Goal: Contribute content: Add original content to the website for others to see

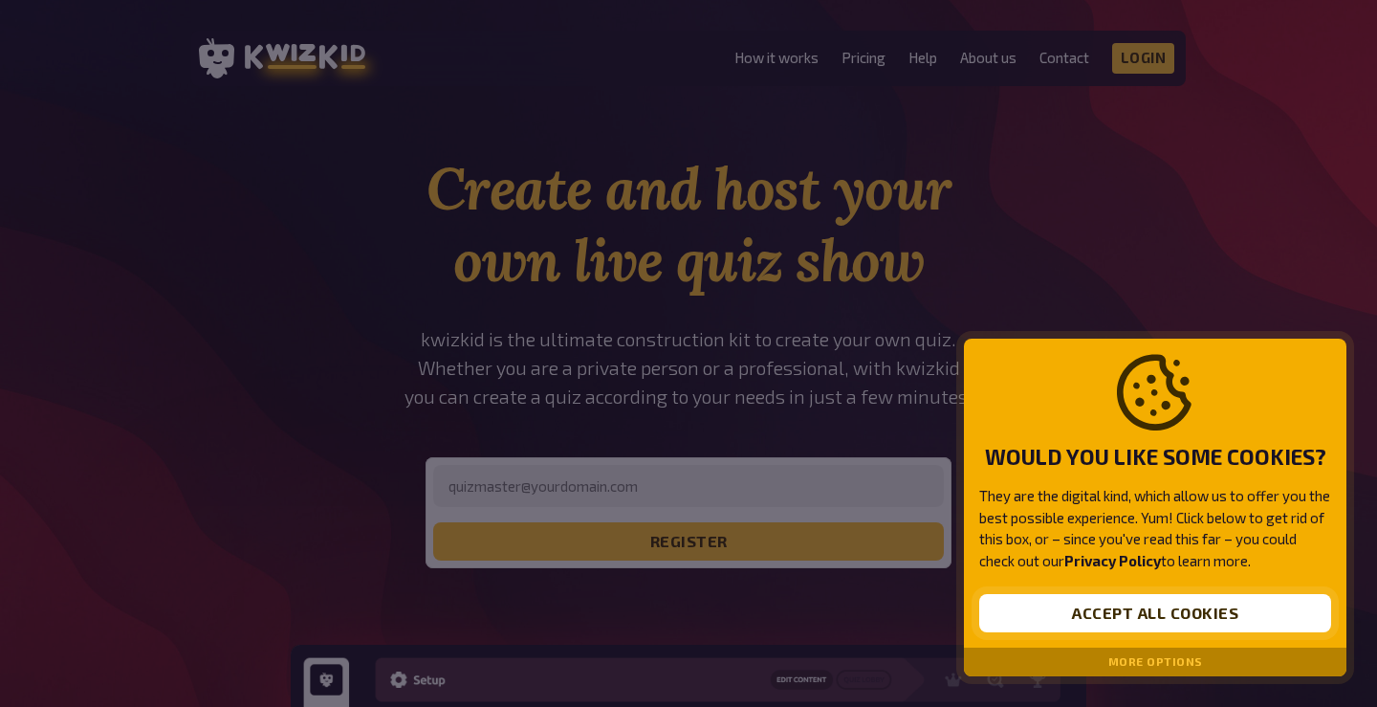
click at [1121, 609] on button "Accept all cookies" at bounding box center [1155, 613] width 352 height 38
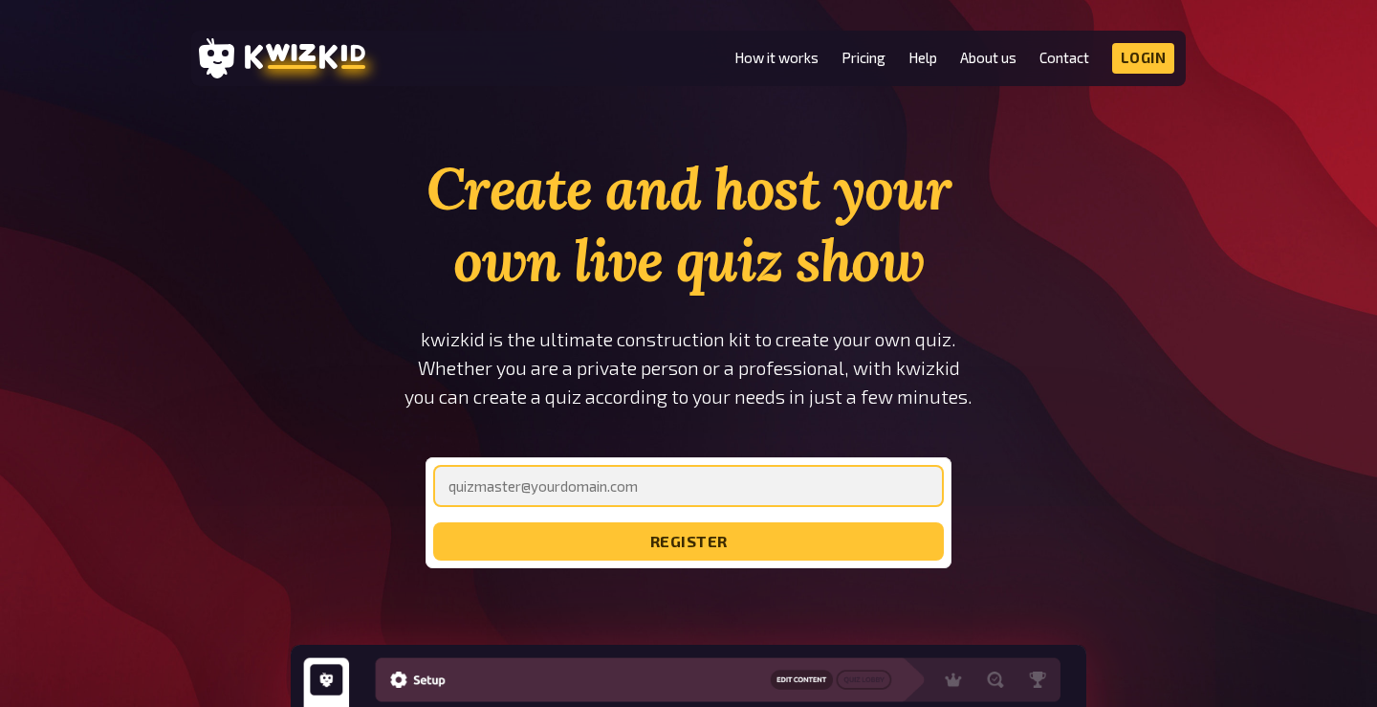
click at [598, 488] on input "email" at bounding box center [688, 486] width 511 height 42
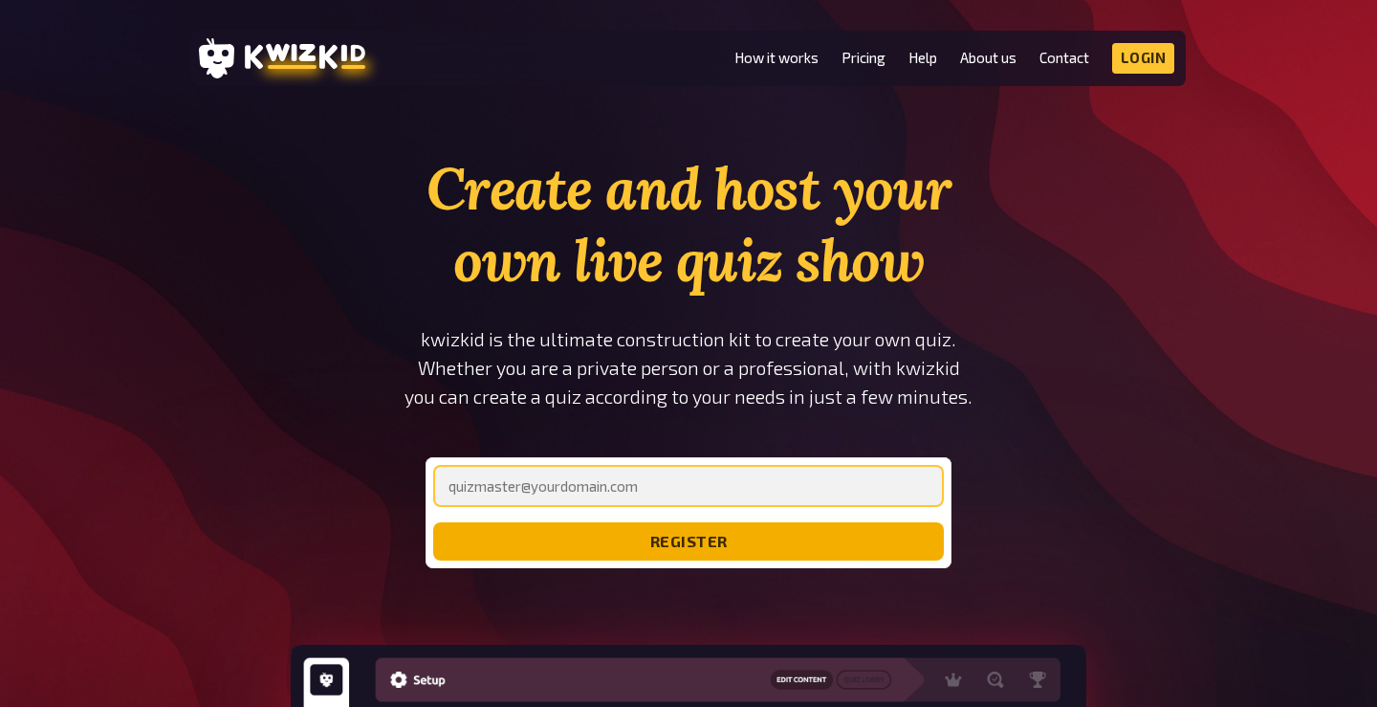
type input "[EMAIL_ADDRESS][DOMAIN_NAME]"
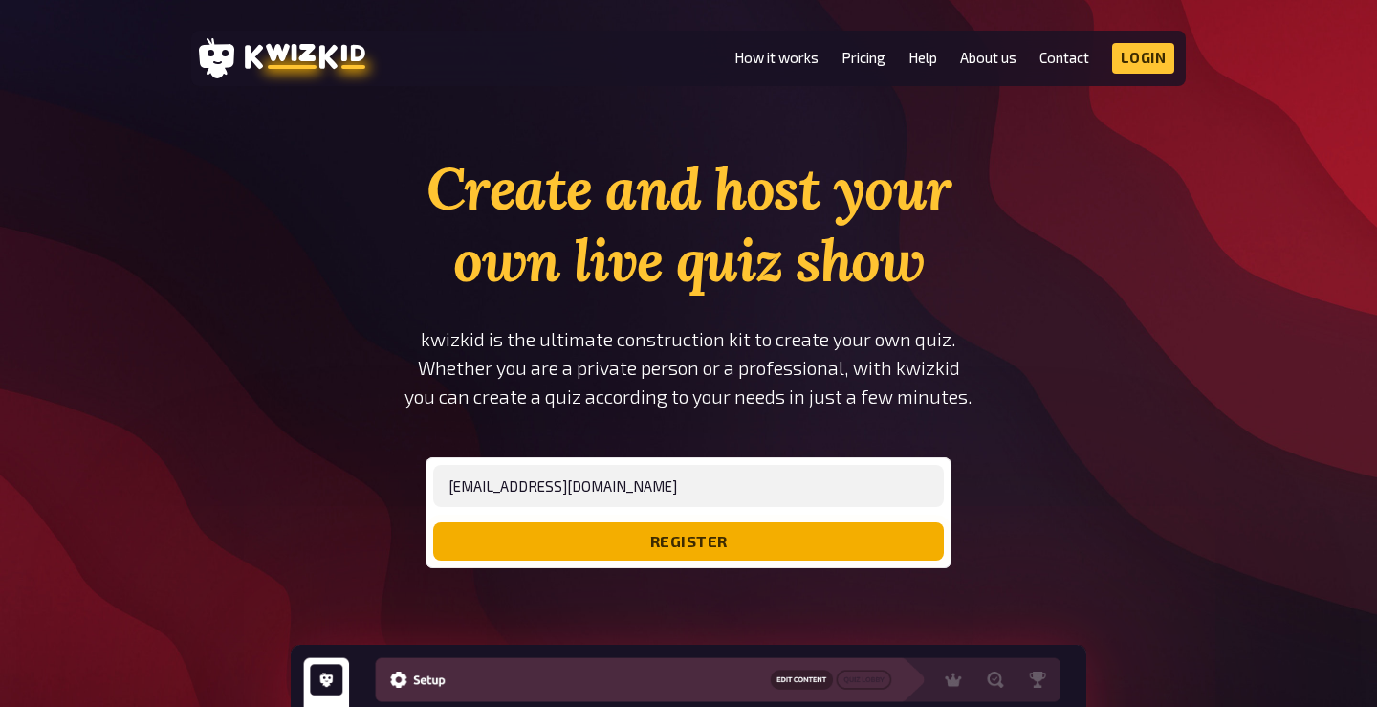
click at [599, 548] on button "register" at bounding box center [688, 541] width 511 height 38
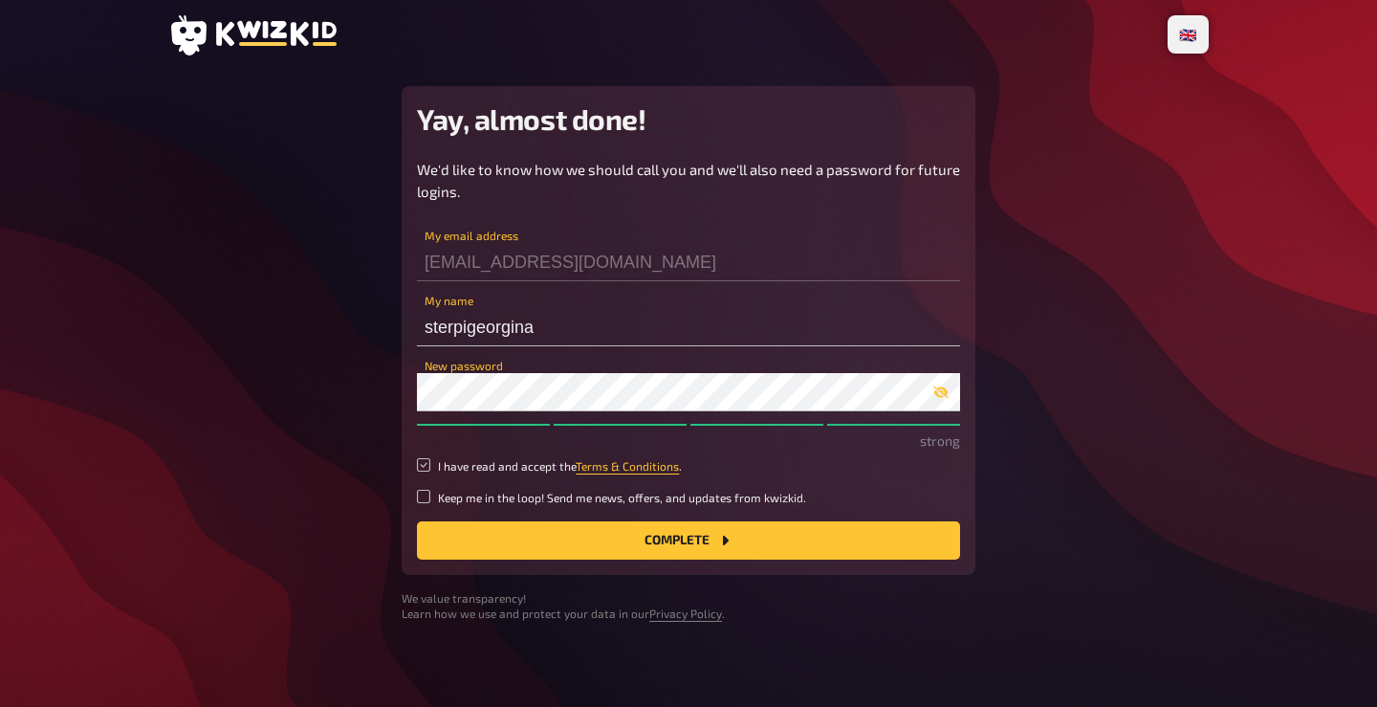
click at [422, 469] on input "I have read and accept the Terms & Conditions ." at bounding box center [423, 464] width 13 height 13
checkbox input "true"
click at [533, 556] on button "Complete" at bounding box center [688, 540] width 543 height 38
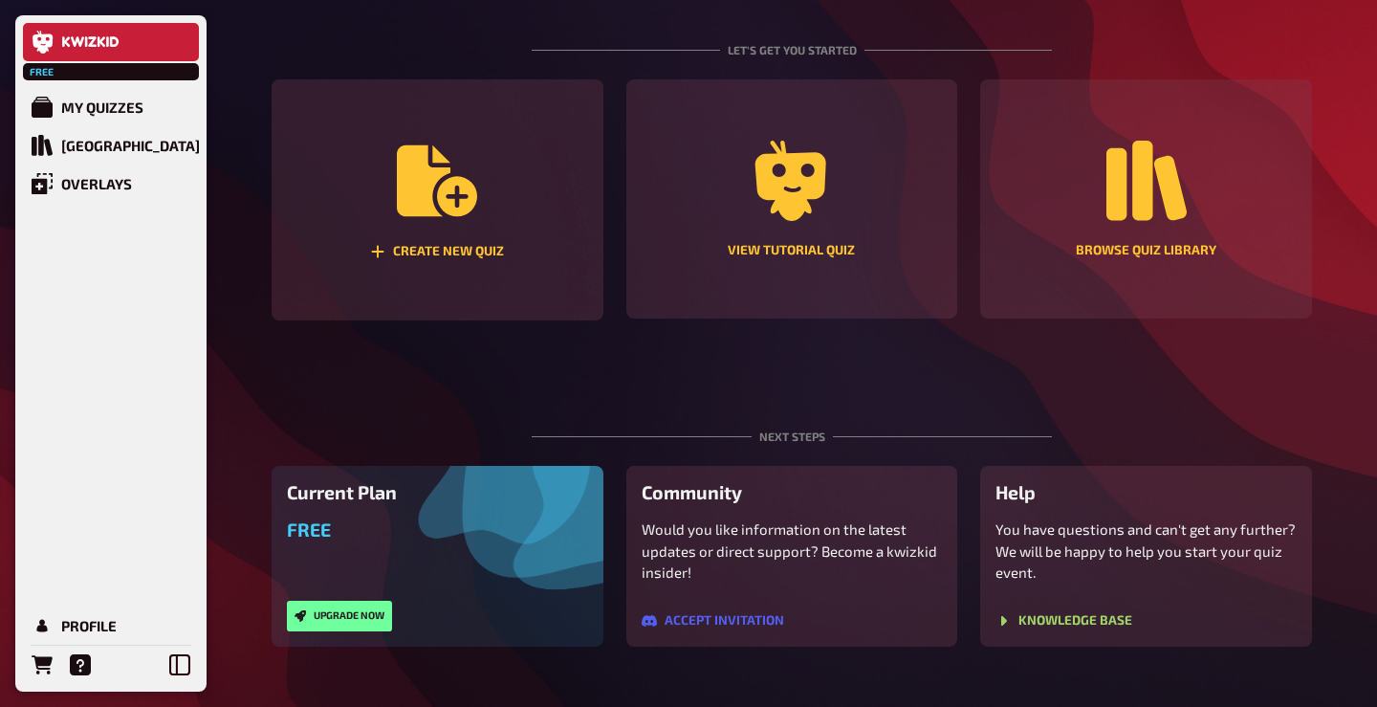
scroll to position [188, 0]
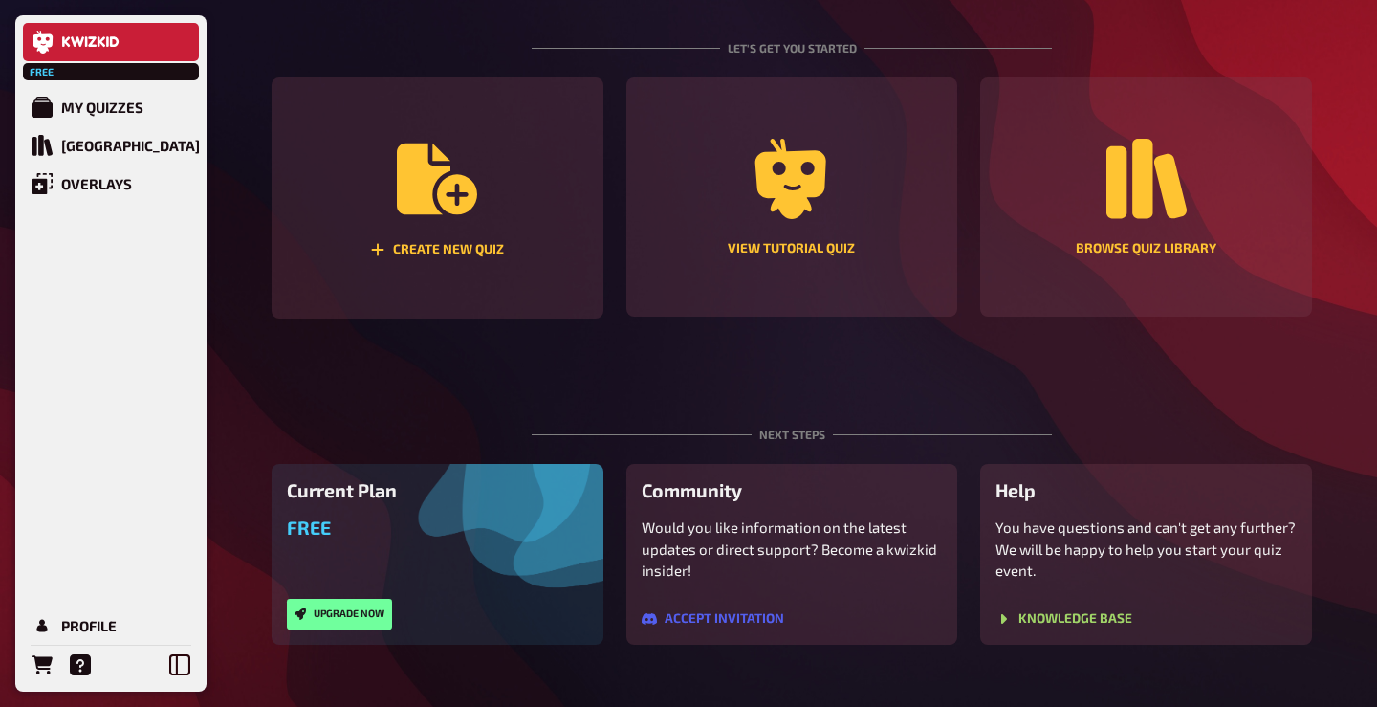
click at [469, 557] on div "Free Upgrade now" at bounding box center [437, 572] width 301 height 113
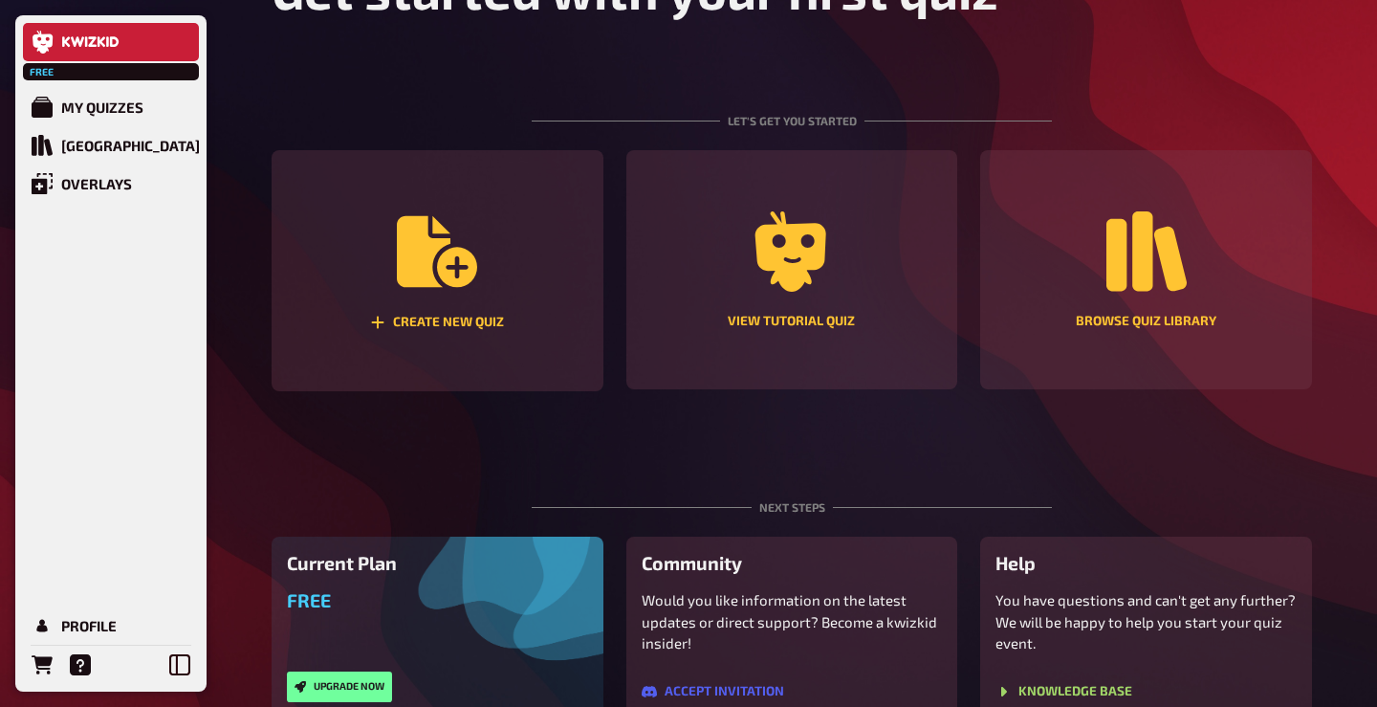
scroll to position [111, 0]
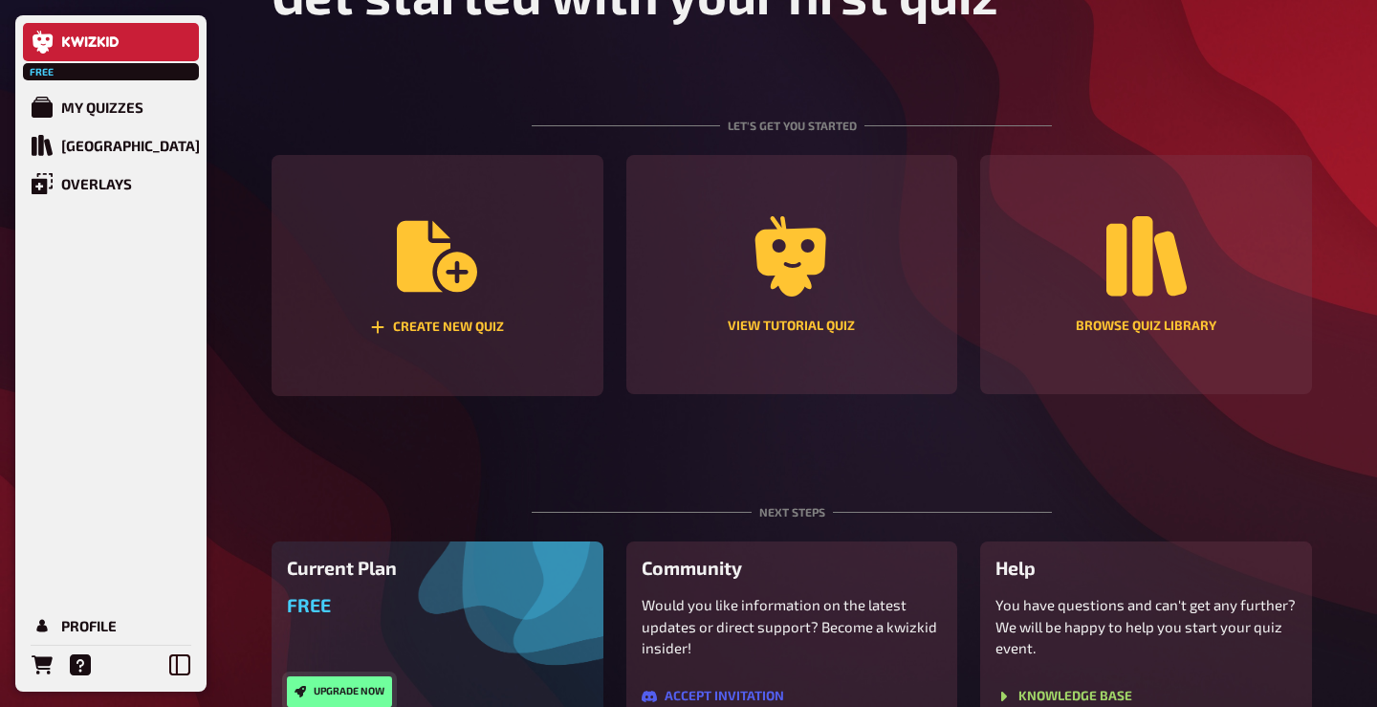
click at [344, 686] on button "Upgrade now" at bounding box center [339, 691] width 105 height 31
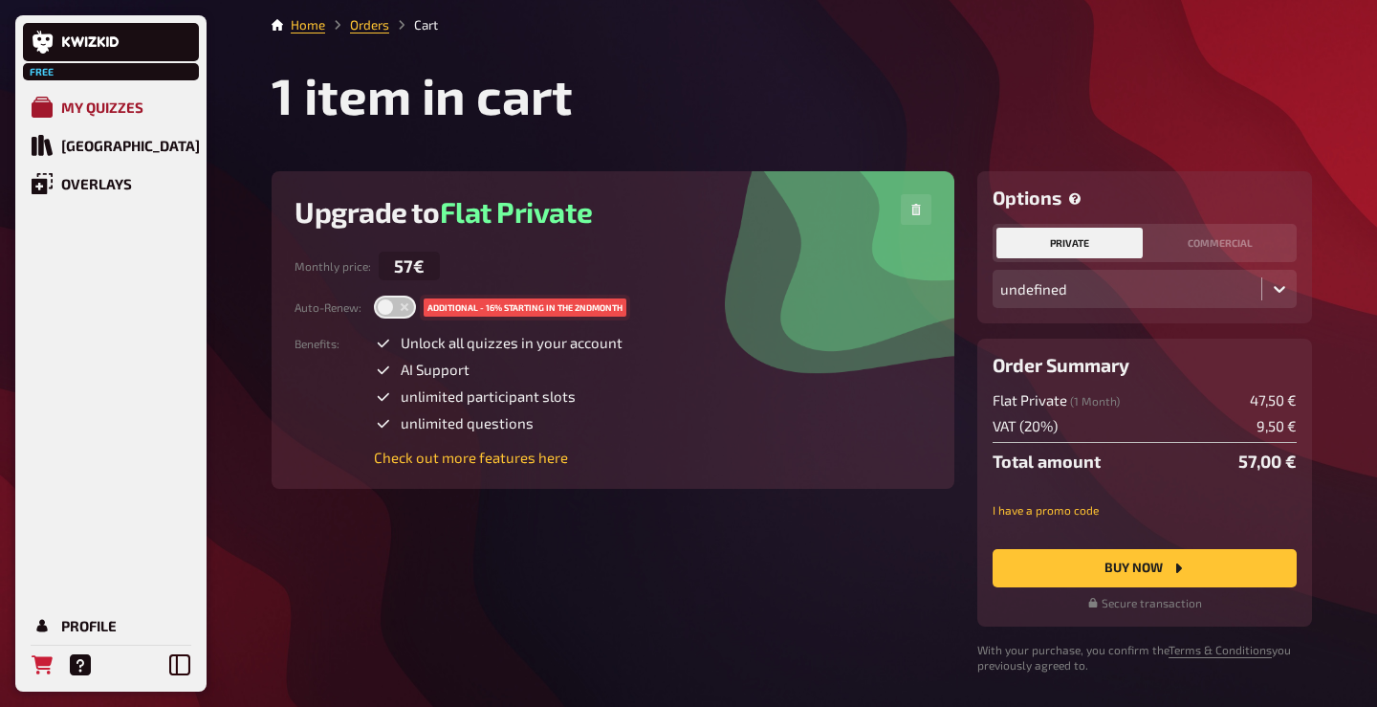
click at [132, 102] on div "My Quizzes" at bounding box center [102, 106] width 82 height 17
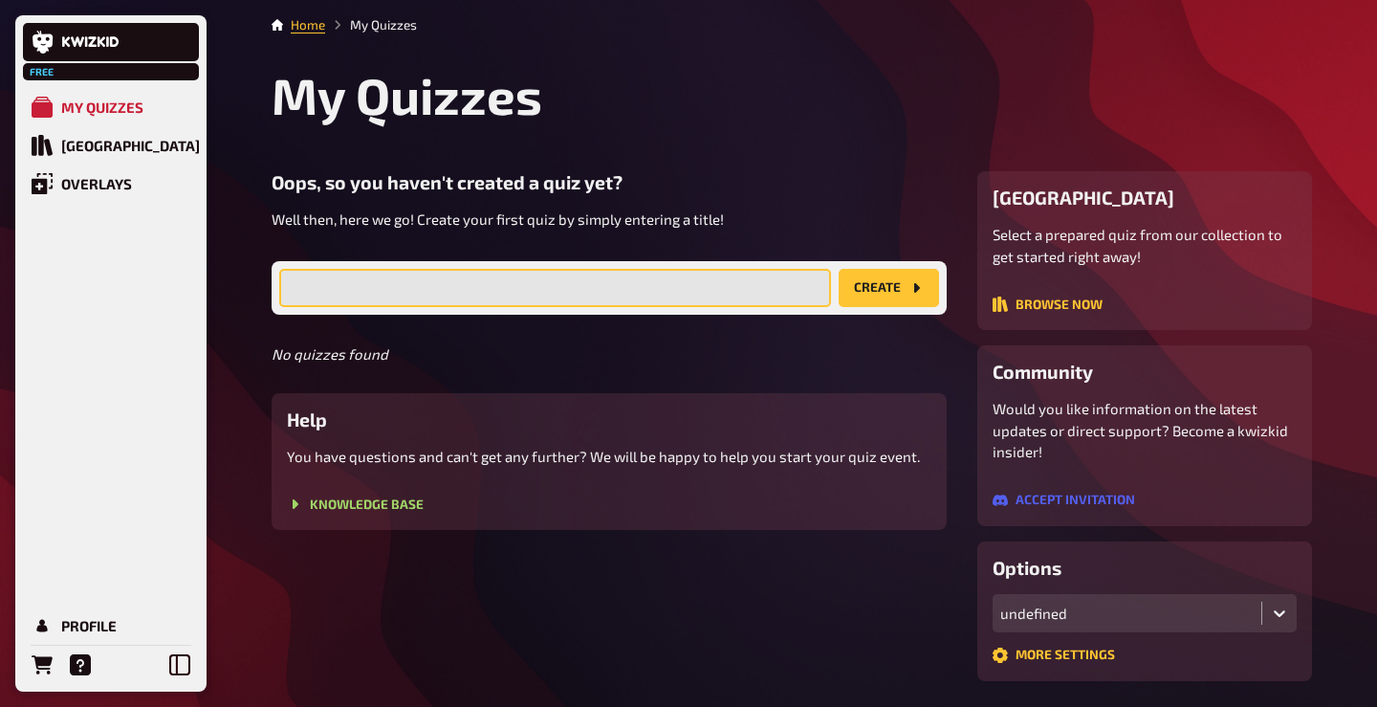
click at [383, 289] on input "text" at bounding box center [555, 288] width 552 height 38
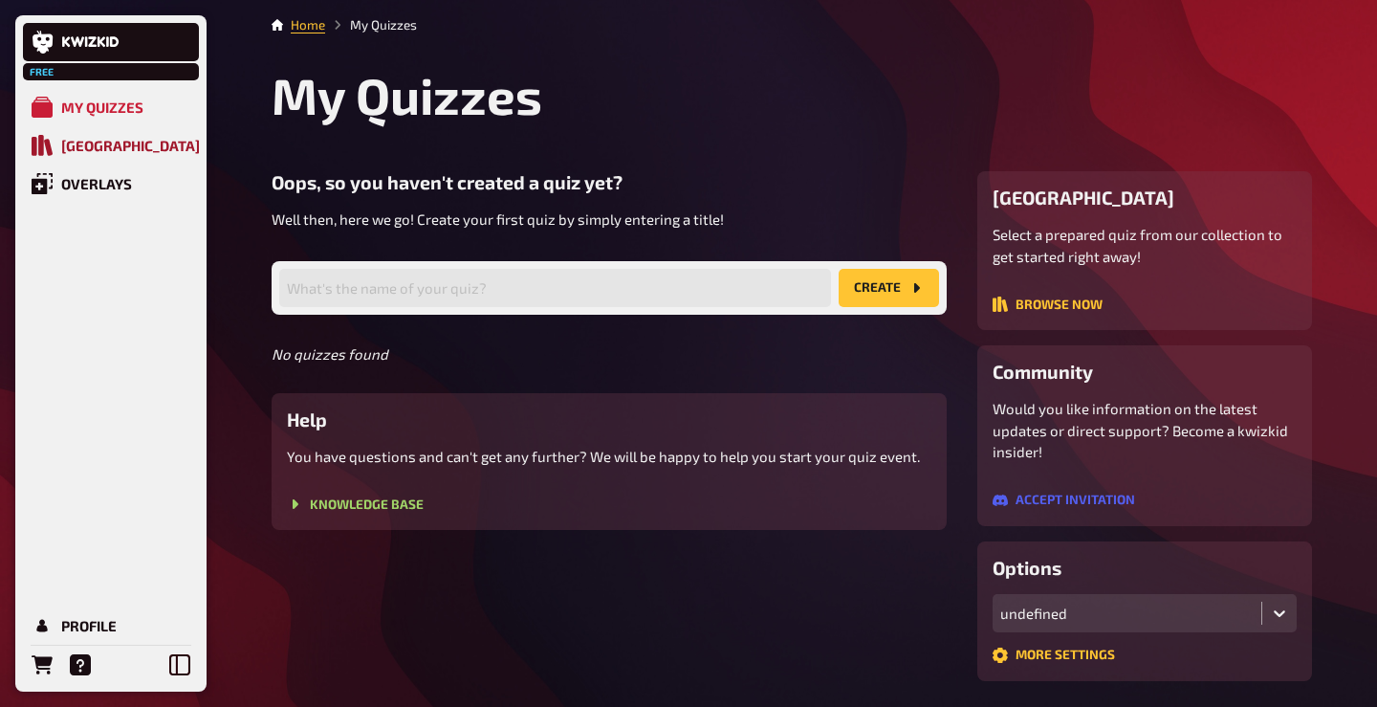
click at [110, 149] on div "Quiz Library" at bounding box center [130, 145] width 139 height 17
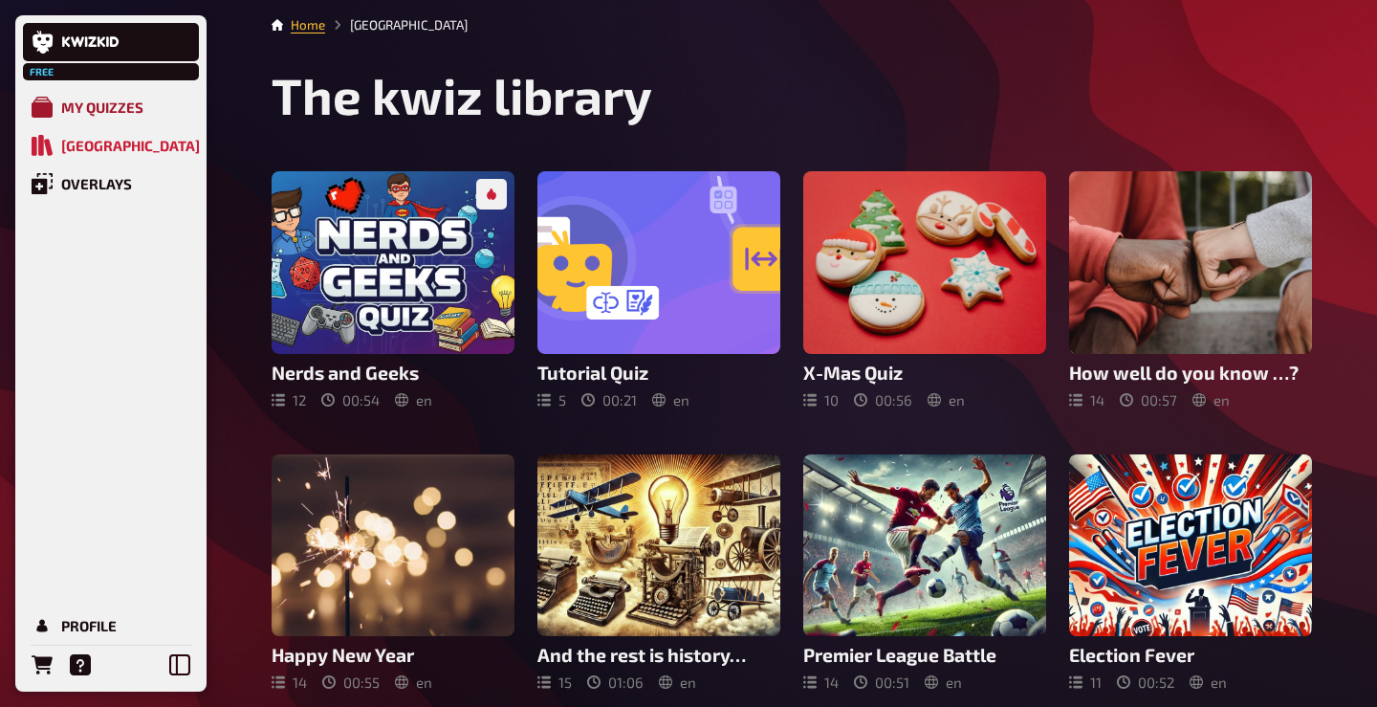
click at [85, 102] on div "My Quizzes" at bounding box center [102, 106] width 82 height 17
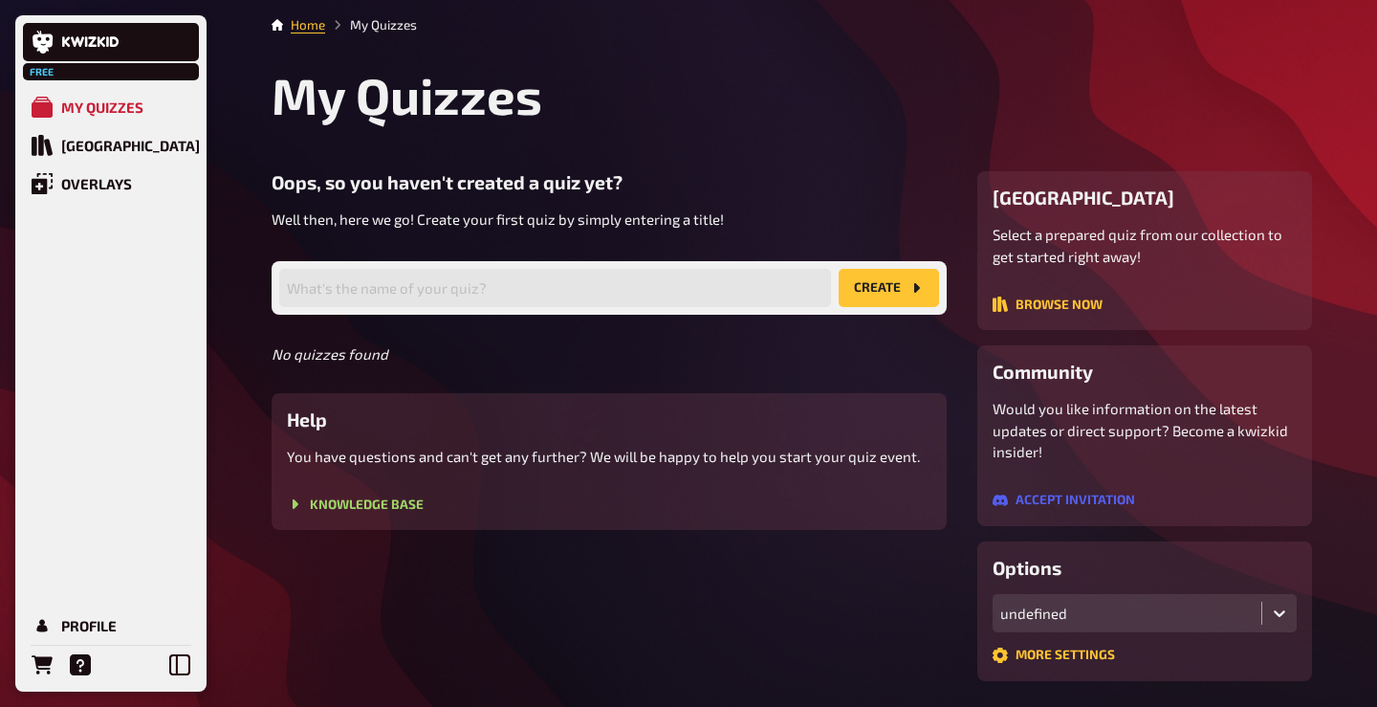
click at [347, 319] on div "Oops, so you haven't created a quiz yet? Well then, here we go! Create your fir…" at bounding box center [609, 350] width 675 height 359
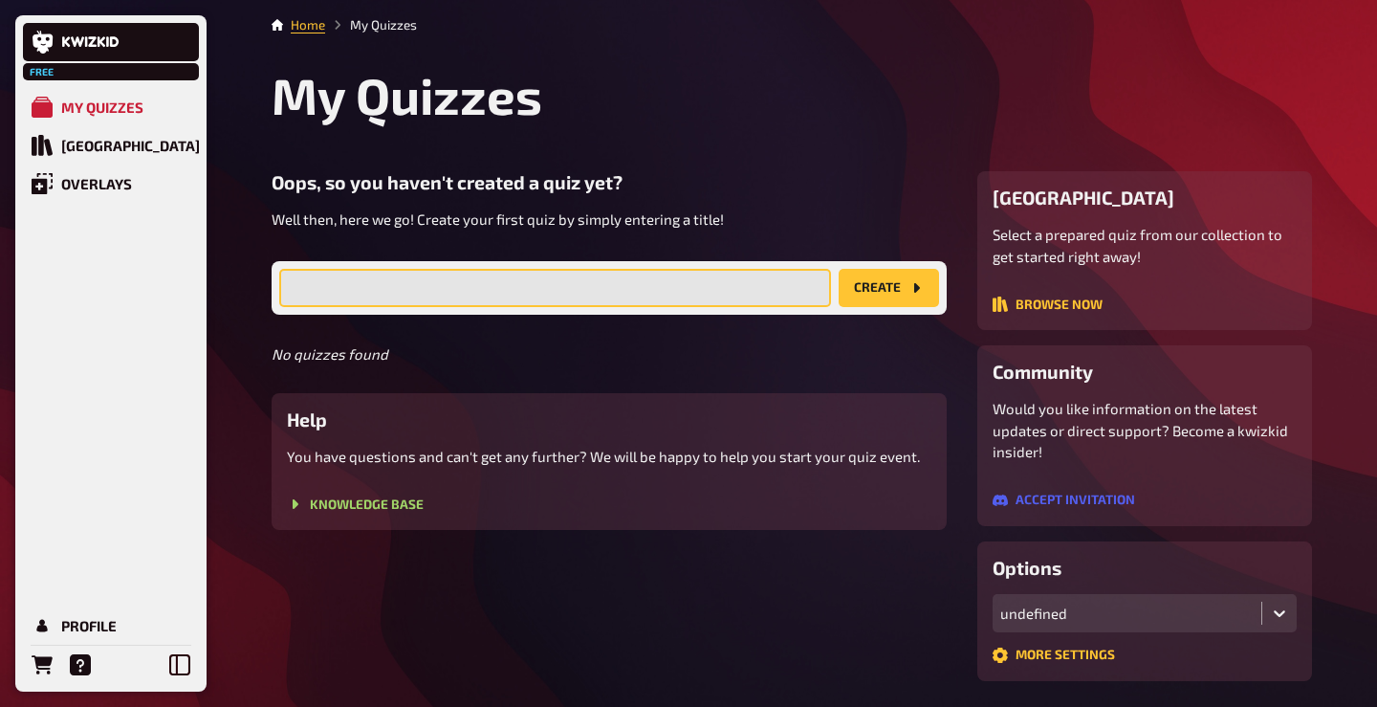
click at [387, 294] on input "text" at bounding box center [555, 288] width 552 height 38
type input "C4M Team meeting"
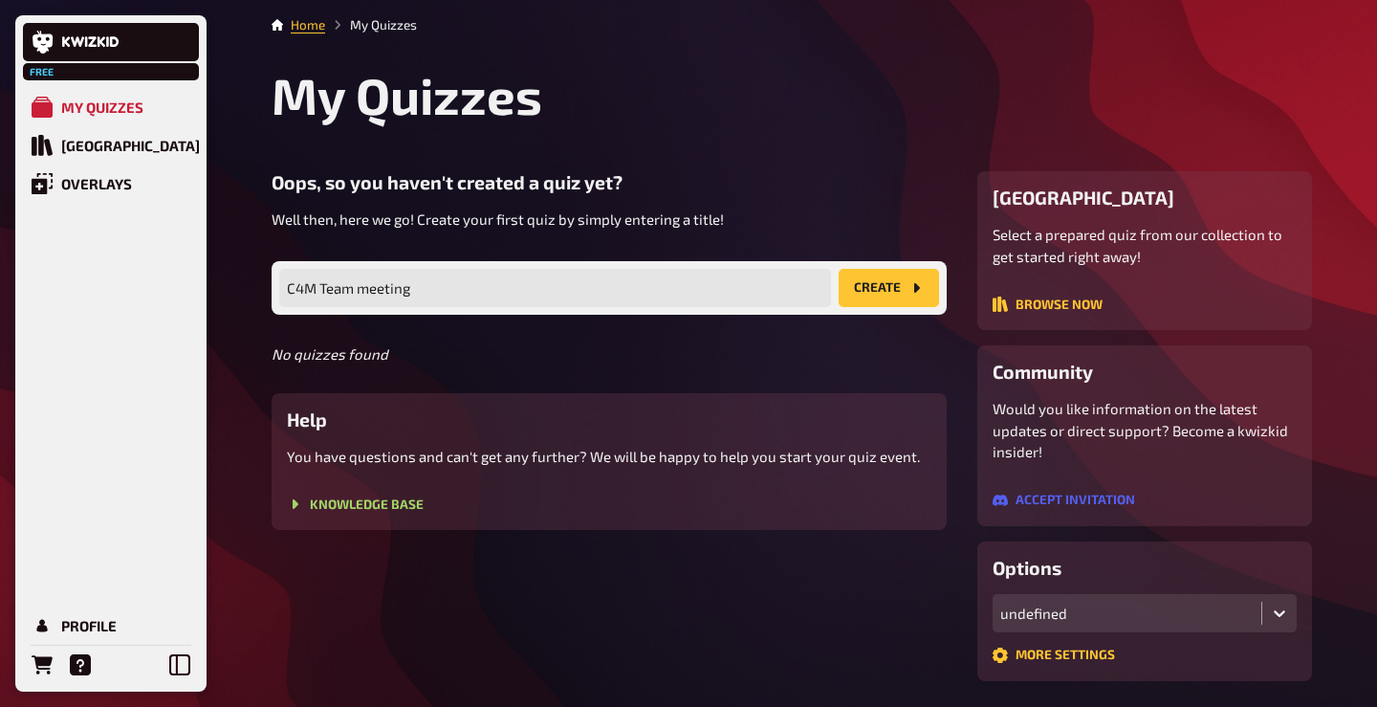
click at [897, 280] on button "create" at bounding box center [889, 288] width 100 height 38
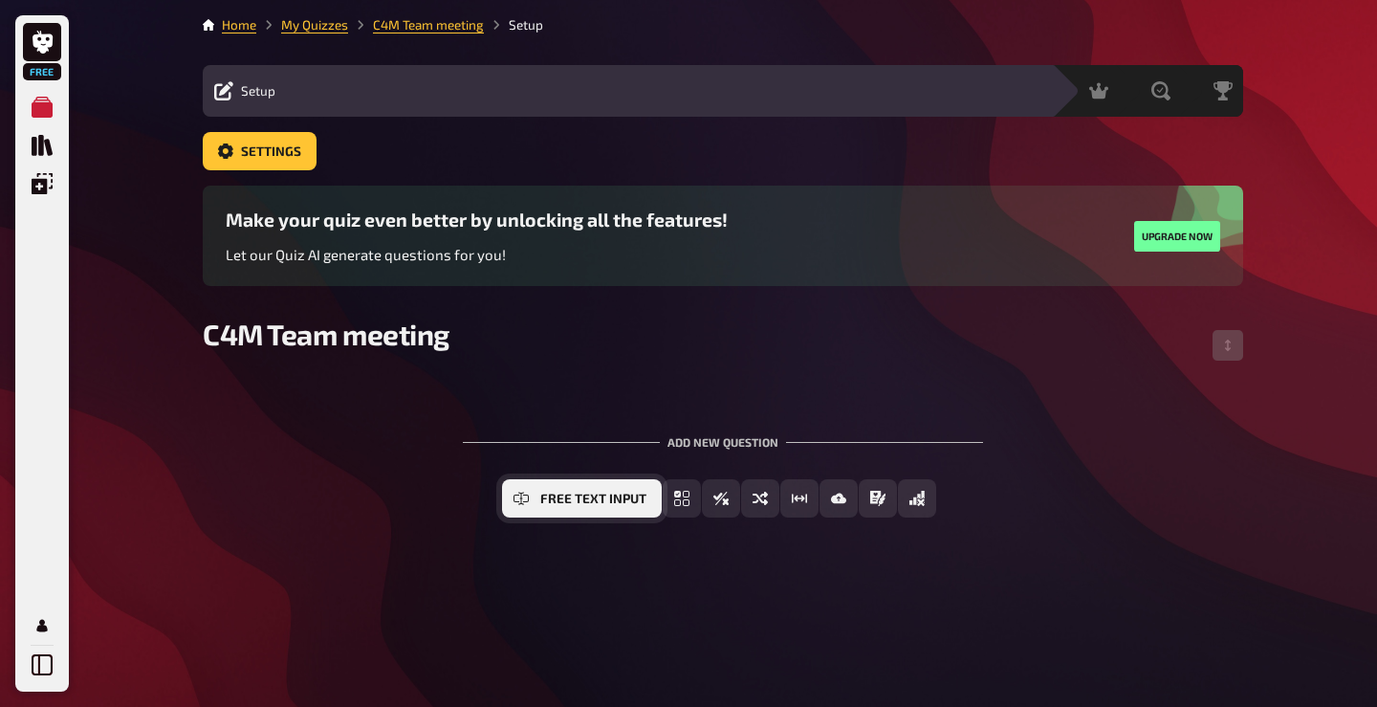
click at [589, 496] on span "Free Text Input" at bounding box center [593, 498] width 106 height 13
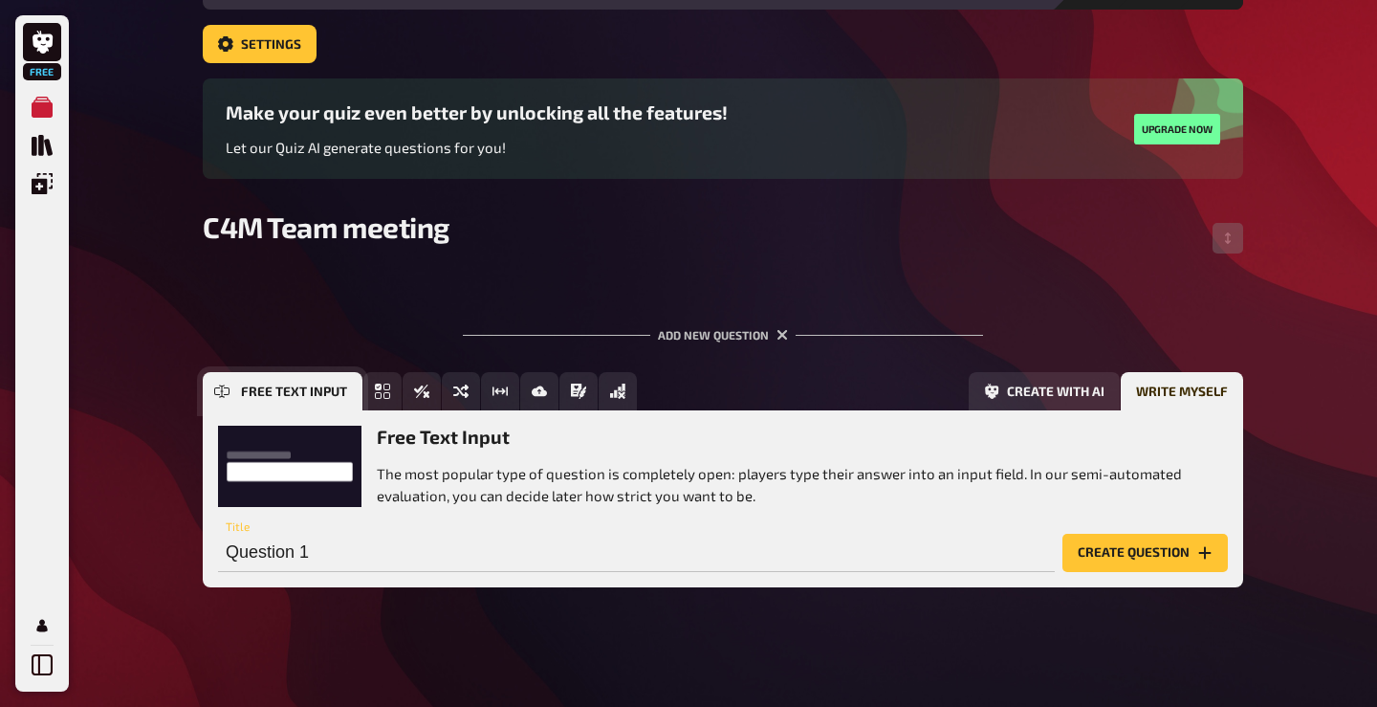
scroll to position [108, 0]
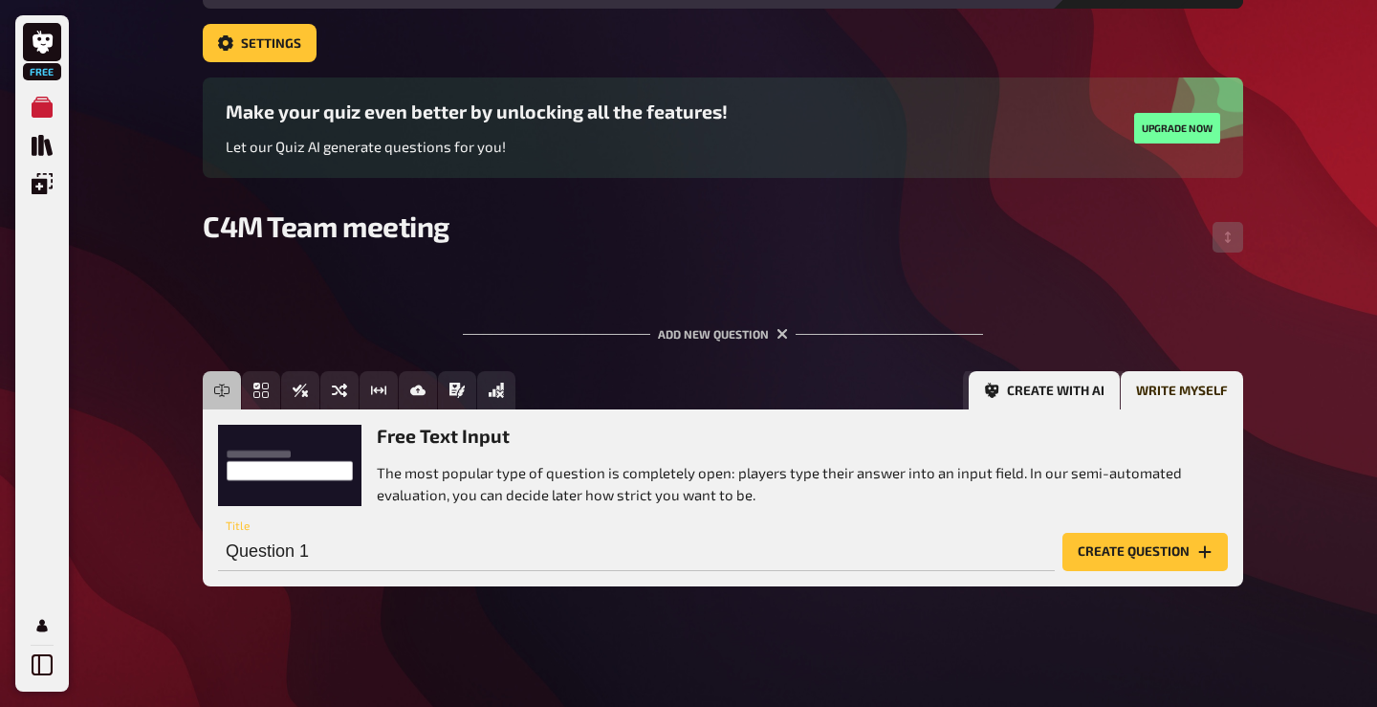
click at [1023, 387] on button "Create with AI" at bounding box center [1044, 390] width 151 height 38
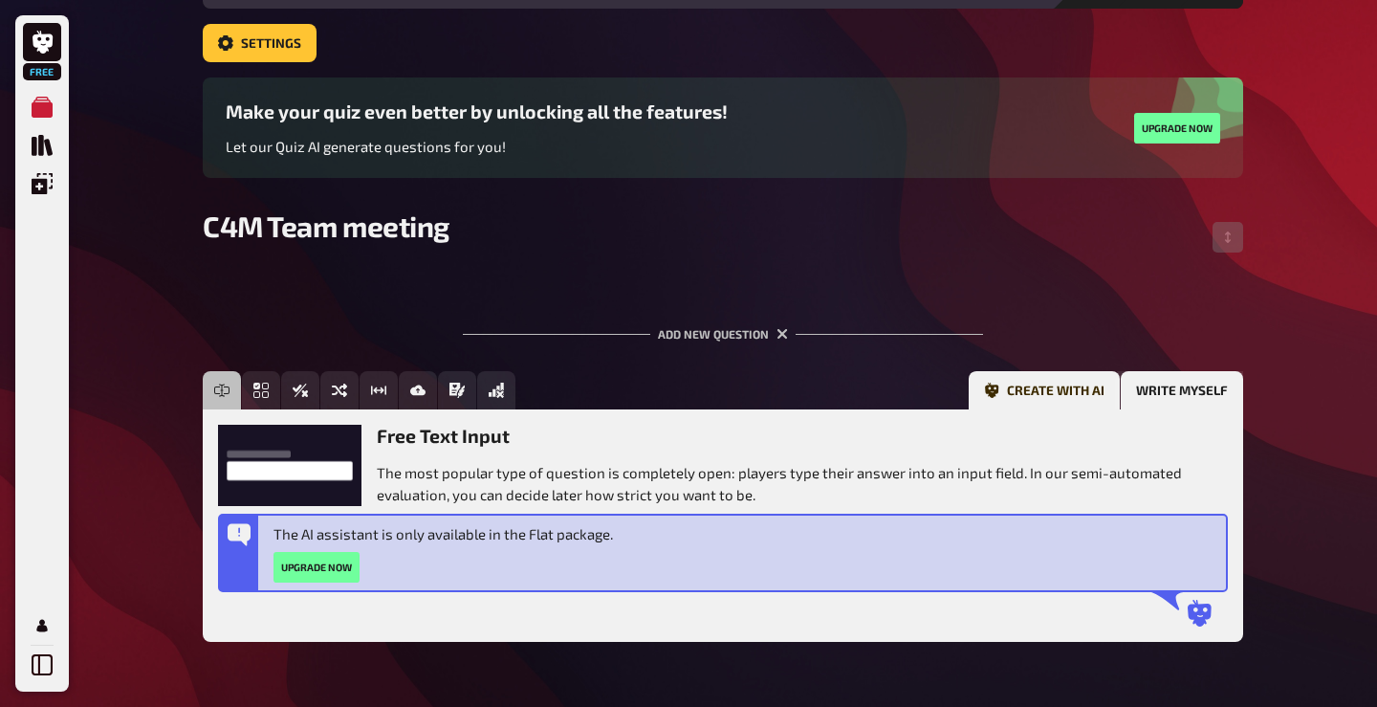
click at [1162, 389] on button "Write myself" at bounding box center [1182, 390] width 122 height 38
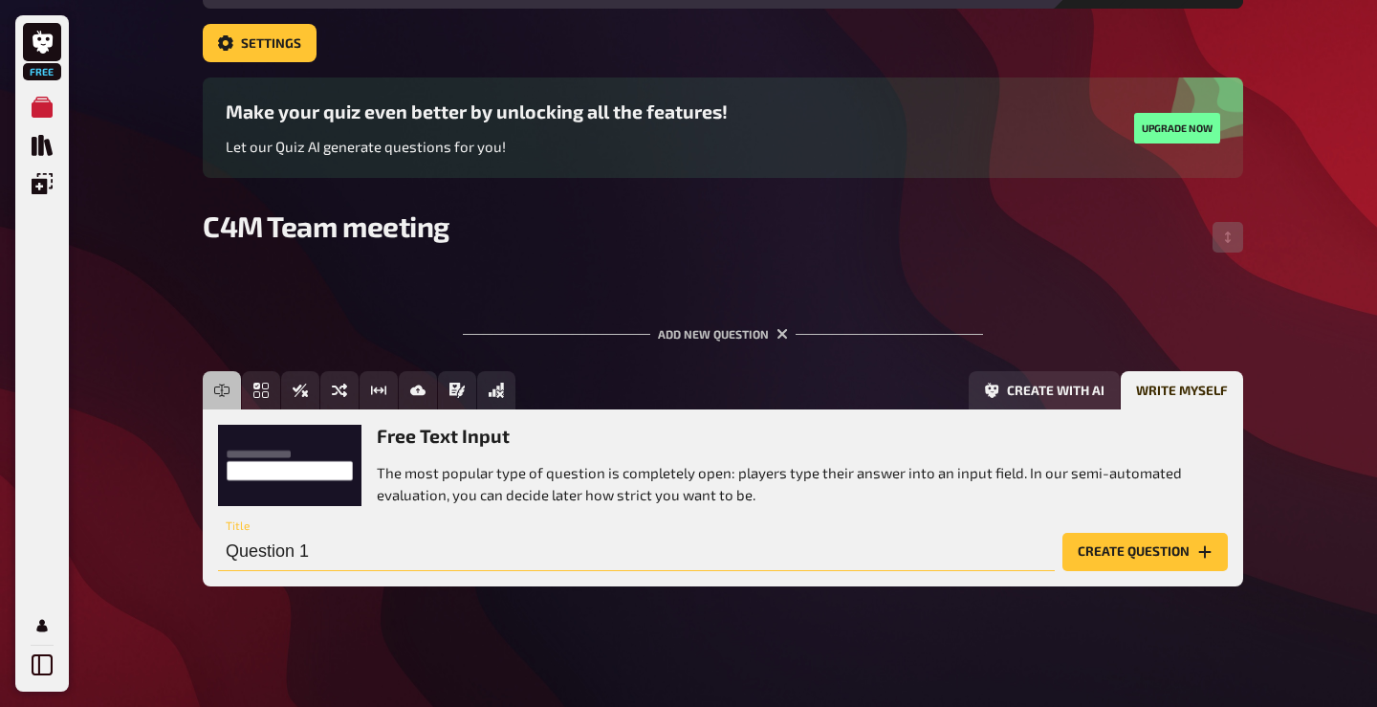
click at [316, 553] on input "Question 1" at bounding box center [636, 552] width 837 height 38
paste input "Which year was ChatGPT first launched?"
click at [364, 547] on input "Question 1Which year was ChatGPT first launched?" at bounding box center [636, 552] width 837 height 38
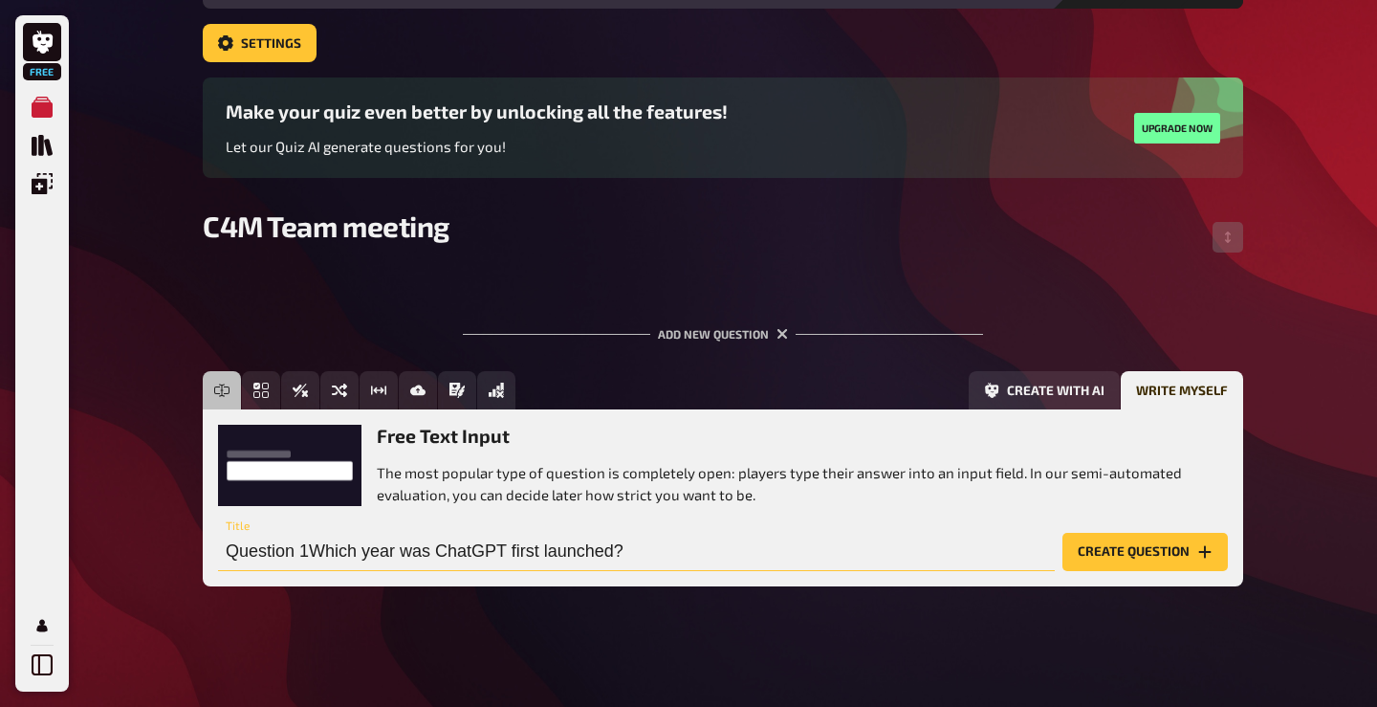
click at [364, 547] on input "Question 1Which year was ChatGPT first launched?" at bounding box center [636, 552] width 837 height 38
paste input "text"
type input "Which year was ChatGPT first launched?"
click at [1151, 553] on button "Create question" at bounding box center [1144, 552] width 165 height 38
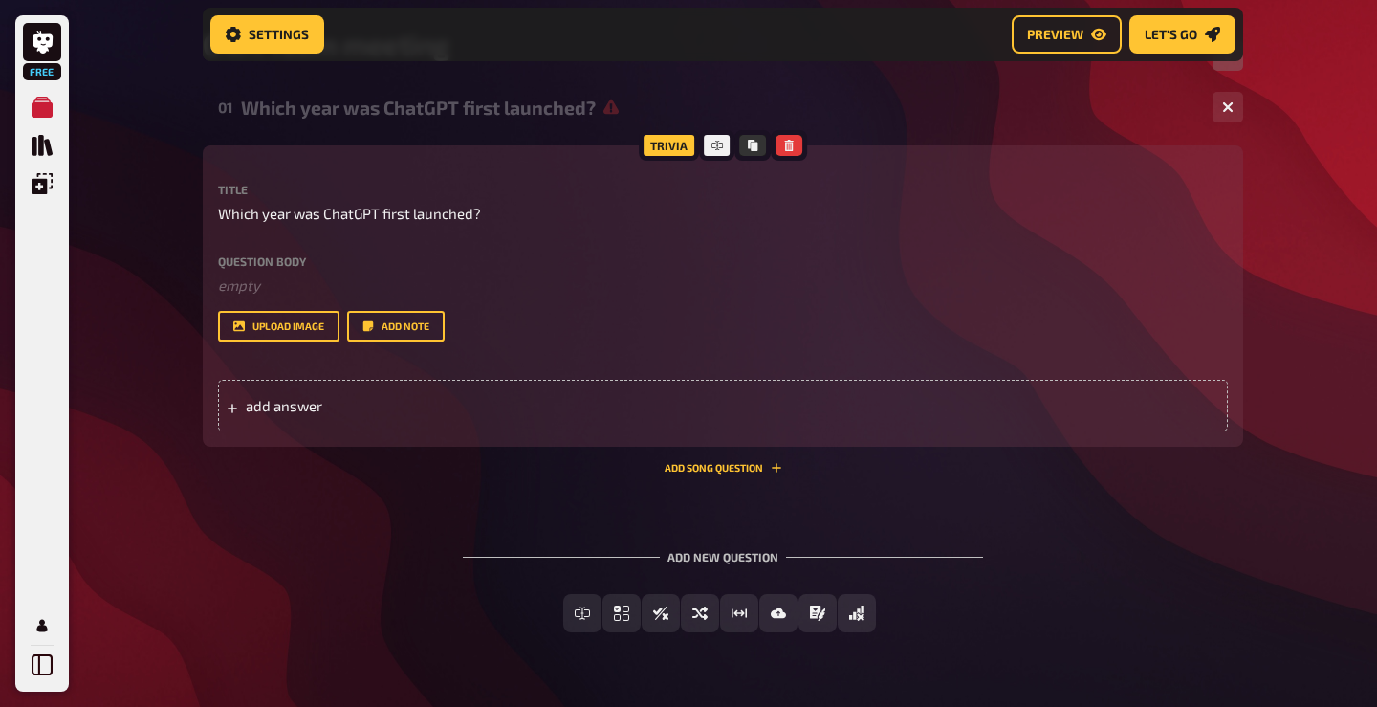
scroll to position [305, 0]
click at [269, 256] on label "Question body" at bounding box center [723, 260] width 1010 height 11
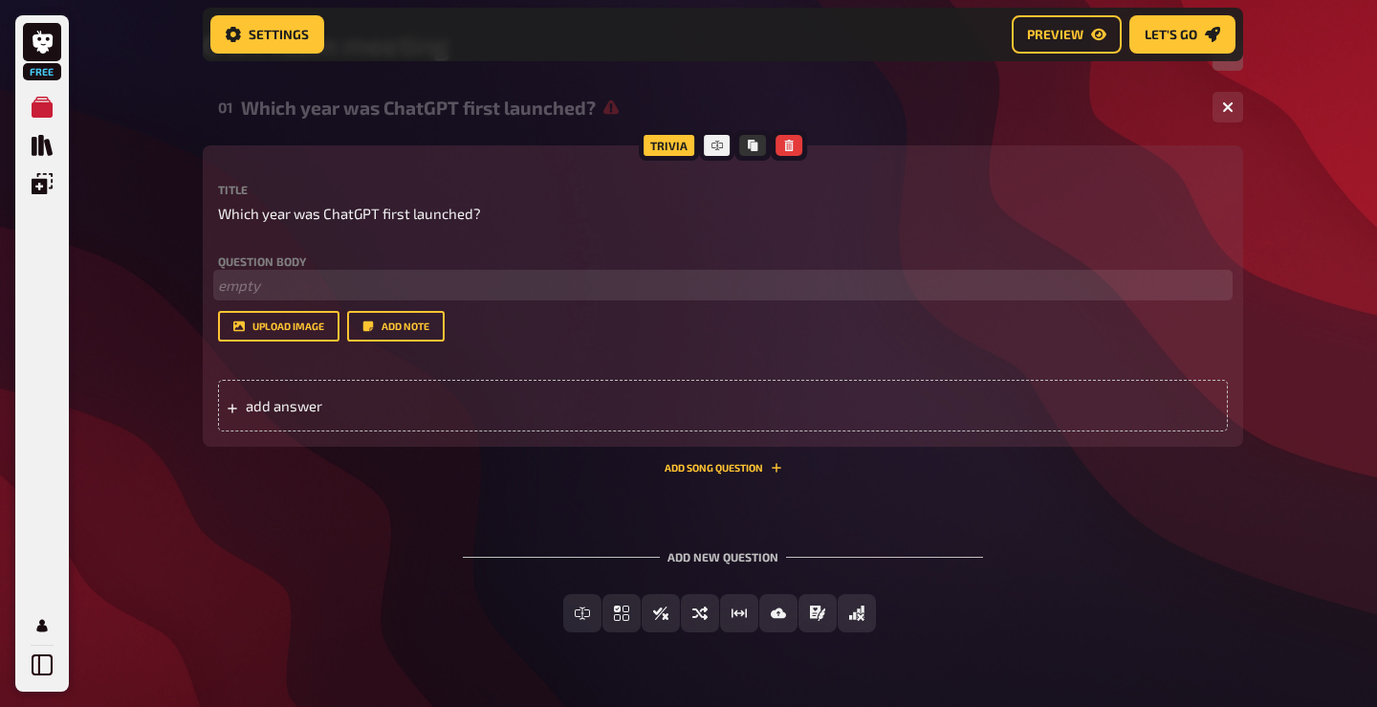
click at [256, 281] on p "﻿ empty" at bounding box center [723, 285] width 1010 height 22
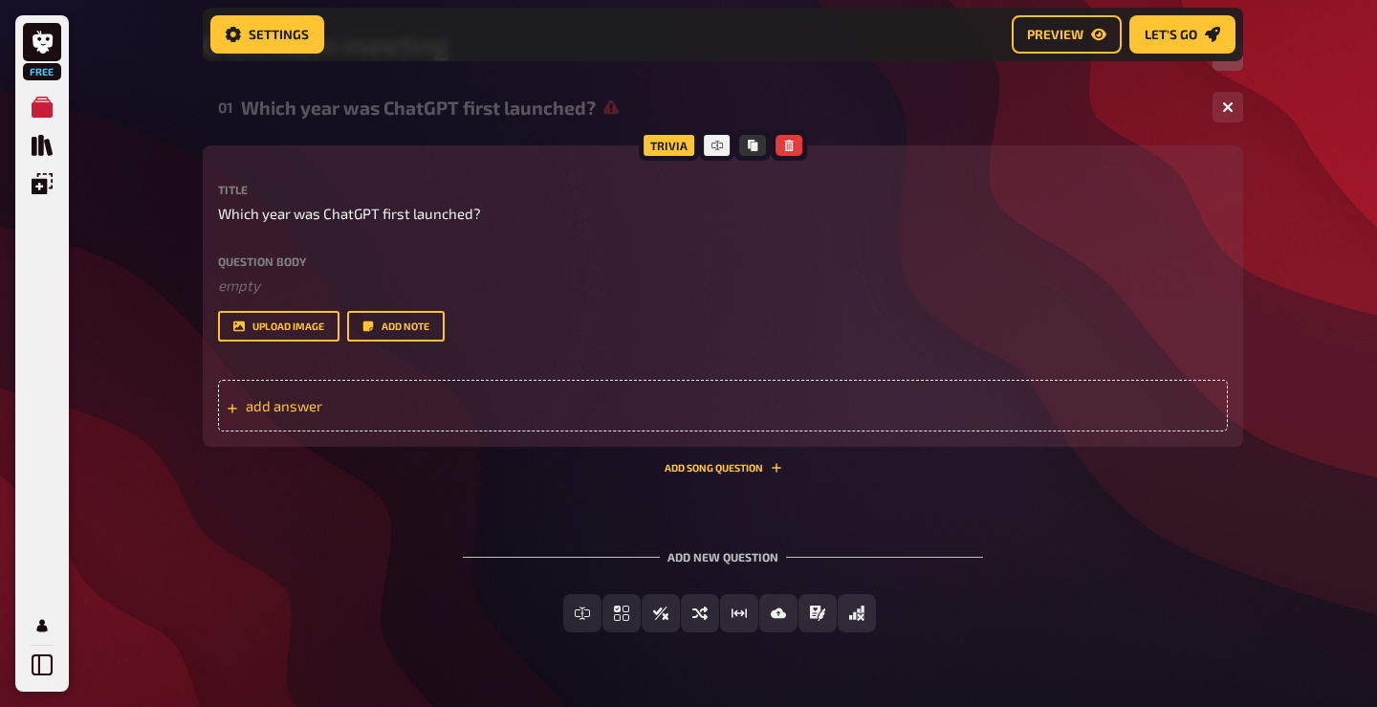
click at [286, 400] on span "add answer" at bounding box center [394, 405] width 297 height 17
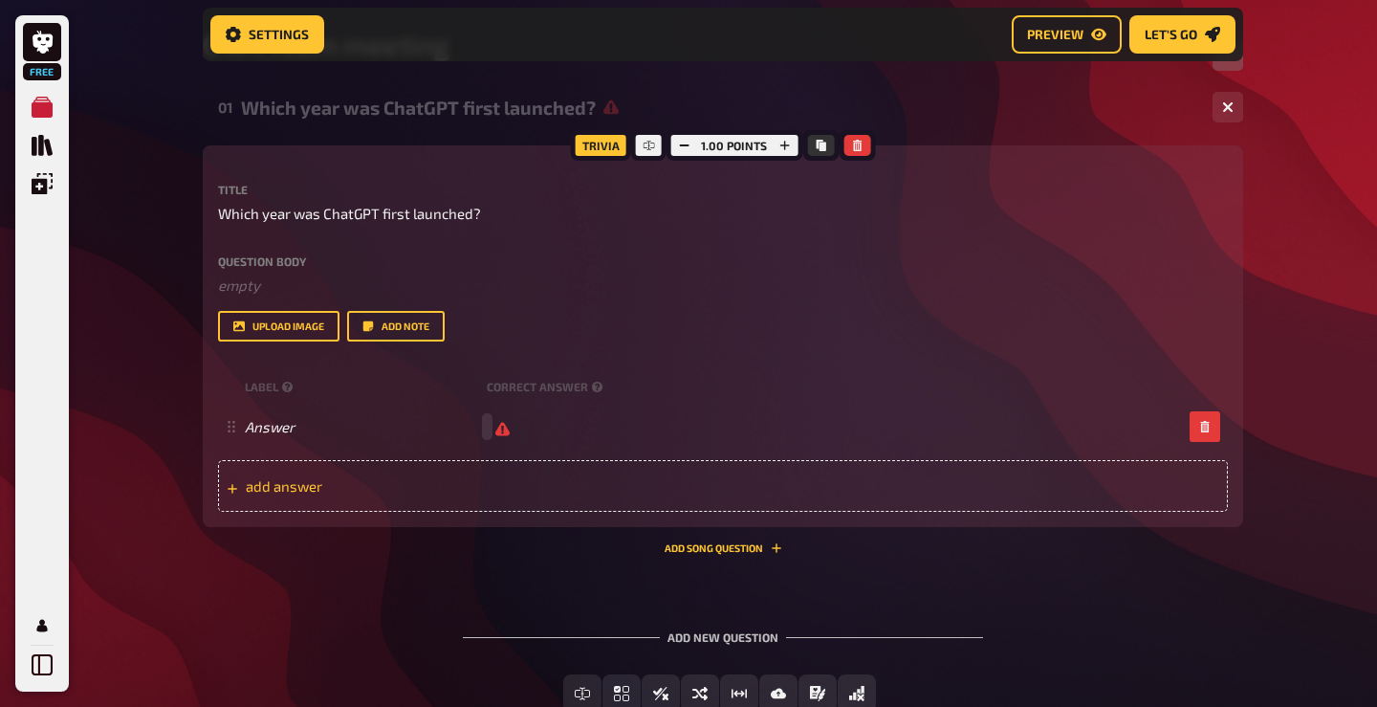
click at [288, 491] on span "add answer" at bounding box center [394, 485] width 297 height 17
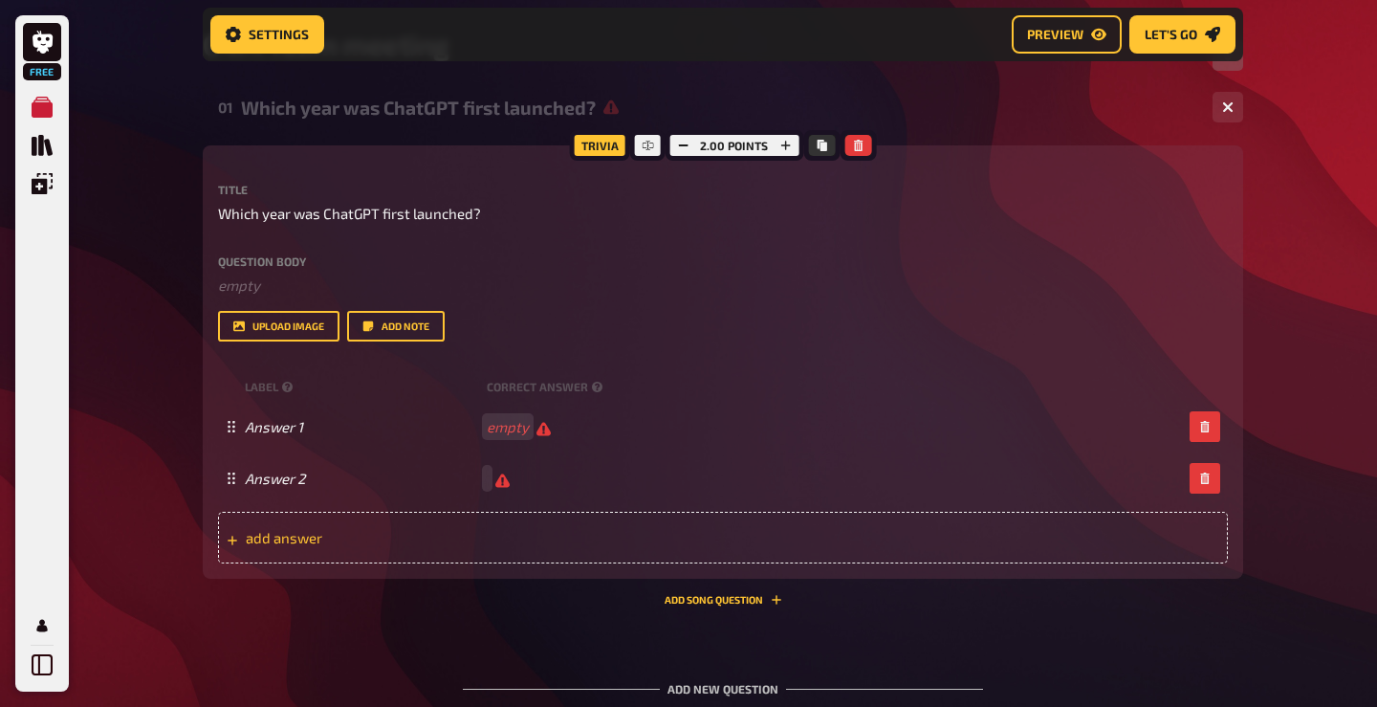
click at [284, 548] on div "add answer" at bounding box center [723, 538] width 1010 height 52
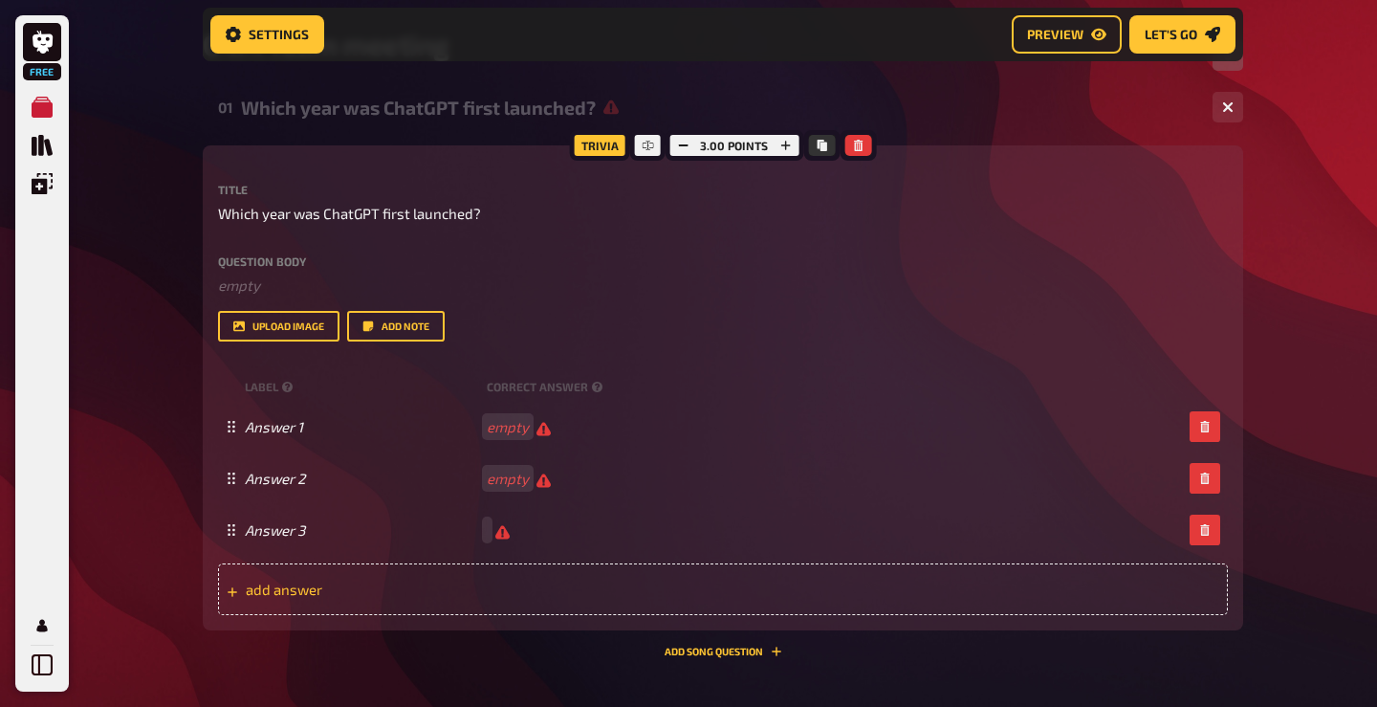
click at [283, 594] on span "add answer" at bounding box center [394, 588] width 297 height 17
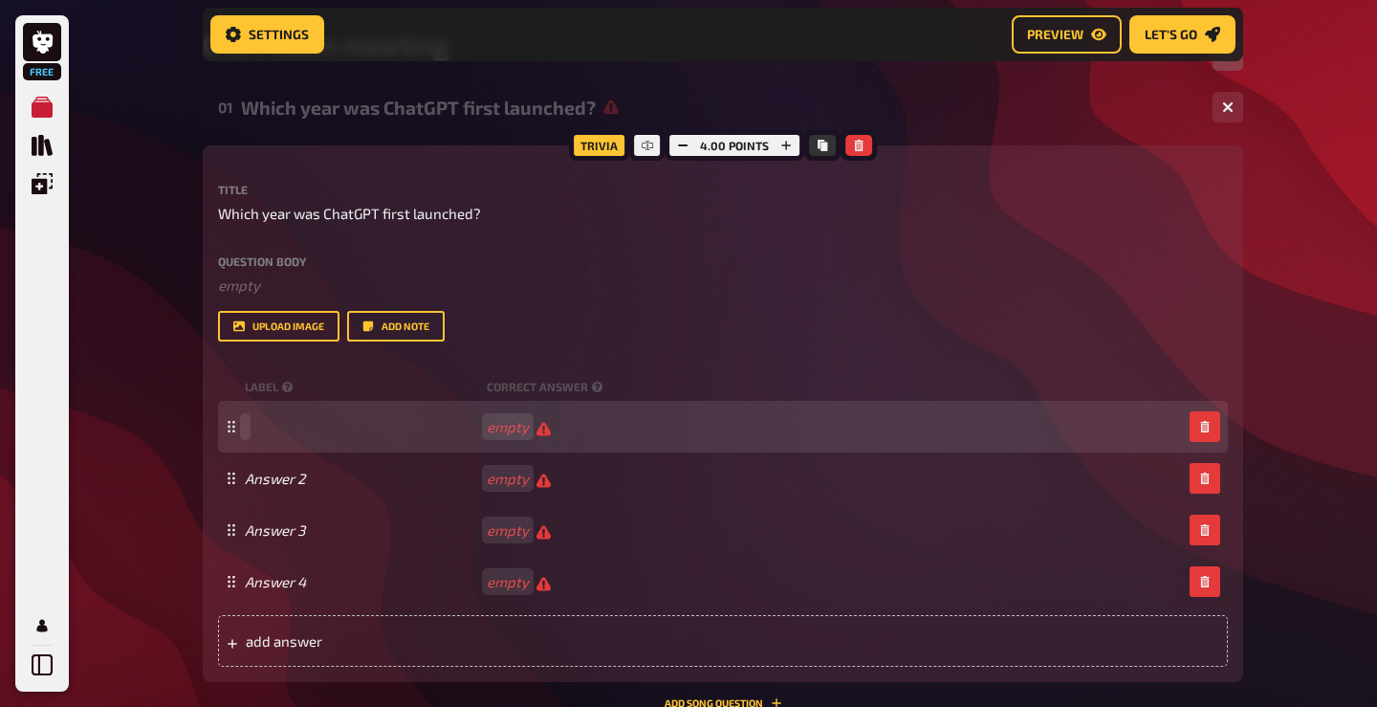
paste span
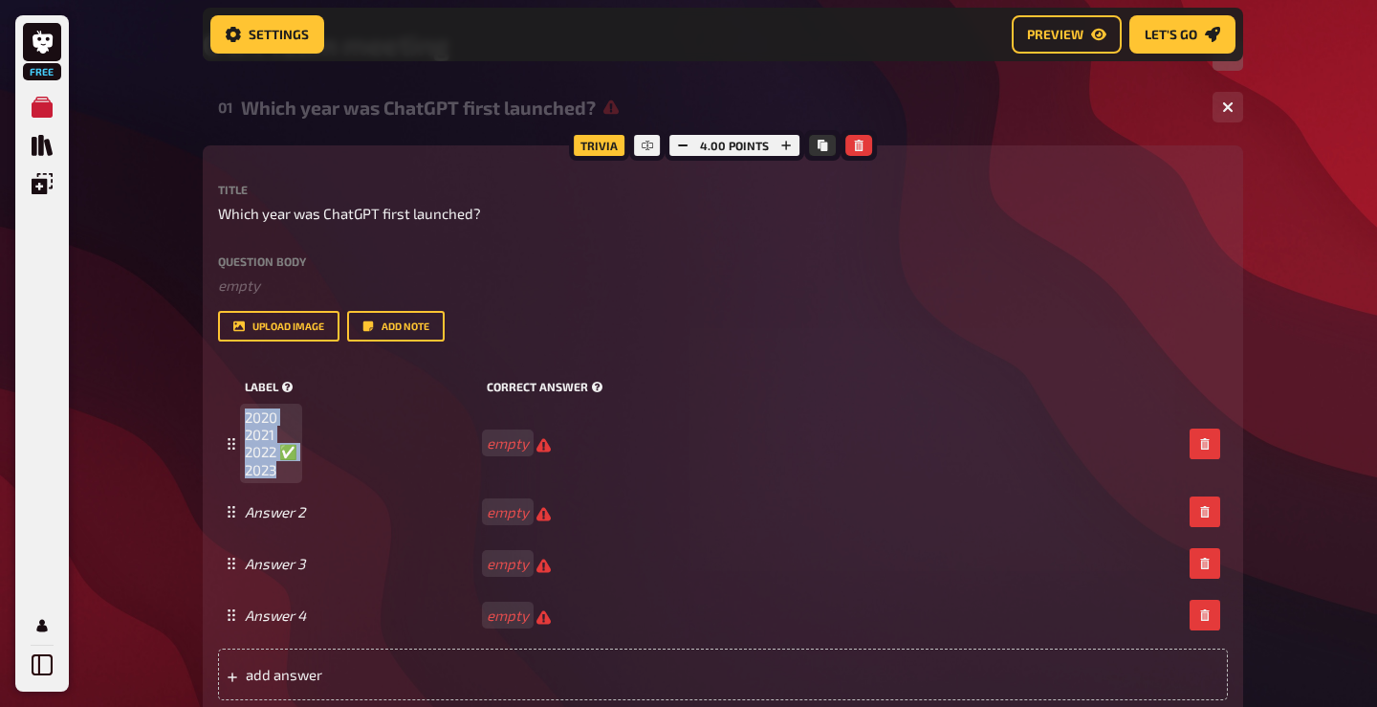
drag, startPoint x: 281, startPoint y: 468, endPoint x: 244, endPoint y: 390, distance: 86.0
click at [244, 390] on div "label correct answer 2020 2021 2022 ✅ 2023 empty Answer 2 empty Answer 3 empty …" at bounding box center [723, 536] width 1010 height 328
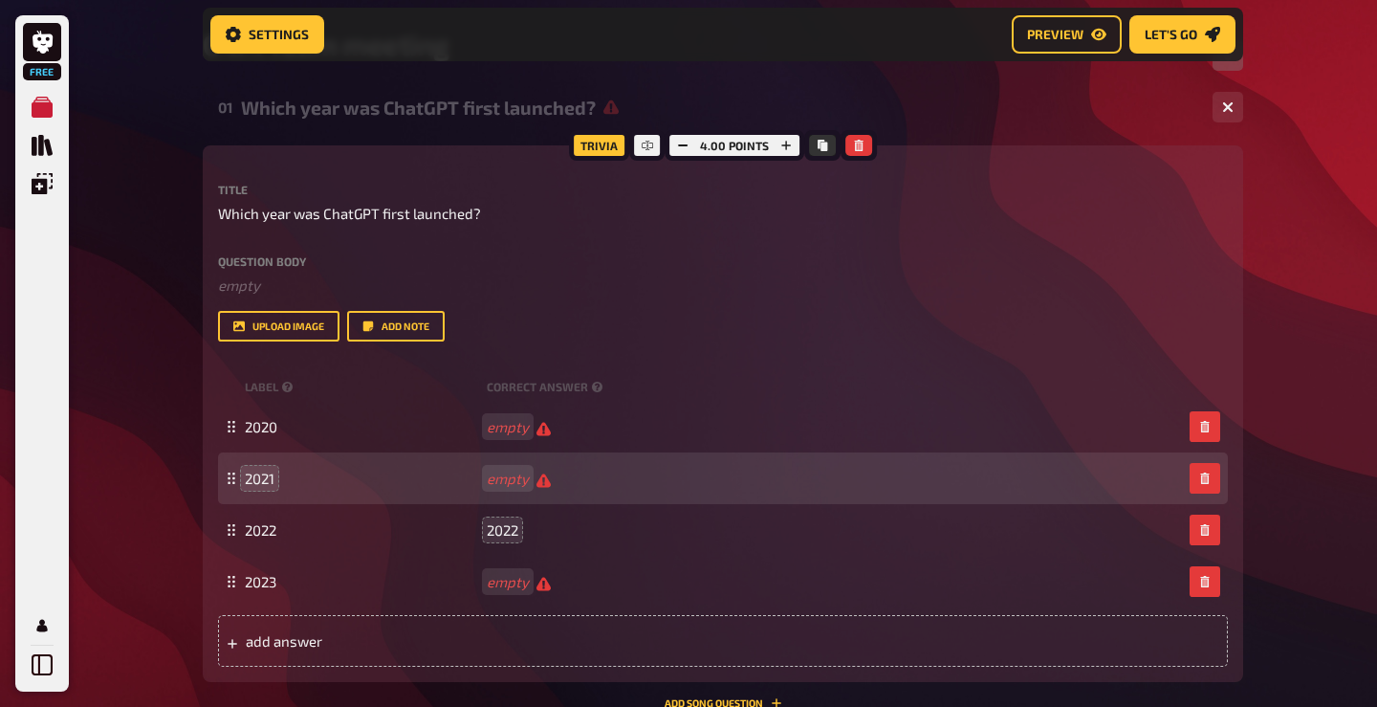
click at [729, 473] on div "2021 empty" at bounding box center [713, 478] width 937 height 18
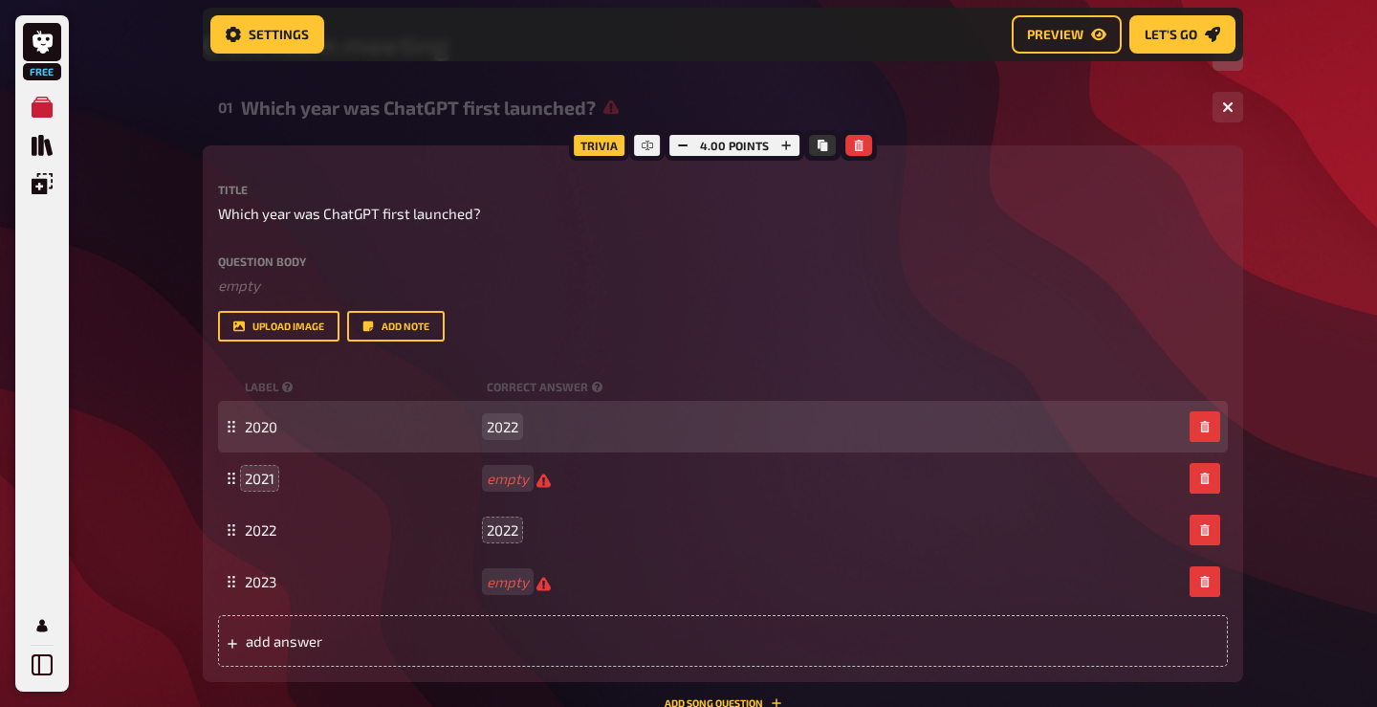
click at [497, 425] on span "2022" at bounding box center [503, 426] width 32 height 17
copy span "2022"
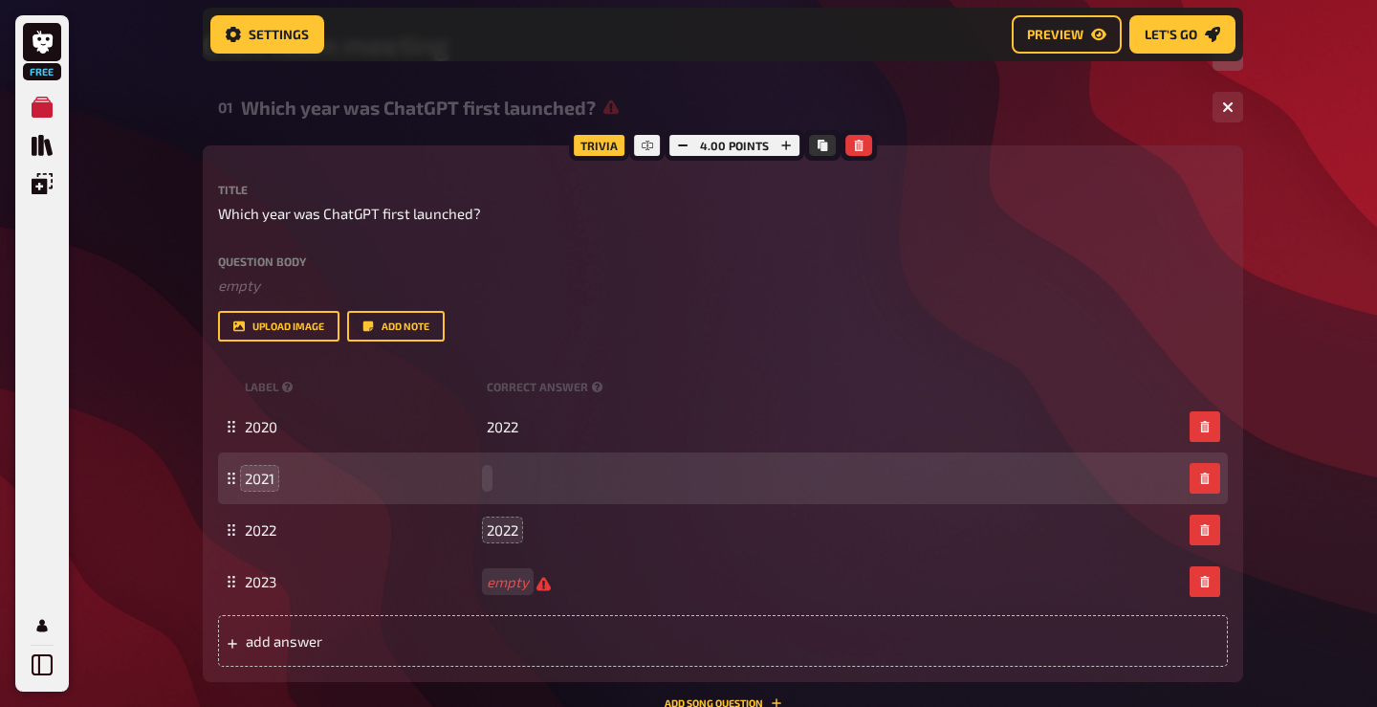
paste span
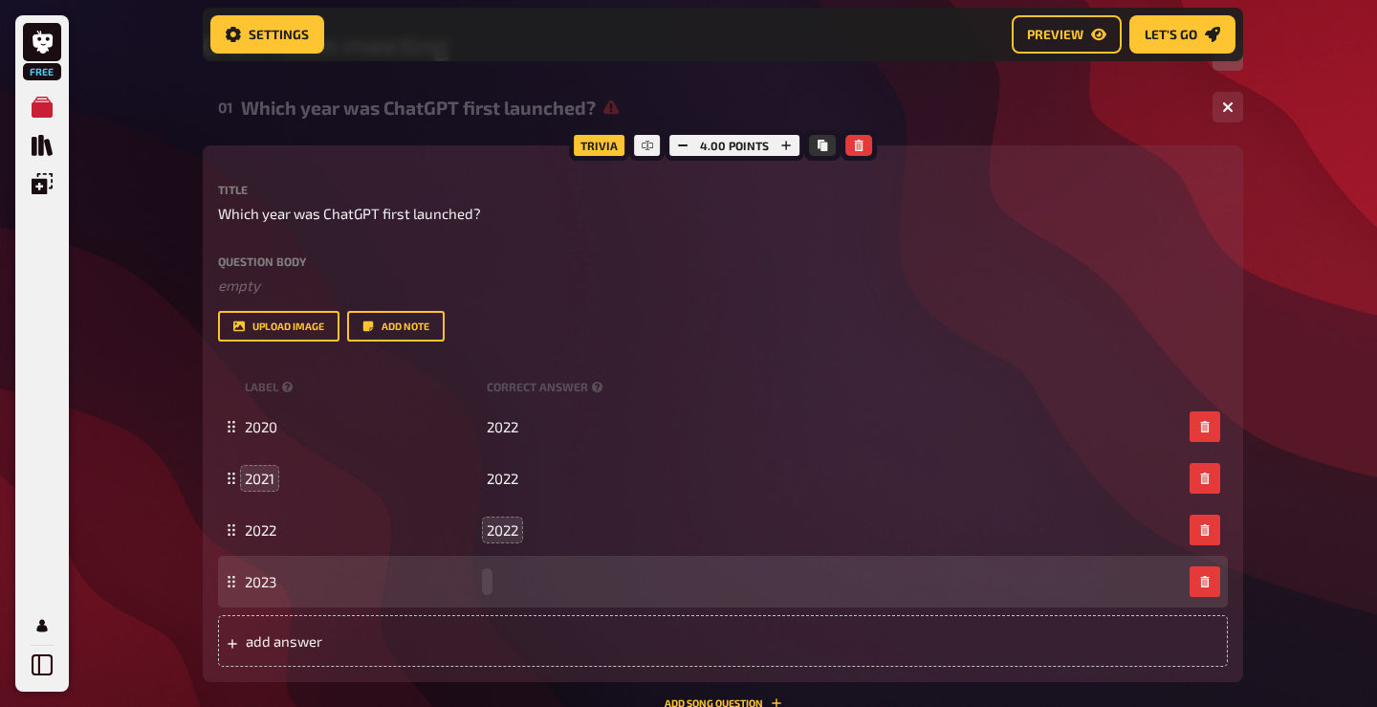
paste span
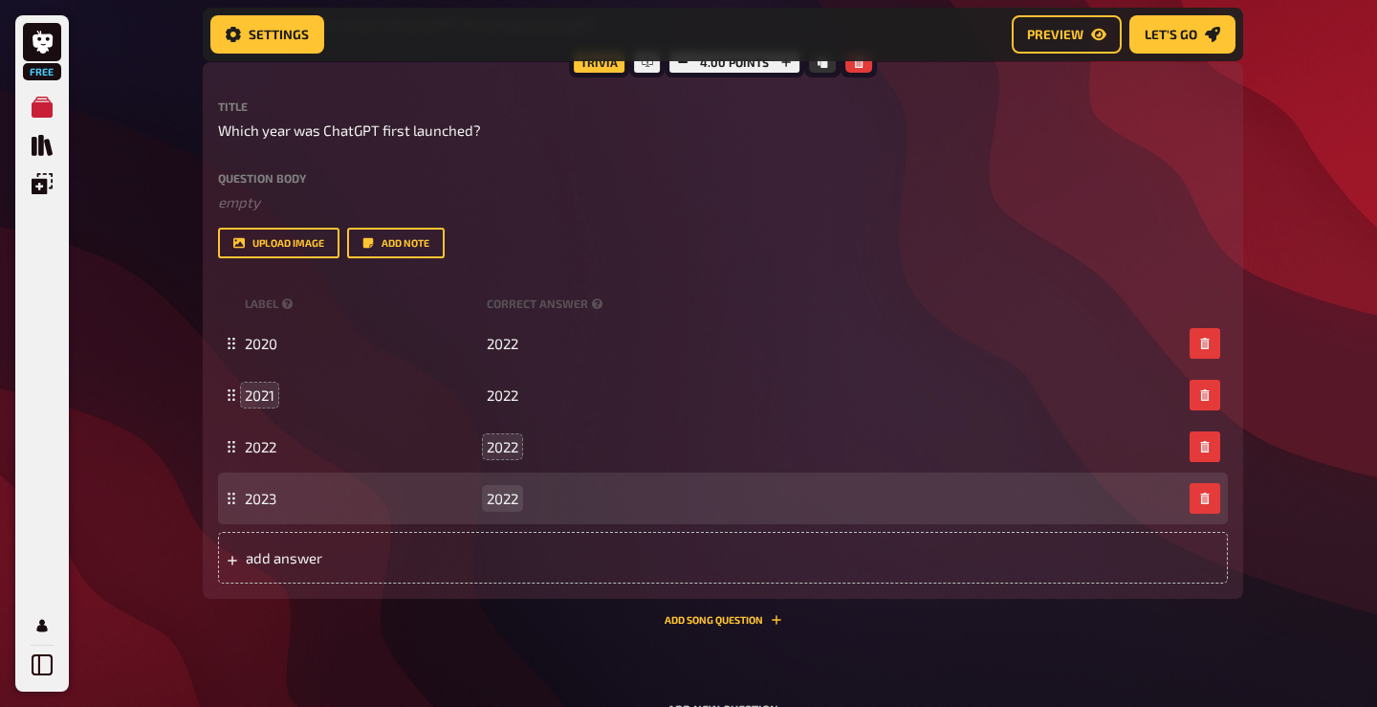
scroll to position [395, 0]
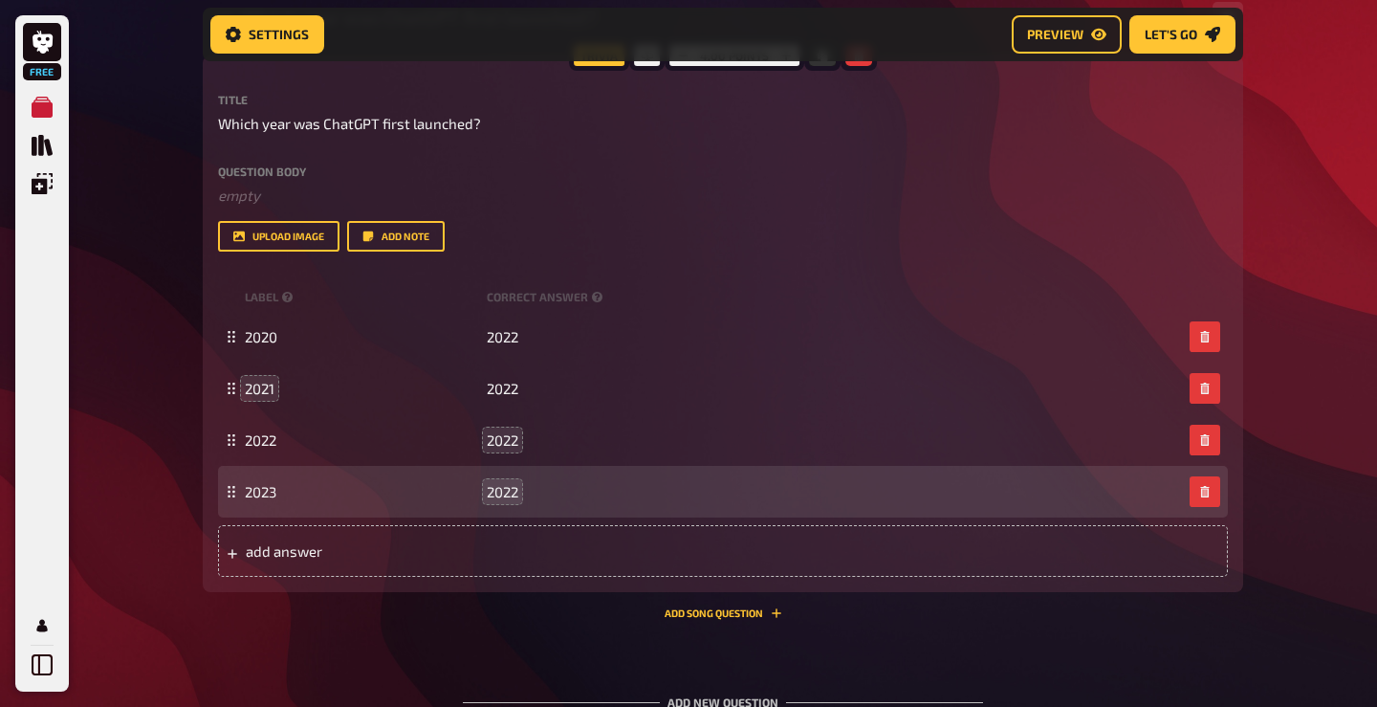
click at [468, 625] on div "01 Which year was ChatGPT first launched? 4 Trivia 4.00 points Title Which year…" at bounding box center [723, 314] width 1040 height 640
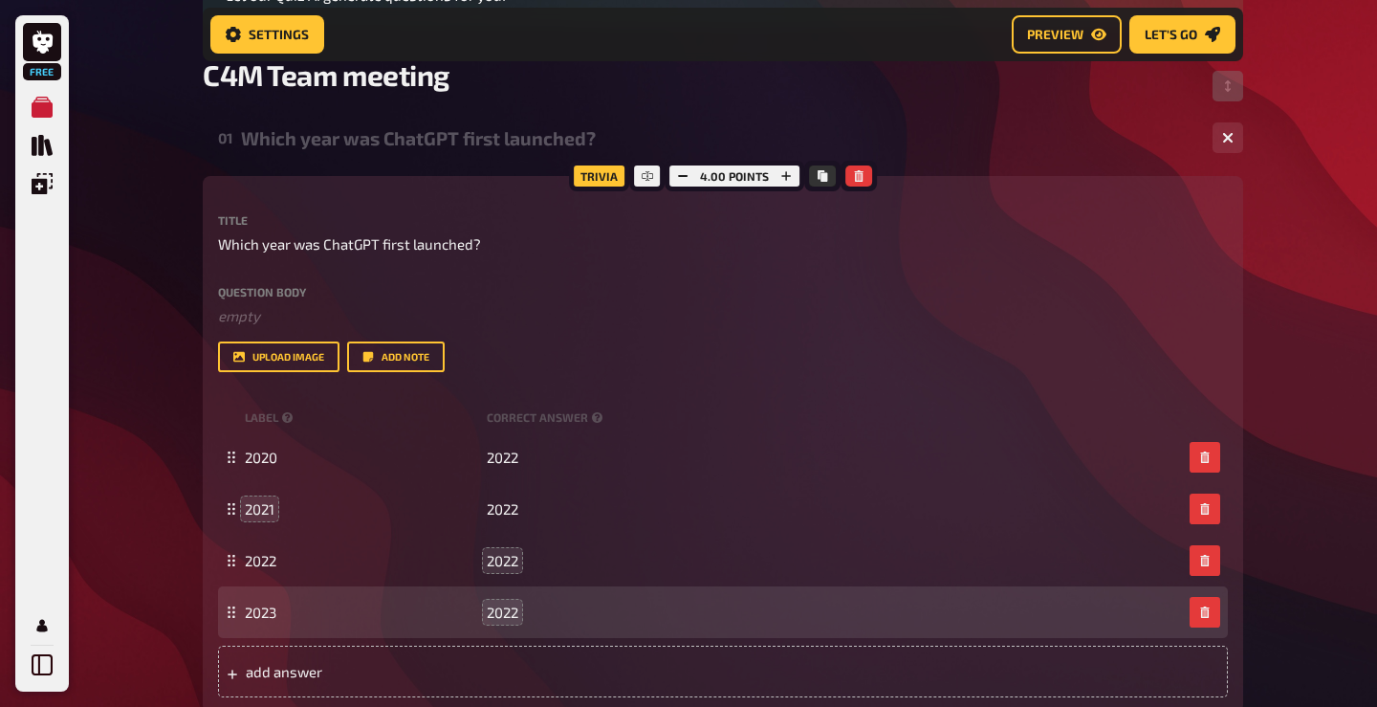
scroll to position [274, 0]
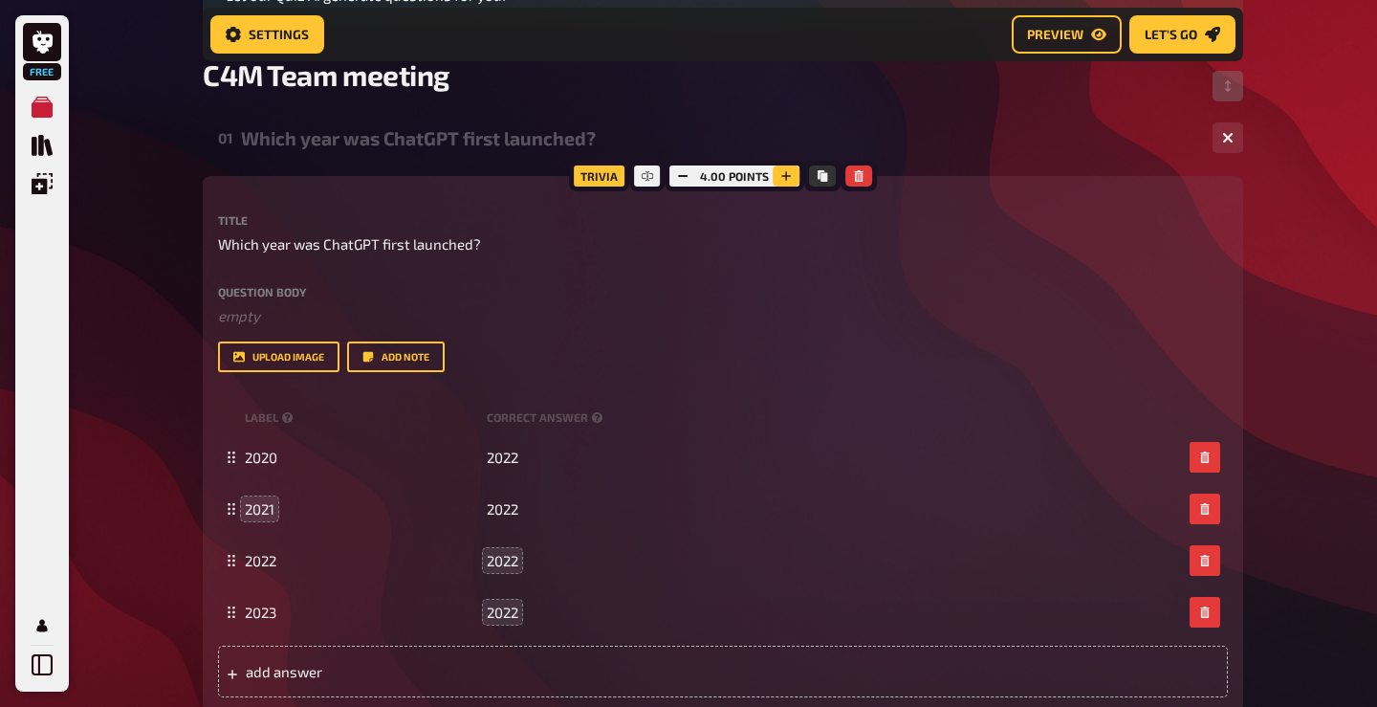
click at [781, 176] on icon "button" at bounding box center [786, 176] width 10 height 10
click at [781, 175] on icon "button" at bounding box center [784, 175] width 11 height 11
click at [782, 175] on icon "button" at bounding box center [787, 175] width 11 height 11
click at [683, 173] on icon "button" at bounding box center [680, 175] width 11 height 11
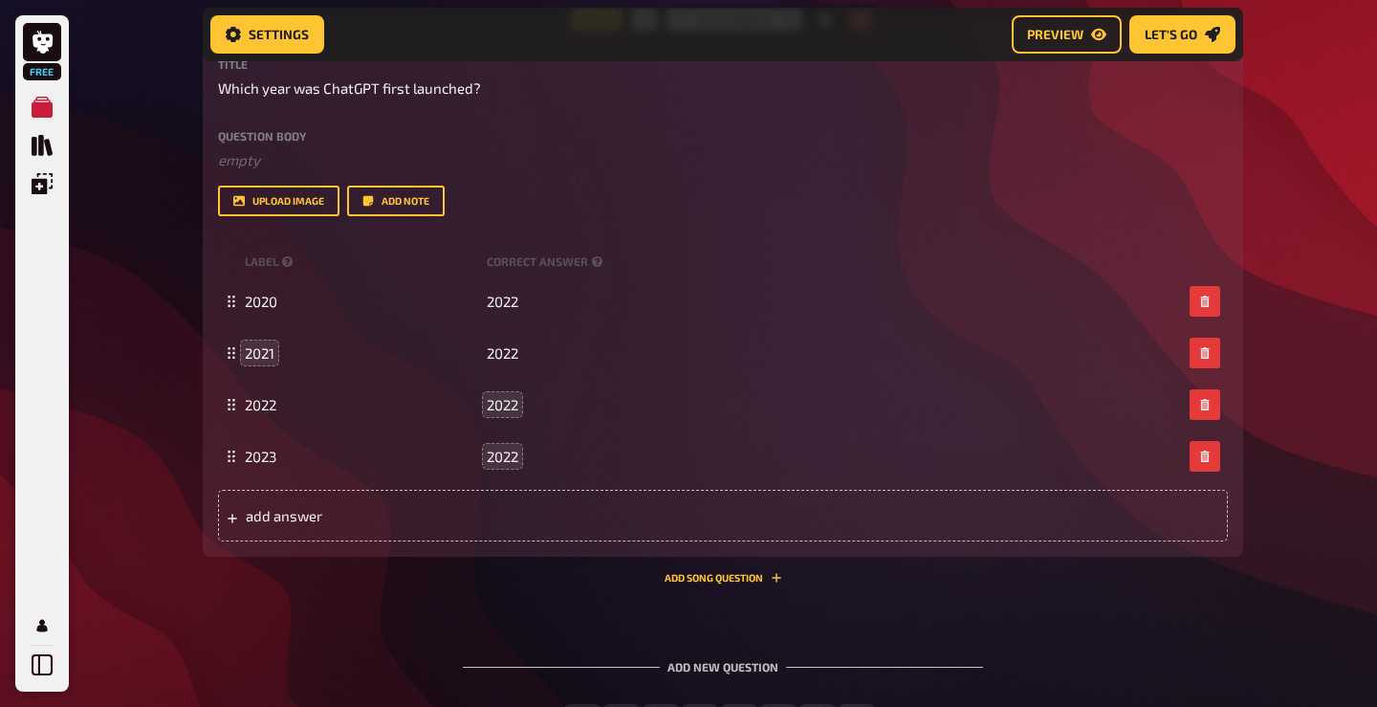
scroll to position [436, 0]
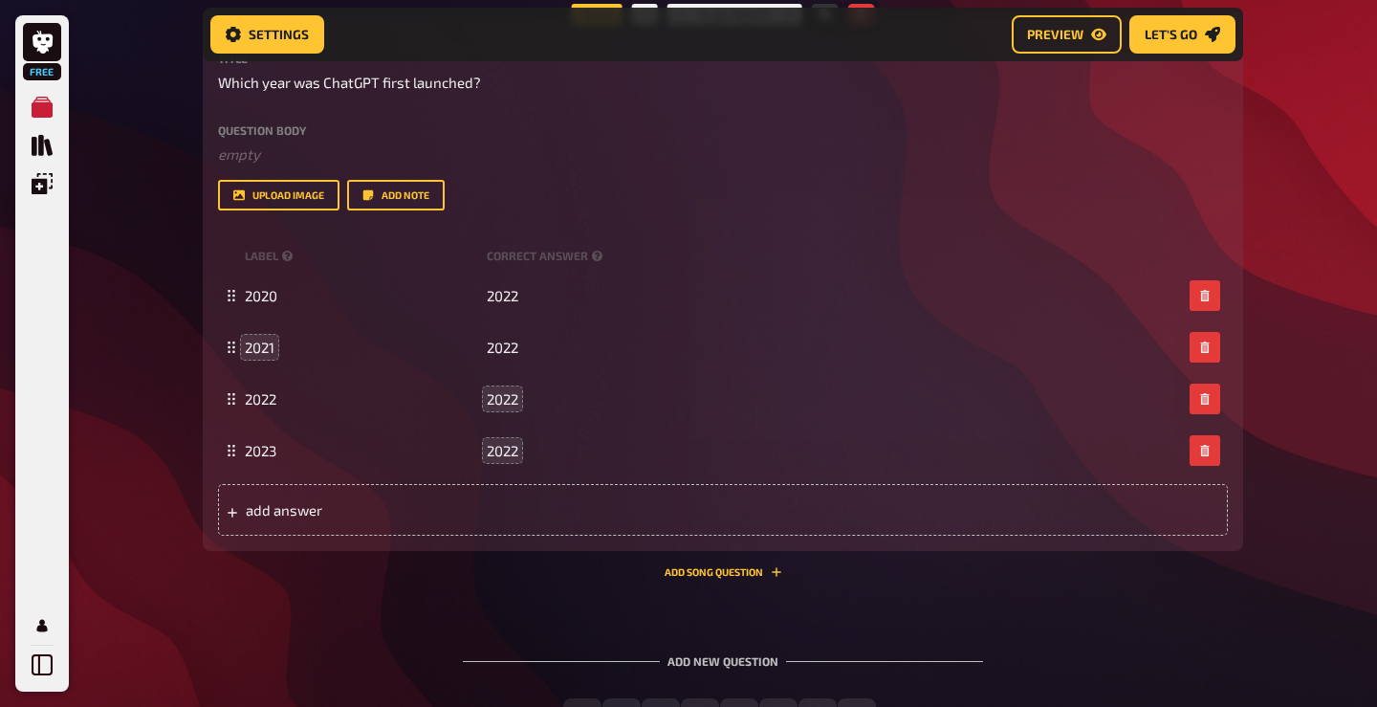
click at [1286, 536] on div "Free My Quizzes Quiz Library Overlays Profile Home My Quizzes C4M Team meeting …" at bounding box center [688, 211] width 1377 height 1295
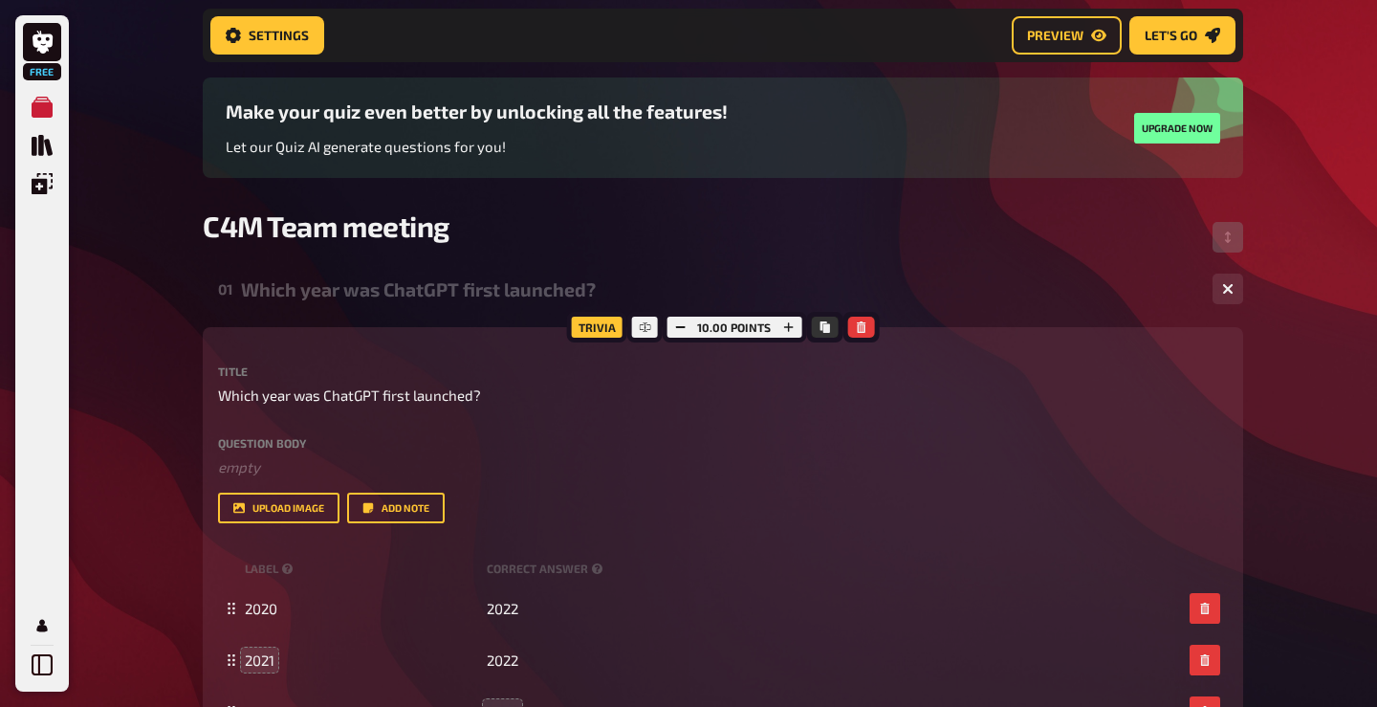
scroll to position [115, 0]
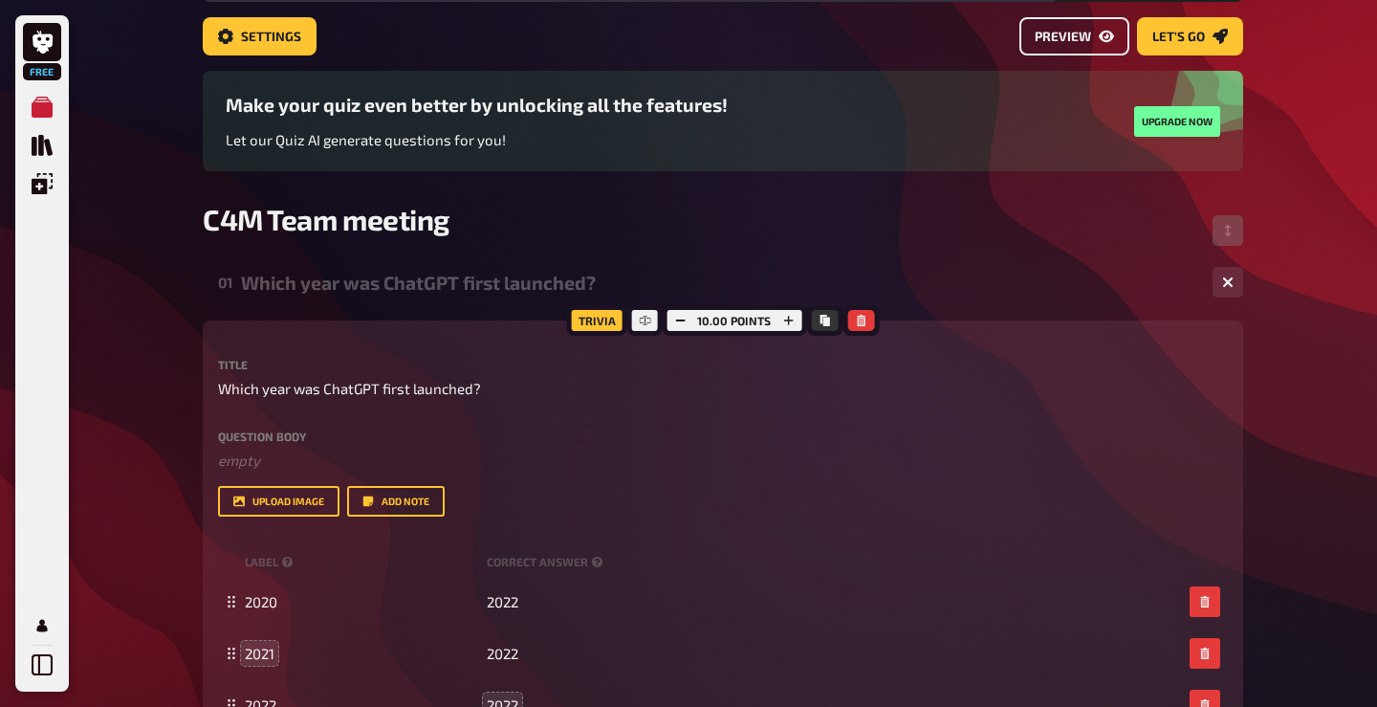
click at [1083, 33] on span "Preview" at bounding box center [1063, 37] width 56 height 13
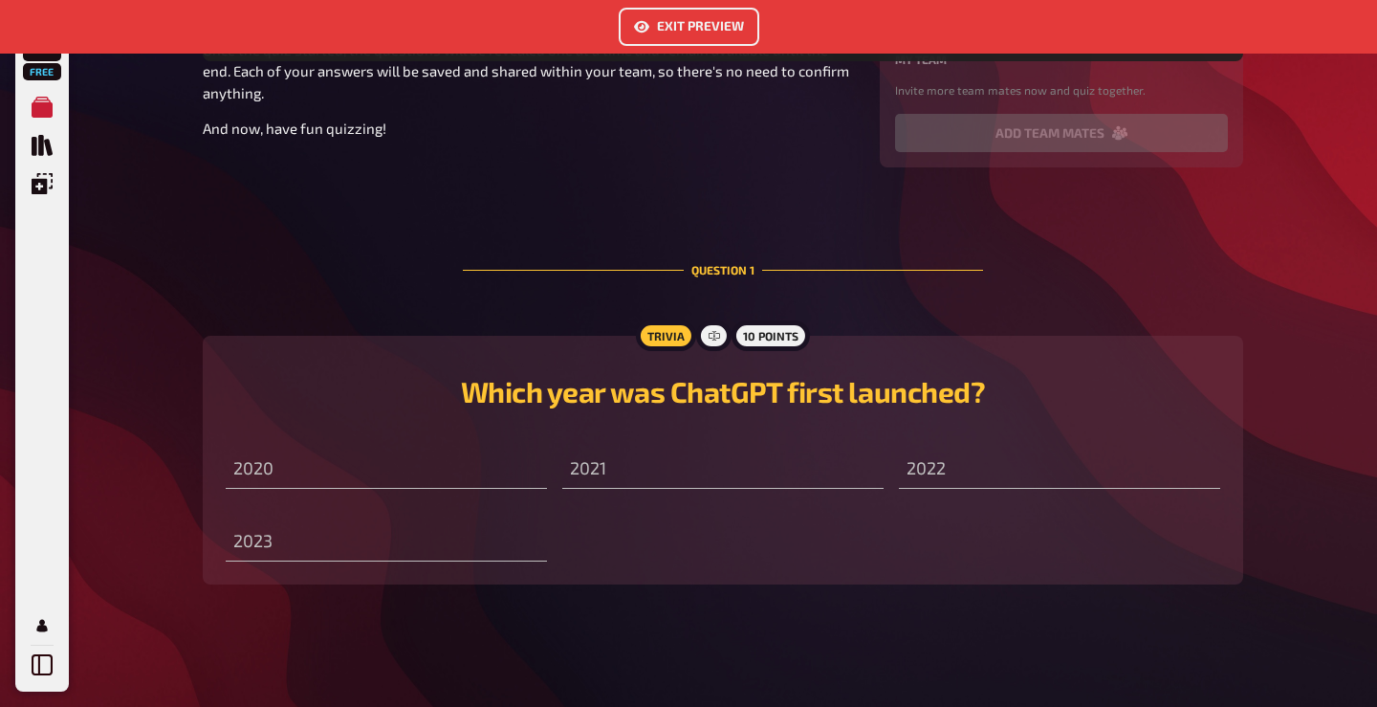
scroll to position [653, 0]
click at [665, 454] on input "text" at bounding box center [722, 469] width 321 height 38
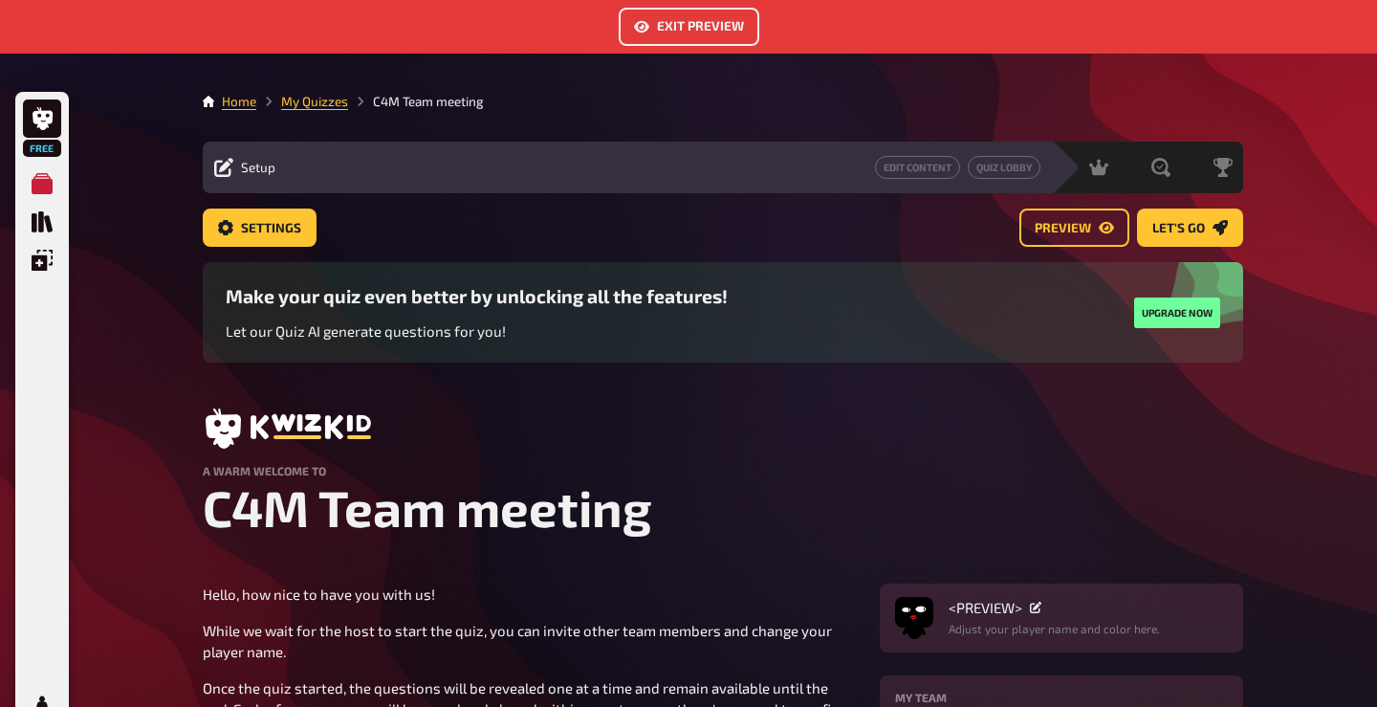
scroll to position [0, 0]
click at [497, 172] on div "Edit Content Quiz Lobby" at bounding box center [663, 167] width 753 height 23
click at [919, 163] on button "Edit Content" at bounding box center [917, 167] width 85 height 23
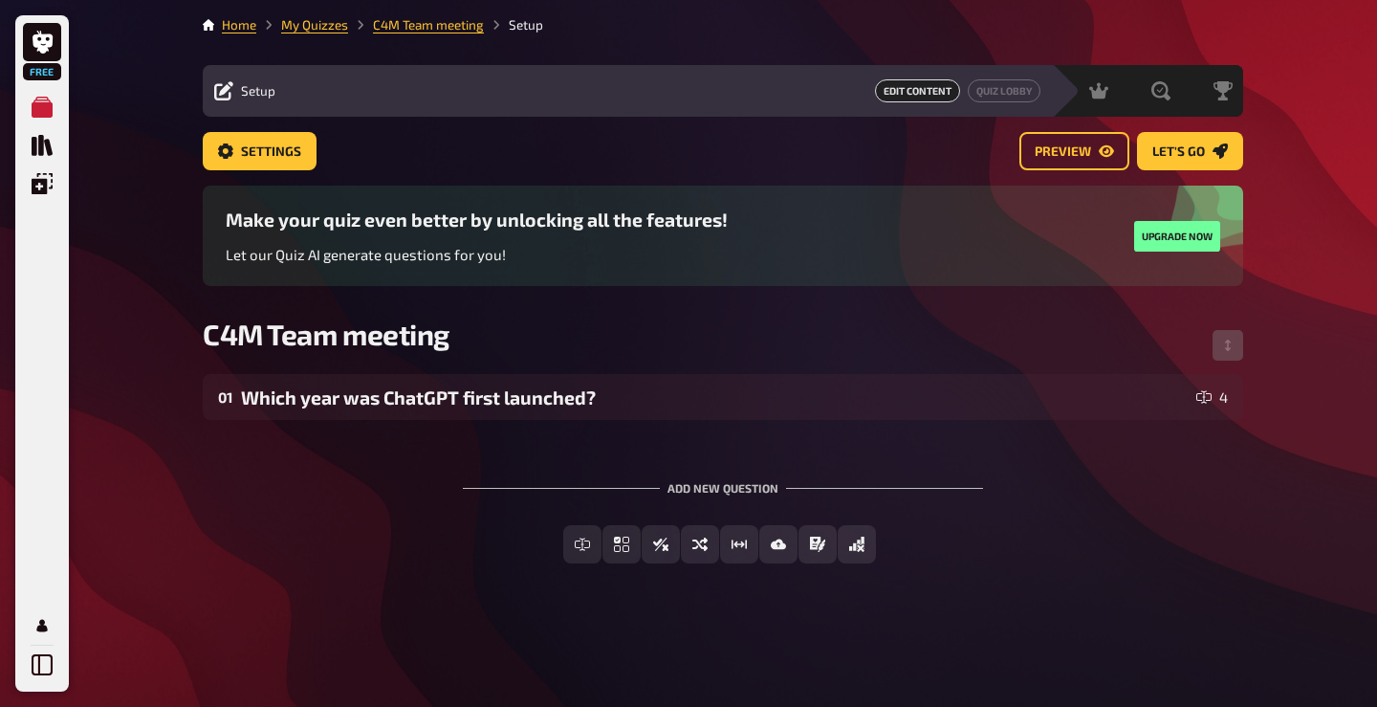
click at [575, 421] on div "01 Which year was ChatGPT first launched? 4 To pick up a draggable item, press …" at bounding box center [723, 484] width 1040 height 220
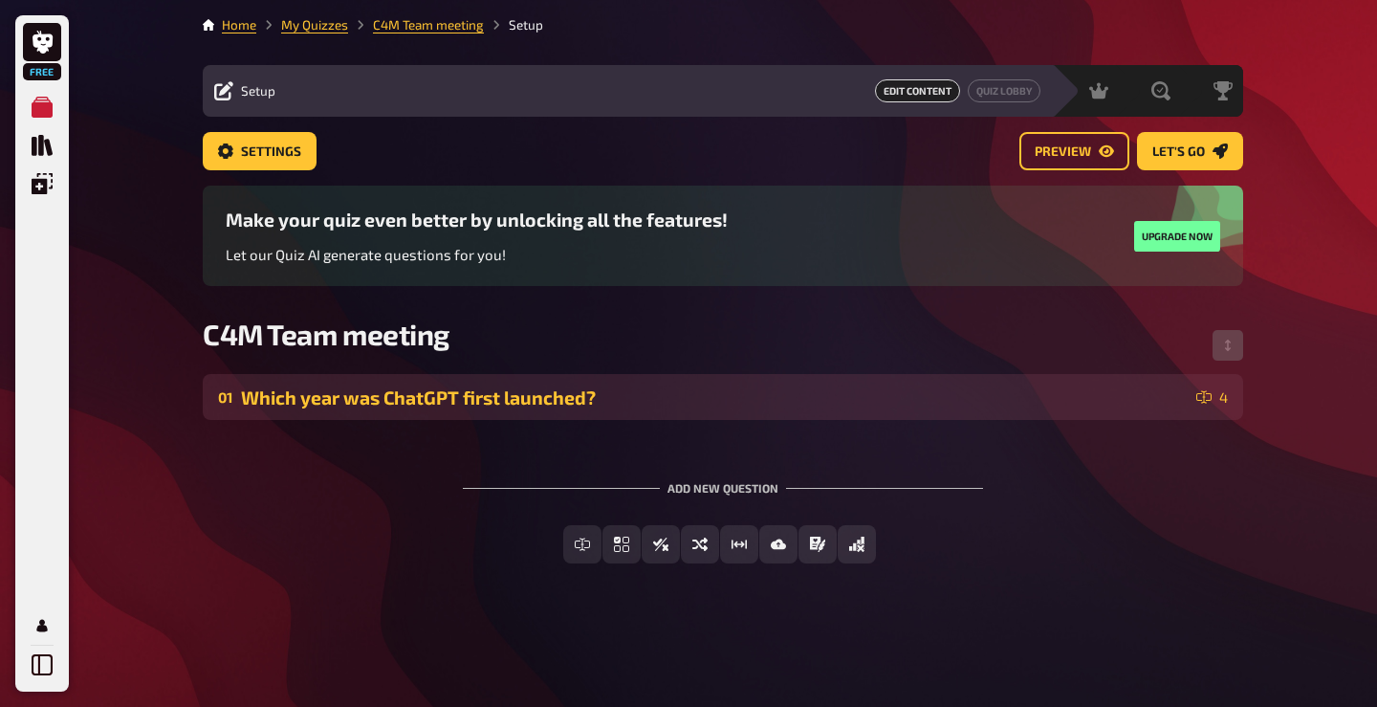
click at [631, 400] on div "Which year was ChatGPT first launched?" at bounding box center [715, 397] width 948 height 22
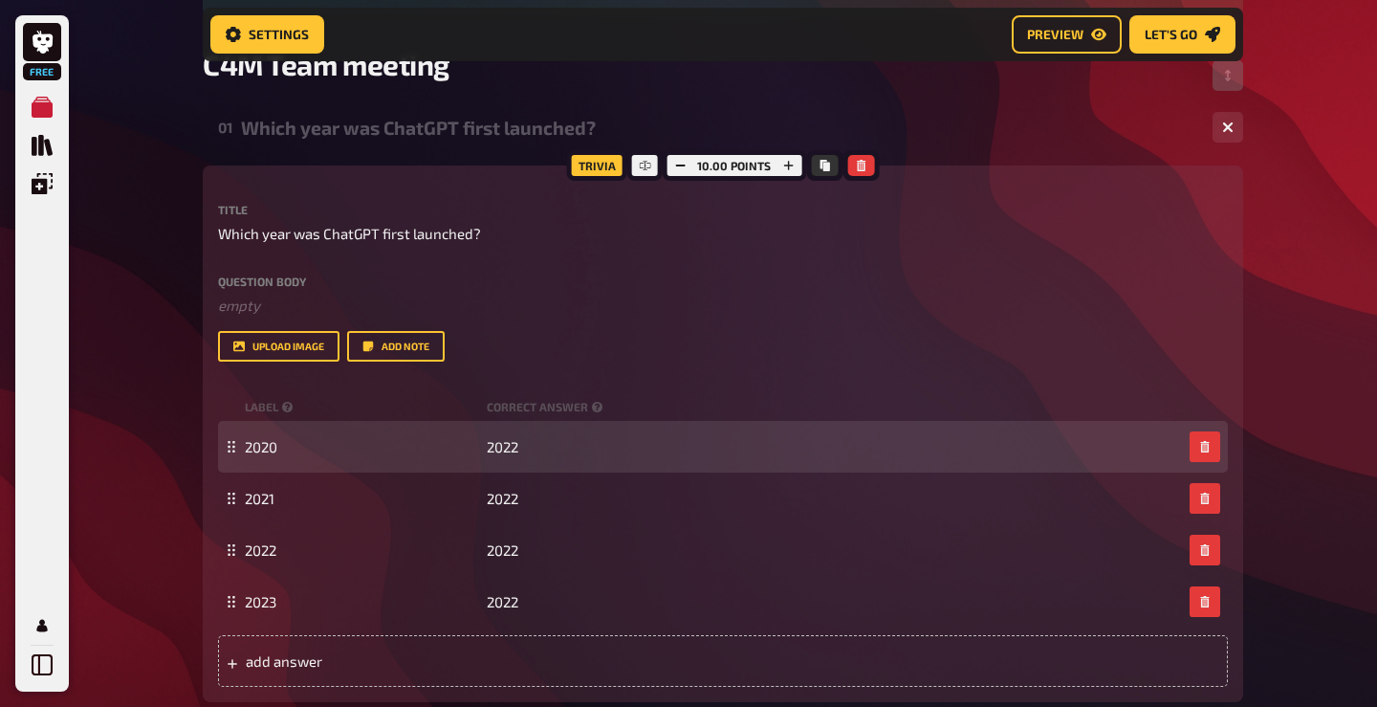
scroll to position [308, 0]
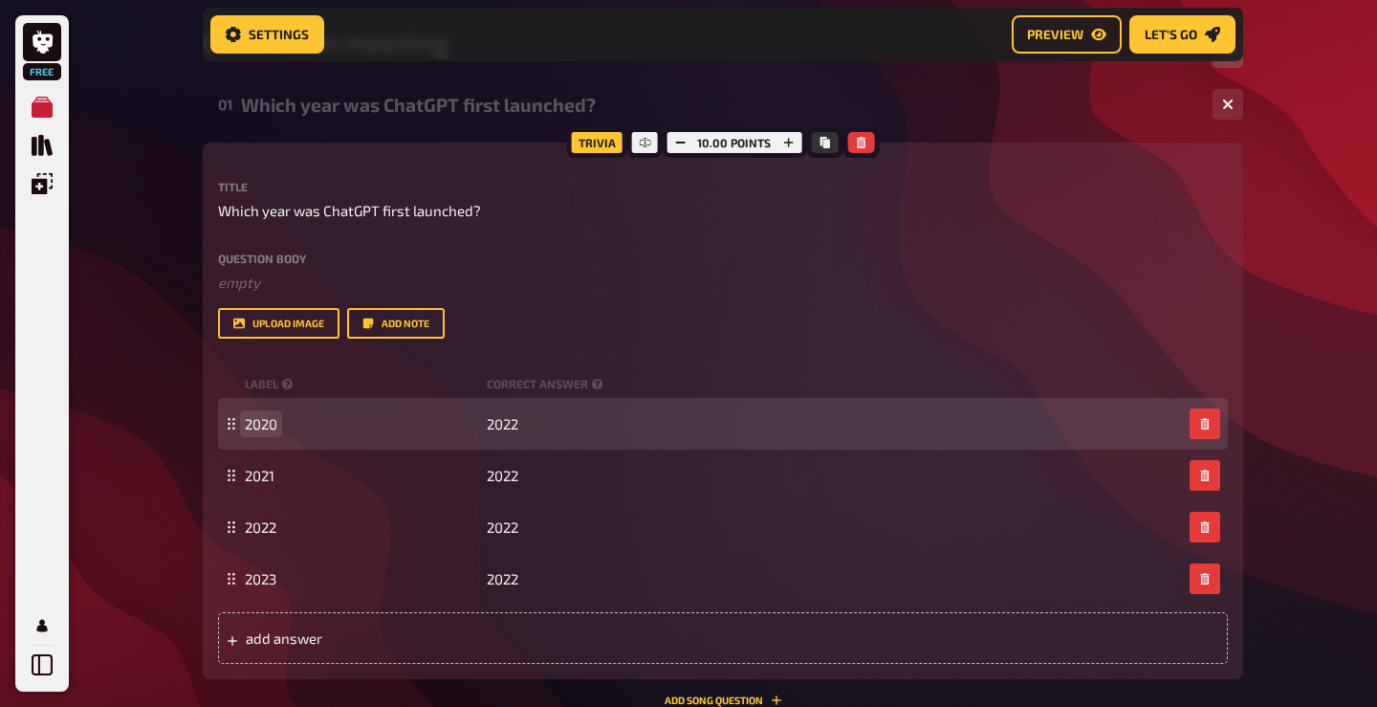
click at [264, 427] on span "2020" at bounding box center [261, 423] width 33 height 17
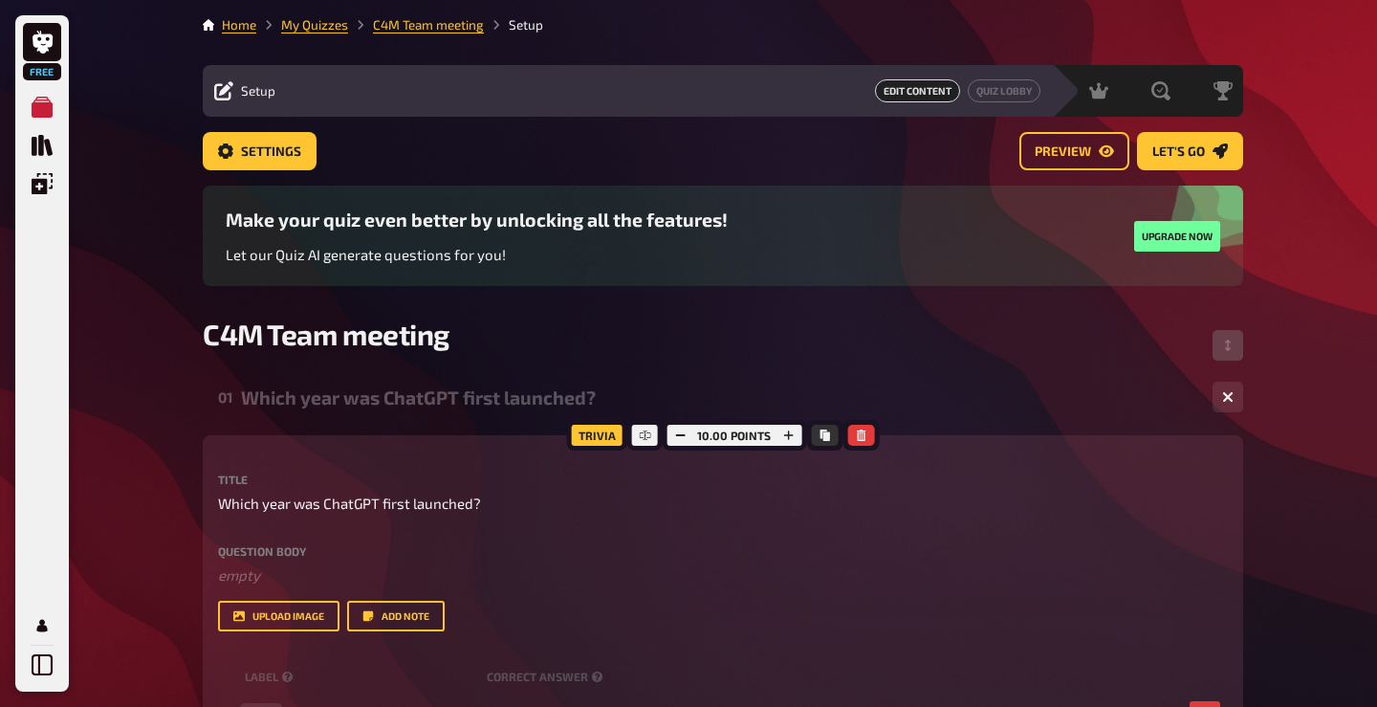
scroll to position [0, 0]
click at [430, 502] on span "Which year was ChatGPT first launched?" at bounding box center [349, 503] width 263 height 22
copy span "Which year was ChatGPT first launched?"
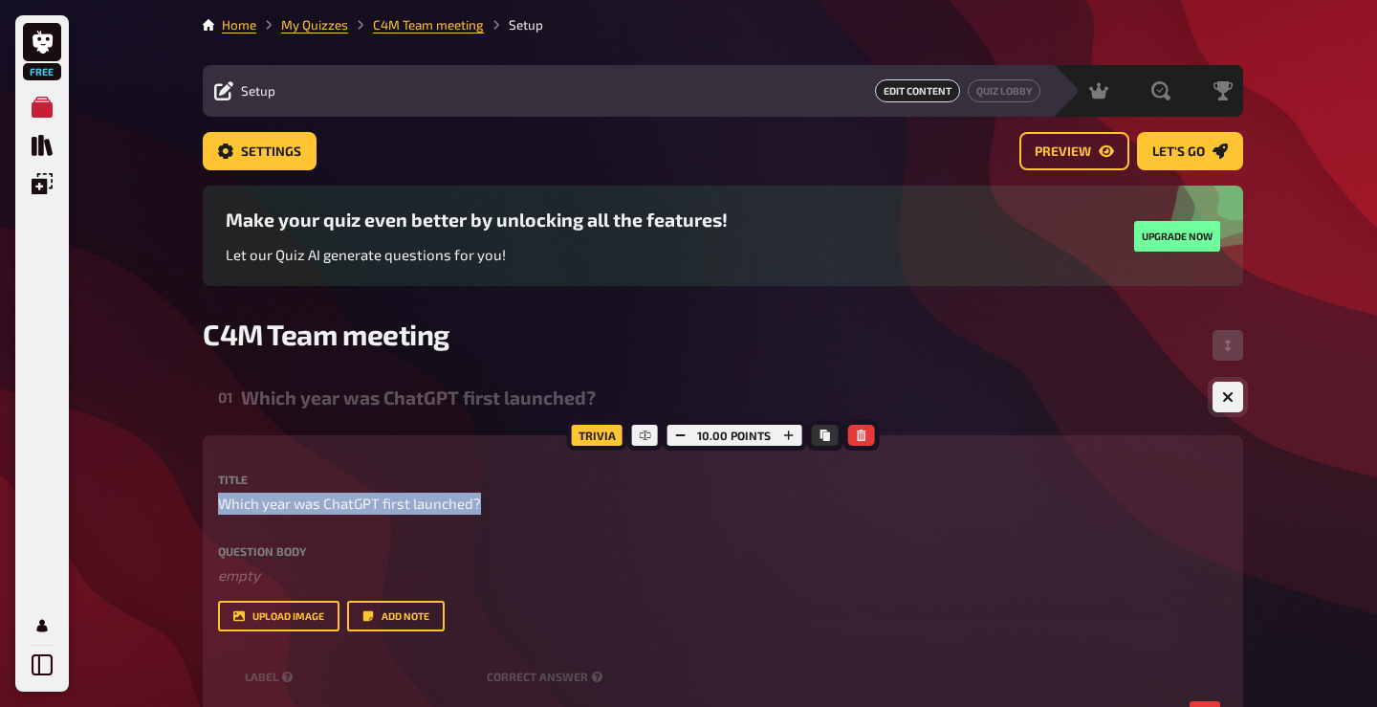
click at [1230, 399] on icon "button" at bounding box center [1228, 397] width 18 height 18
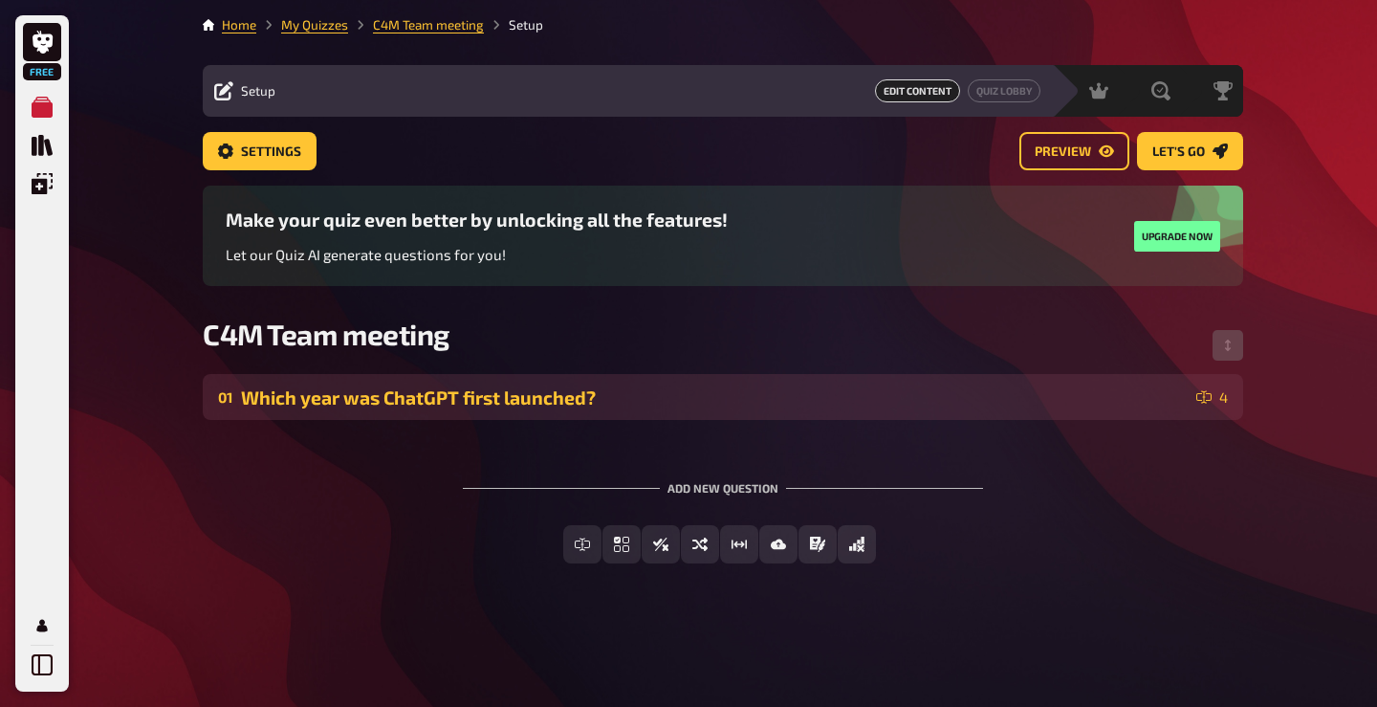
click at [1214, 397] on div "4" at bounding box center [1212, 396] width 32 height 15
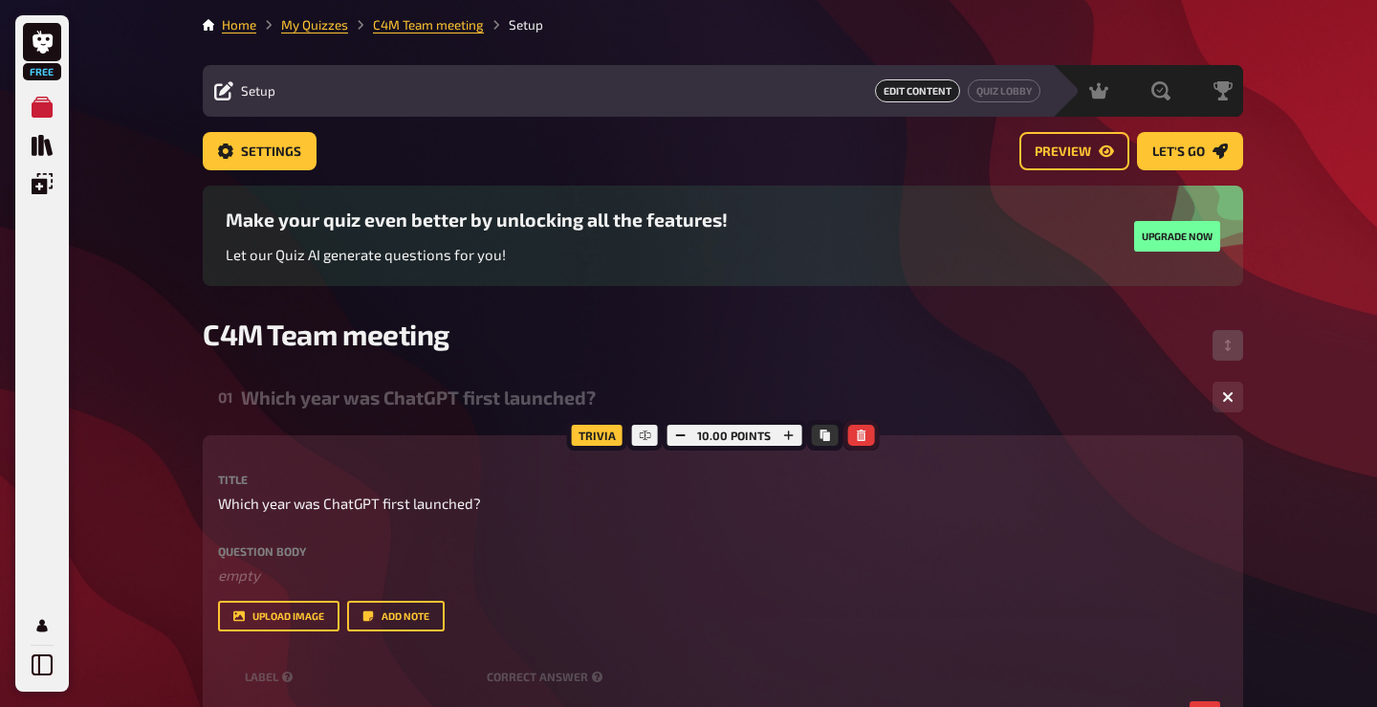
click at [866, 431] on button "button" at bounding box center [860, 435] width 27 height 21
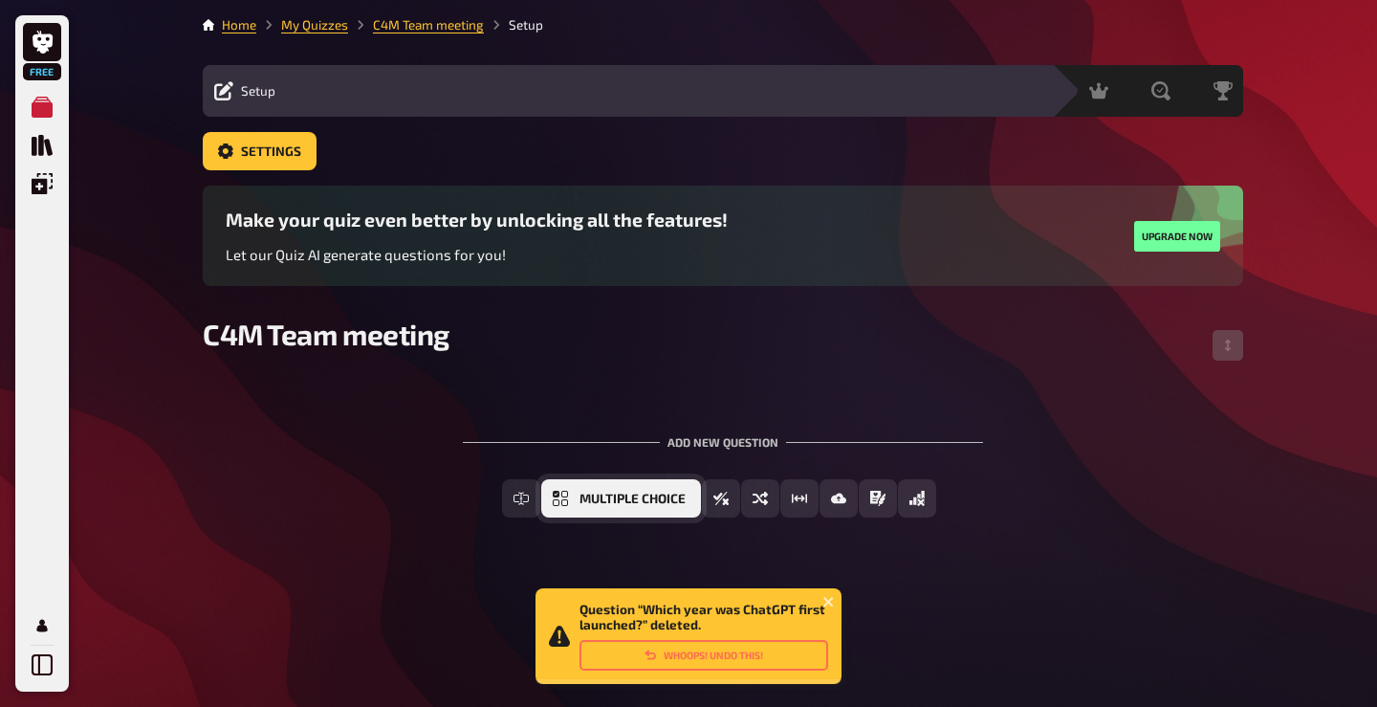
click at [582, 501] on span "Multiple Choice" at bounding box center [632, 498] width 106 height 13
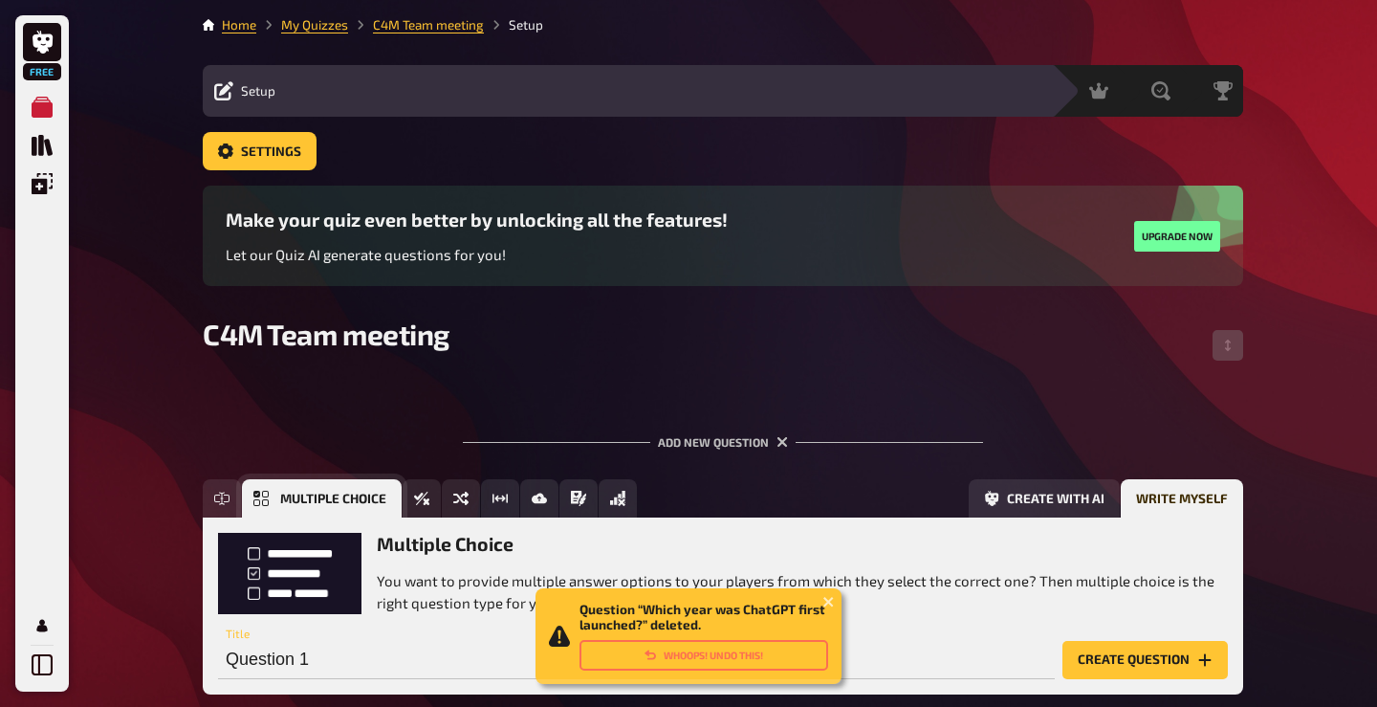
scroll to position [108, 0]
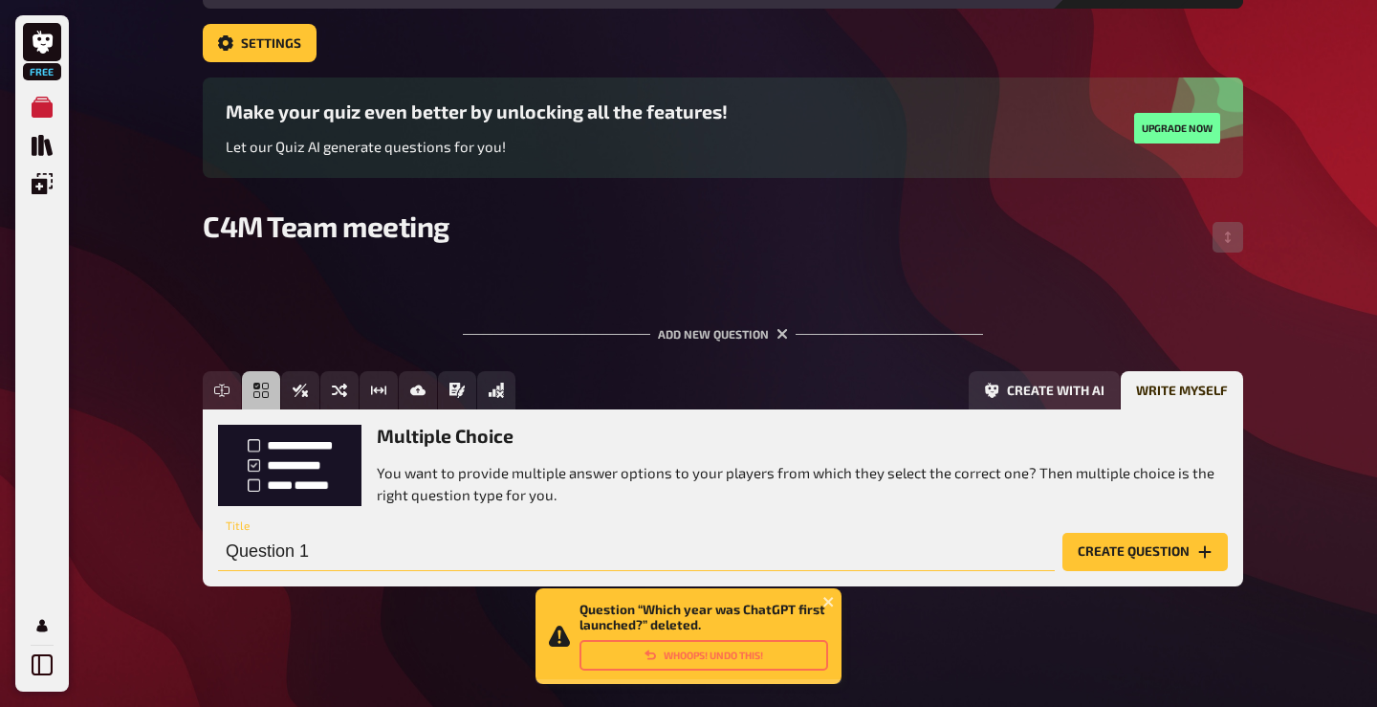
click at [329, 544] on input "Question 1" at bounding box center [636, 552] width 837 height 38
paste input "Which year was ChatGPT first launched?"
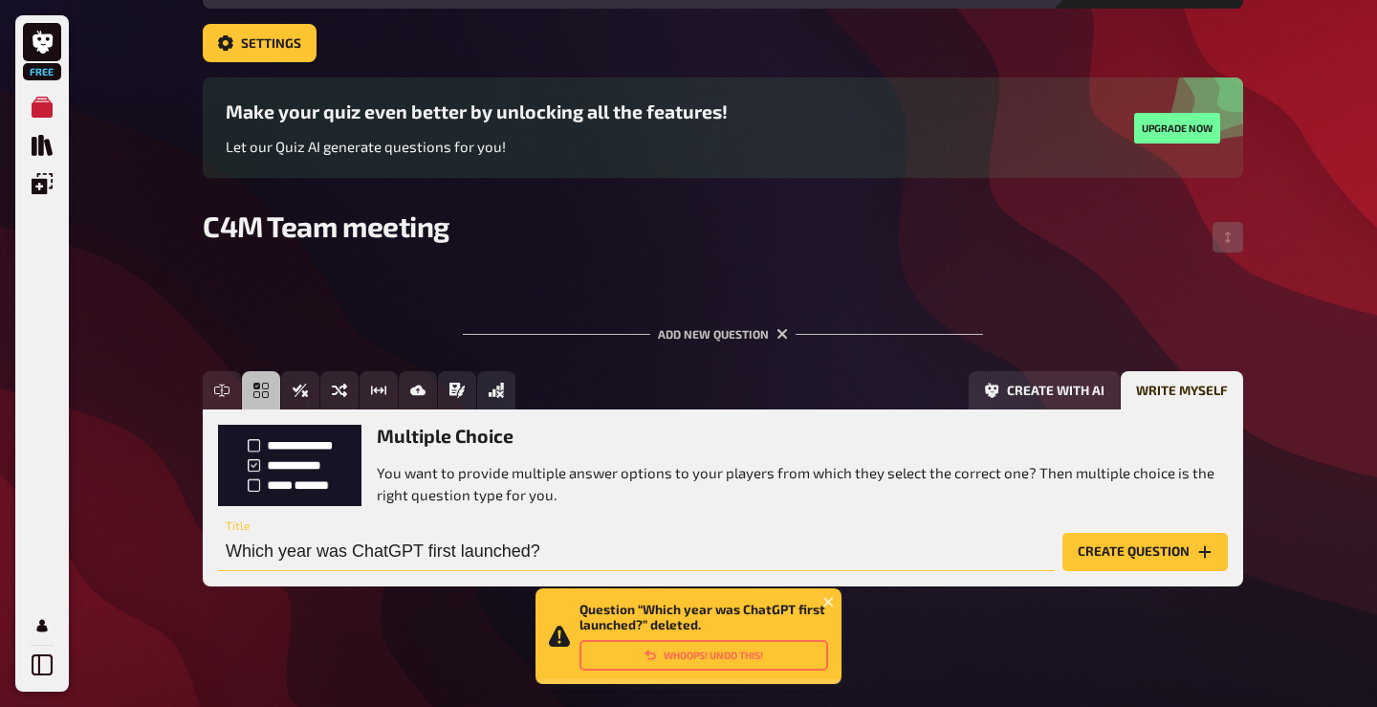
type input "Which year was ChatGPT first launched?"
click at [1151, 551] on button "Create question" at bounding box center [1144, 552] width 165 height 38
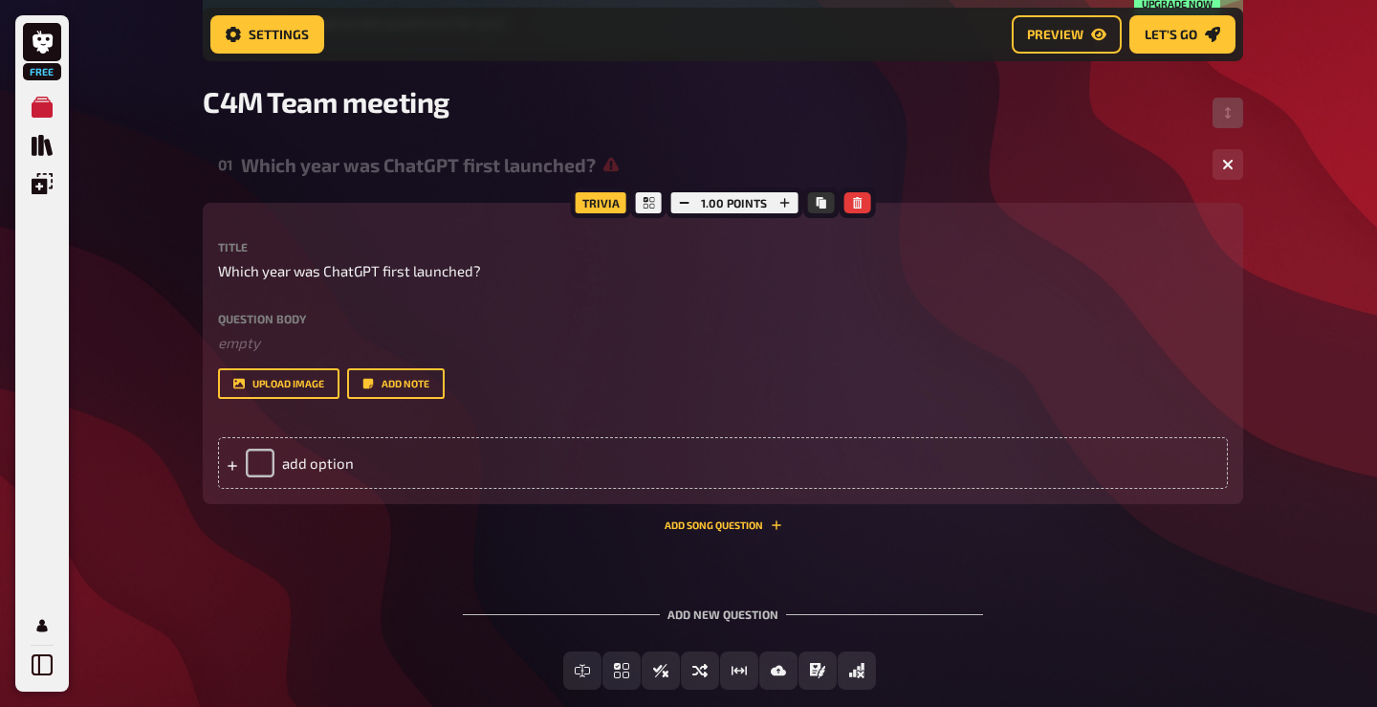
scroll to position [251, 0]
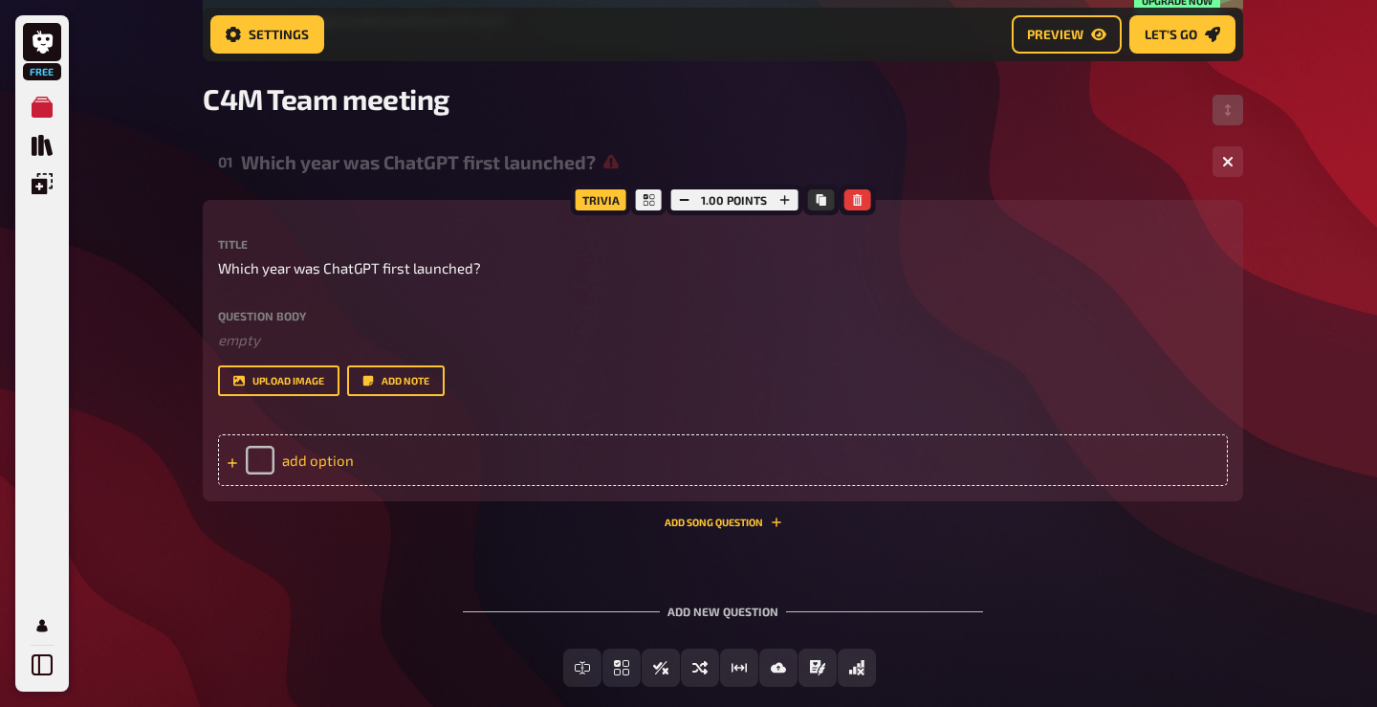
click at [315, 464] on div "add option" at bounding box center [723, 460] width 1010 height 52
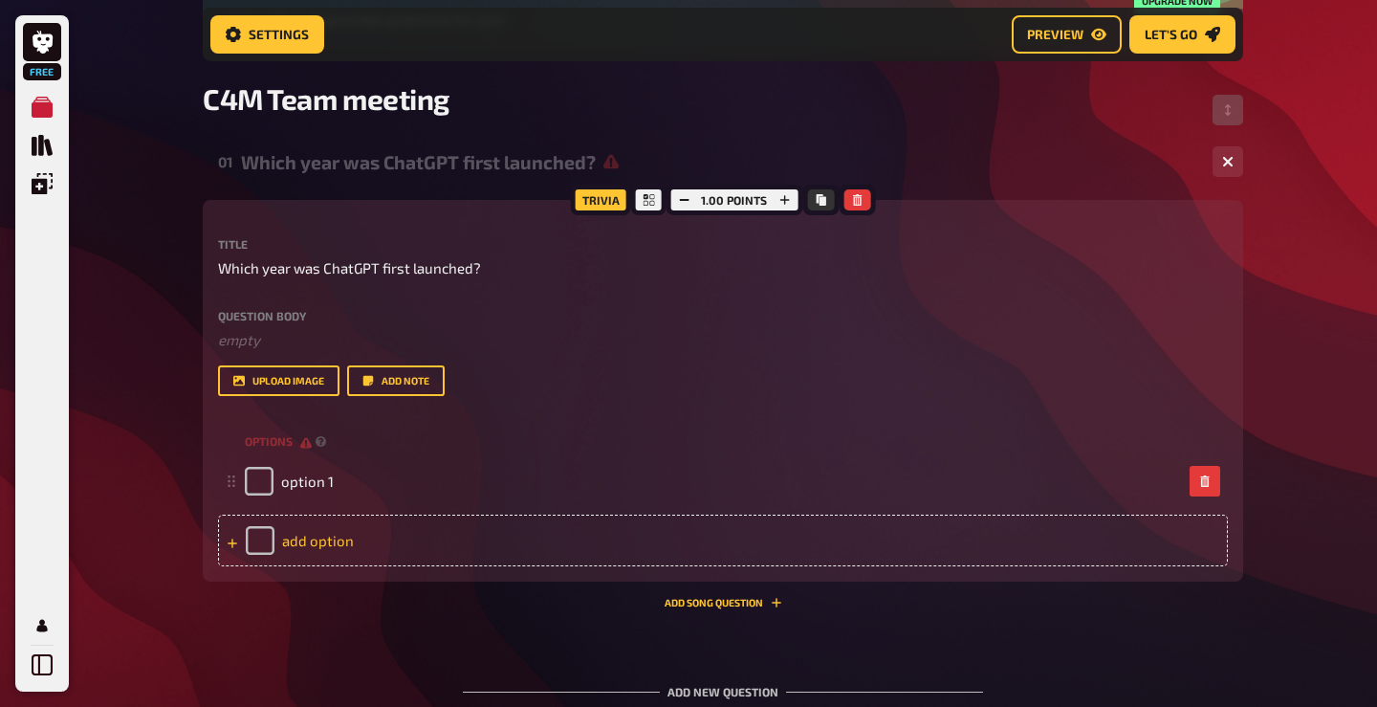
click at [303, 545] on div "add option" at bounding box center [723, 540] width 1010 height 52
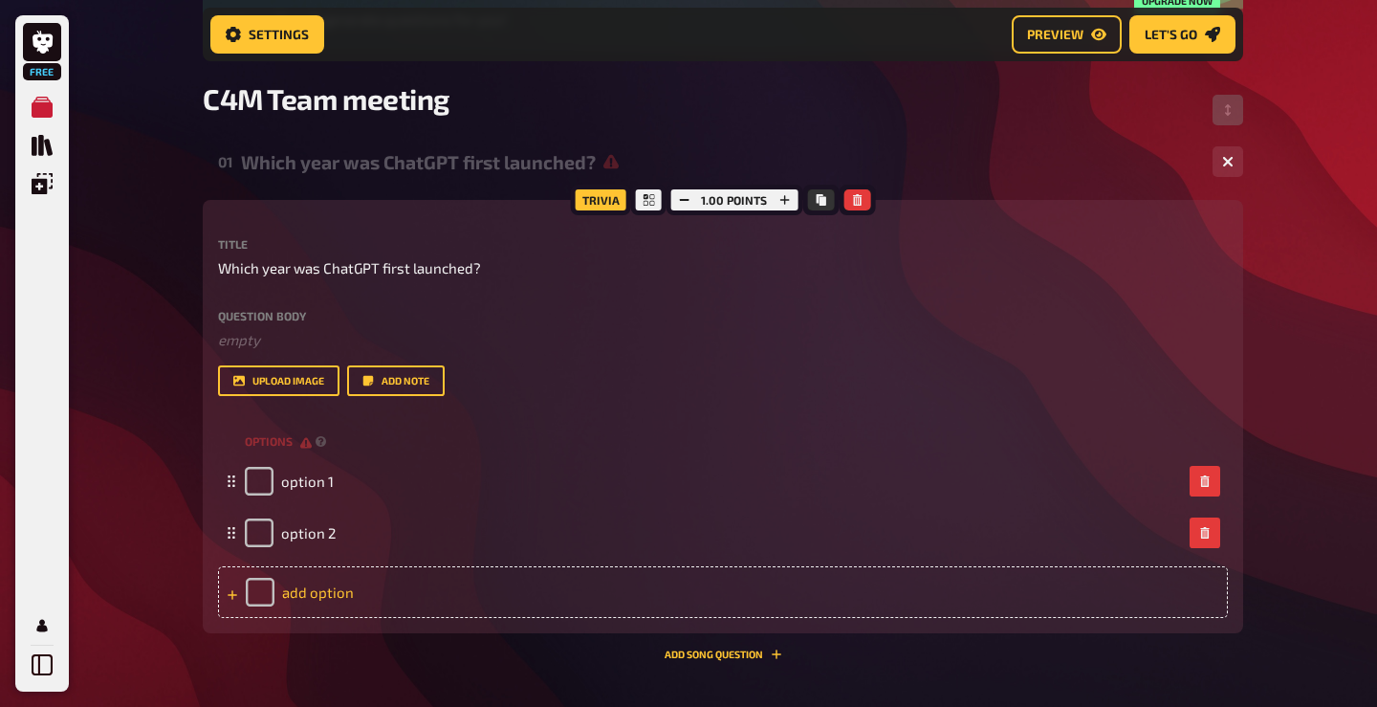
click at [308, 589] on div "add option" at bounding box center [723, 592] width 1010 height 52
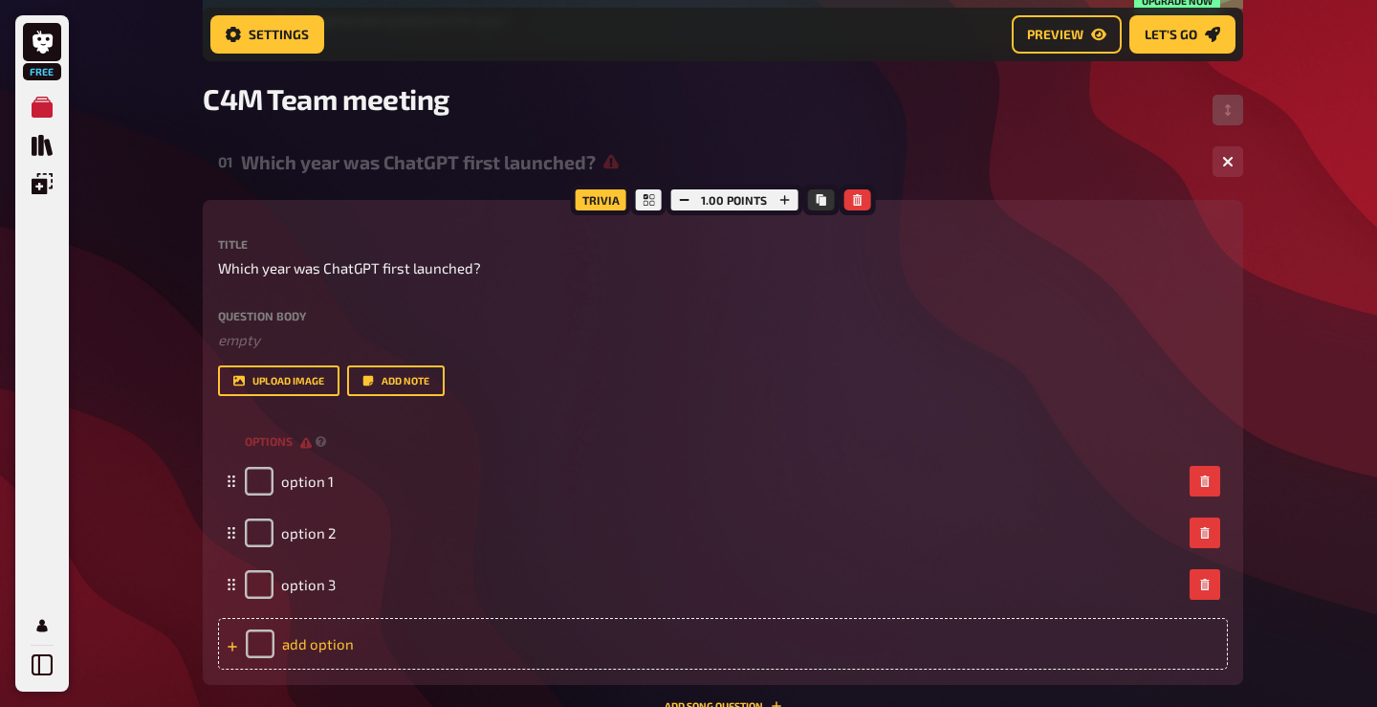
click at [307, 636] on div "add option" at bounding box center [723, 644] width 1010 height 52
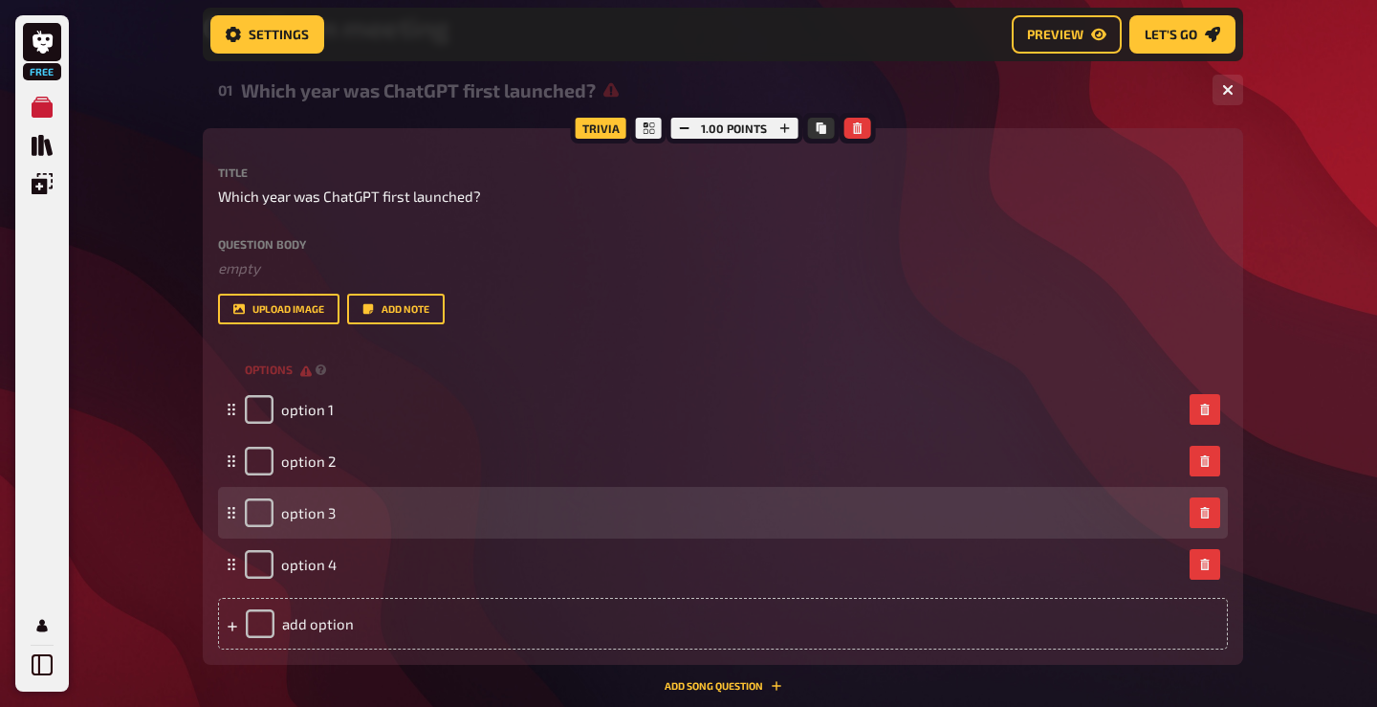
scroll to position [328, 0]
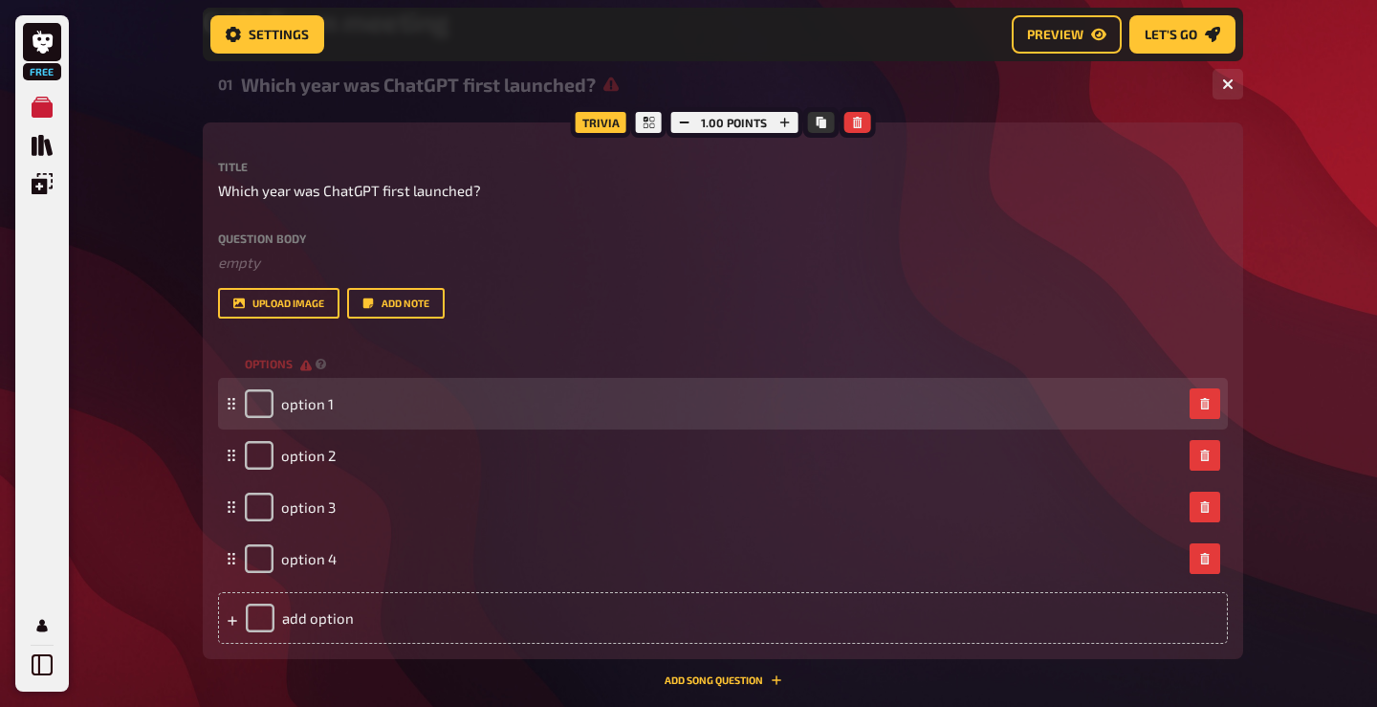
click at [314, 411] on div "option 1" at bounding box center [289, 403] width 89 height 29
click at [312, 400] on span "option 1" at bounding box center [307, 403] width 53 height 17
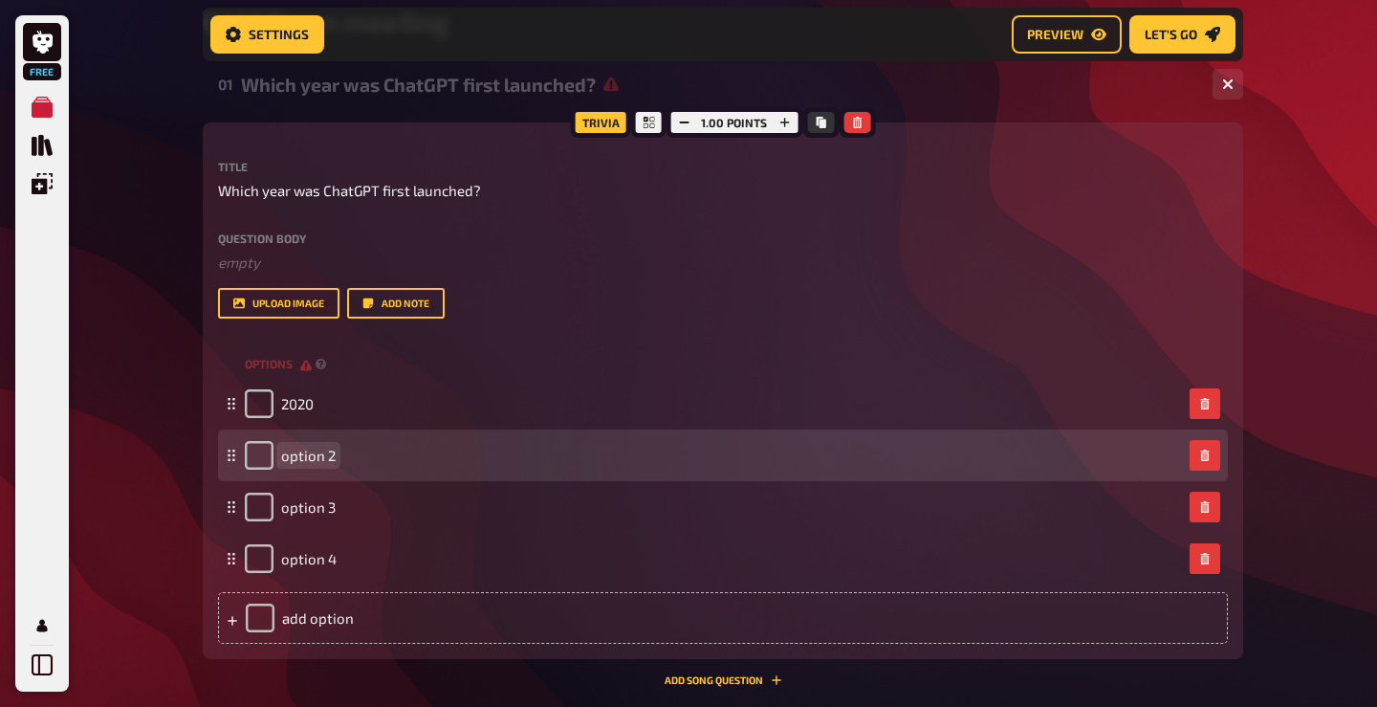
click at [327, 455] on span "option 2" at bounding box center [308, 455] width 54 height 17
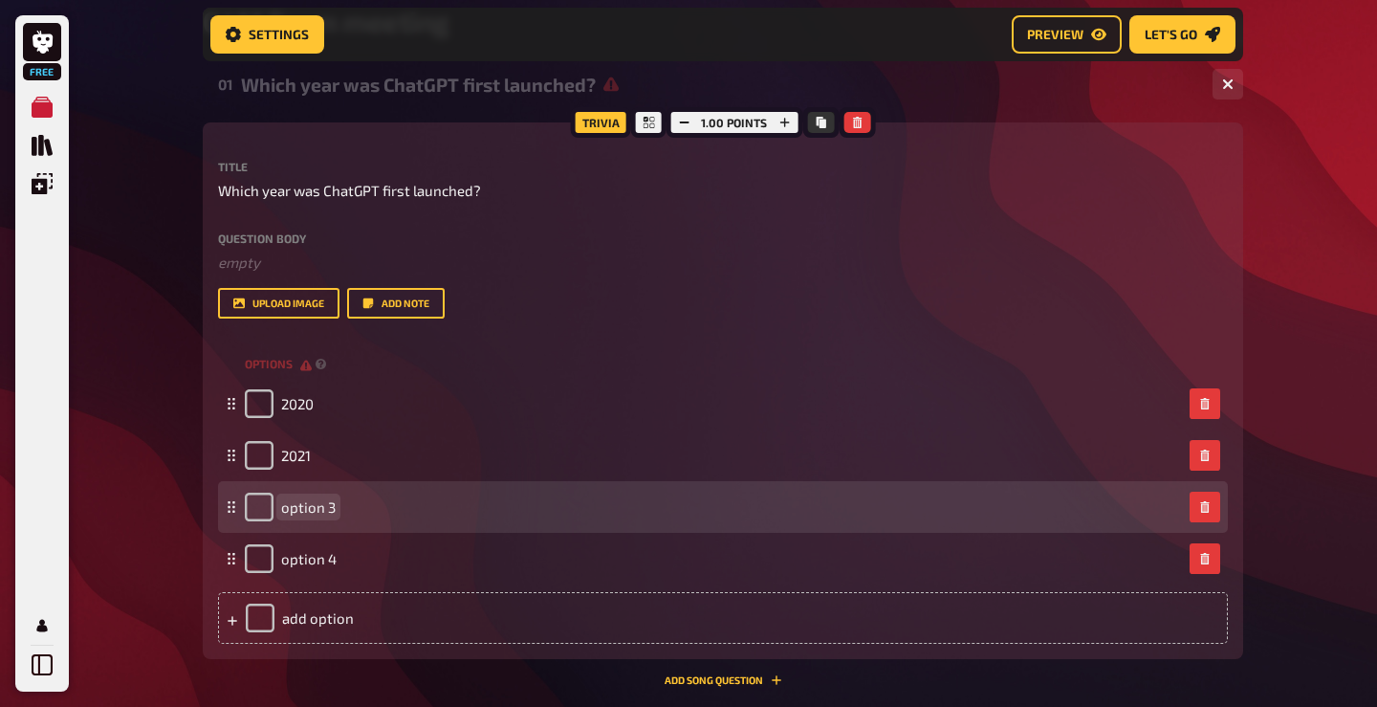
click at [314, 505] on span "option 3" at bounding box center [308, 506] width 54 height 17
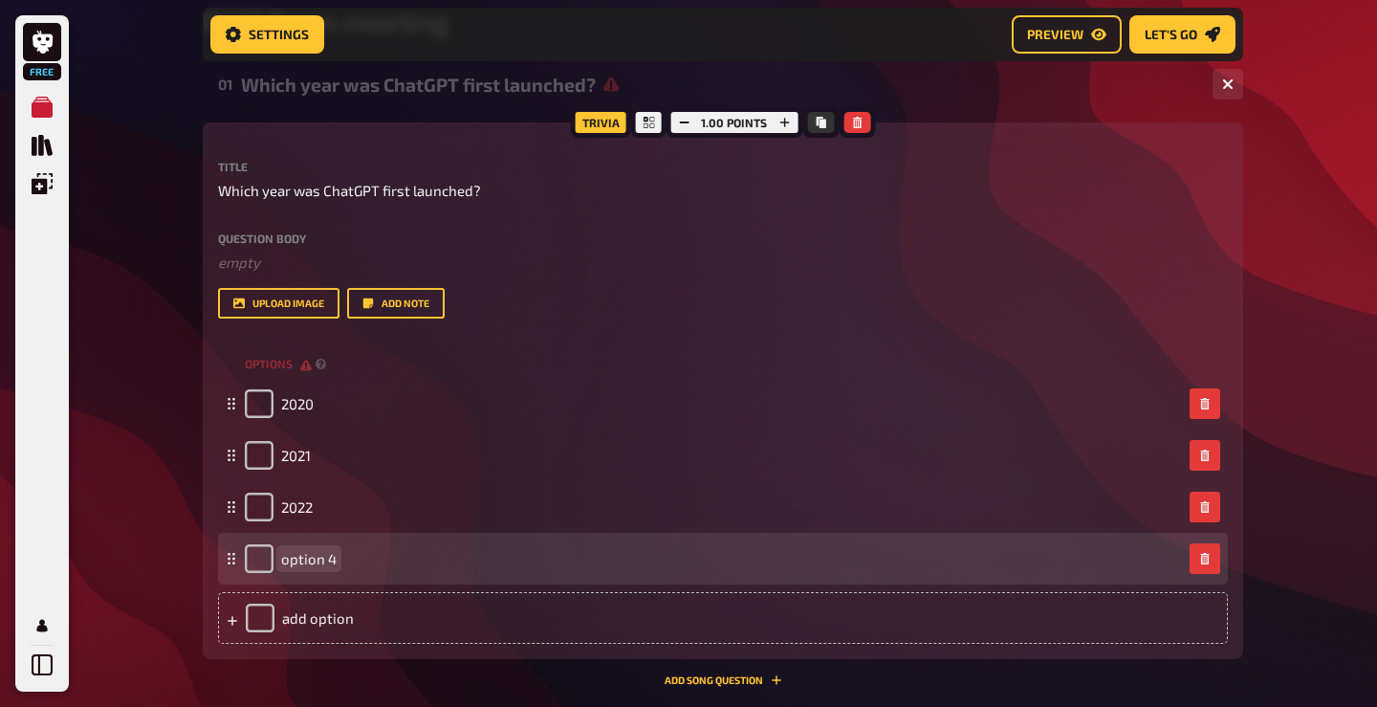
click at [314, 557] on span "option 4" at bounding box center [308, 558] width 55 height 17
click at [316, 567] on div "option 4" at bounding box center [291, 558] width 92 height 29
click at [320, 551] on span "option 4" at bounding box center [308, 558] width 55 height 17
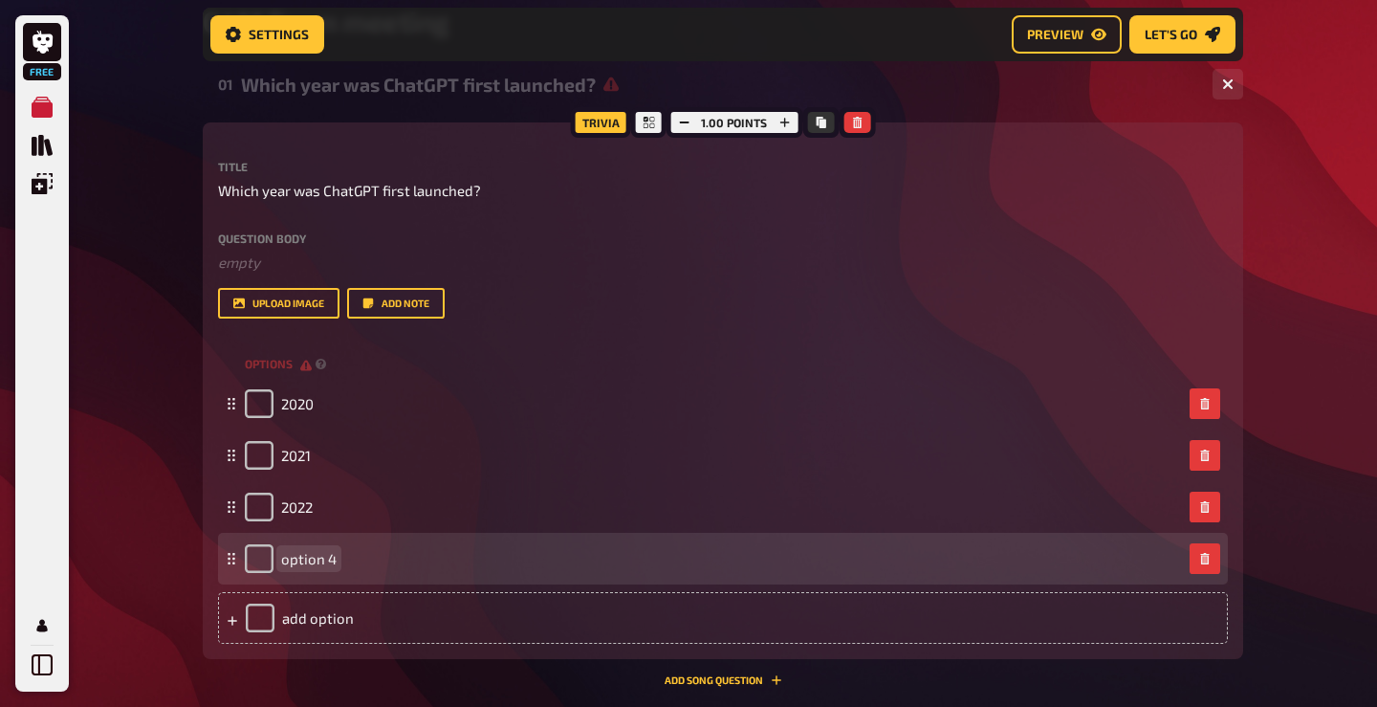
click at [320, 551] on span "option 4" at bounding box center [308, 558] width 55 height 17
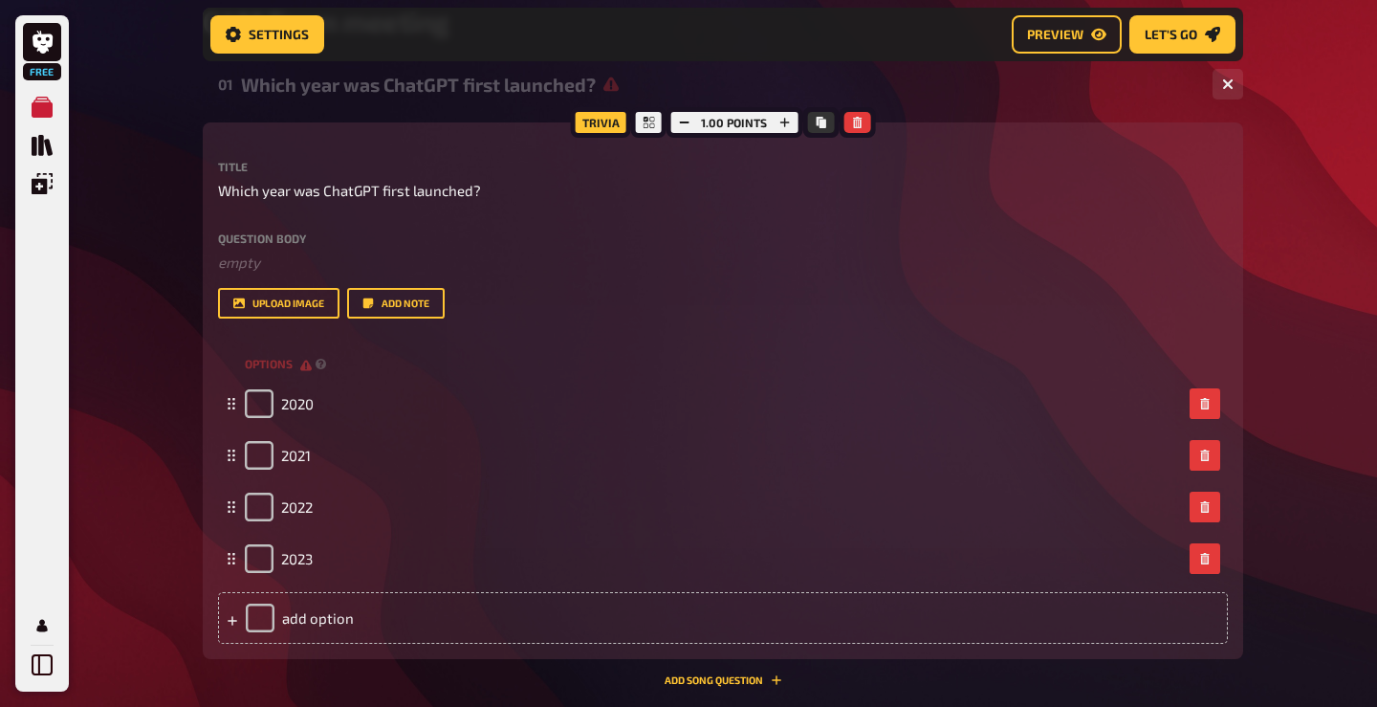
click at [175, 617] on div "Free My Quizzes Quiz Library Overlays Profile Home My Quizzes C4M Team meeting …" at bounding box center [688, 319] width 1377 height 1295
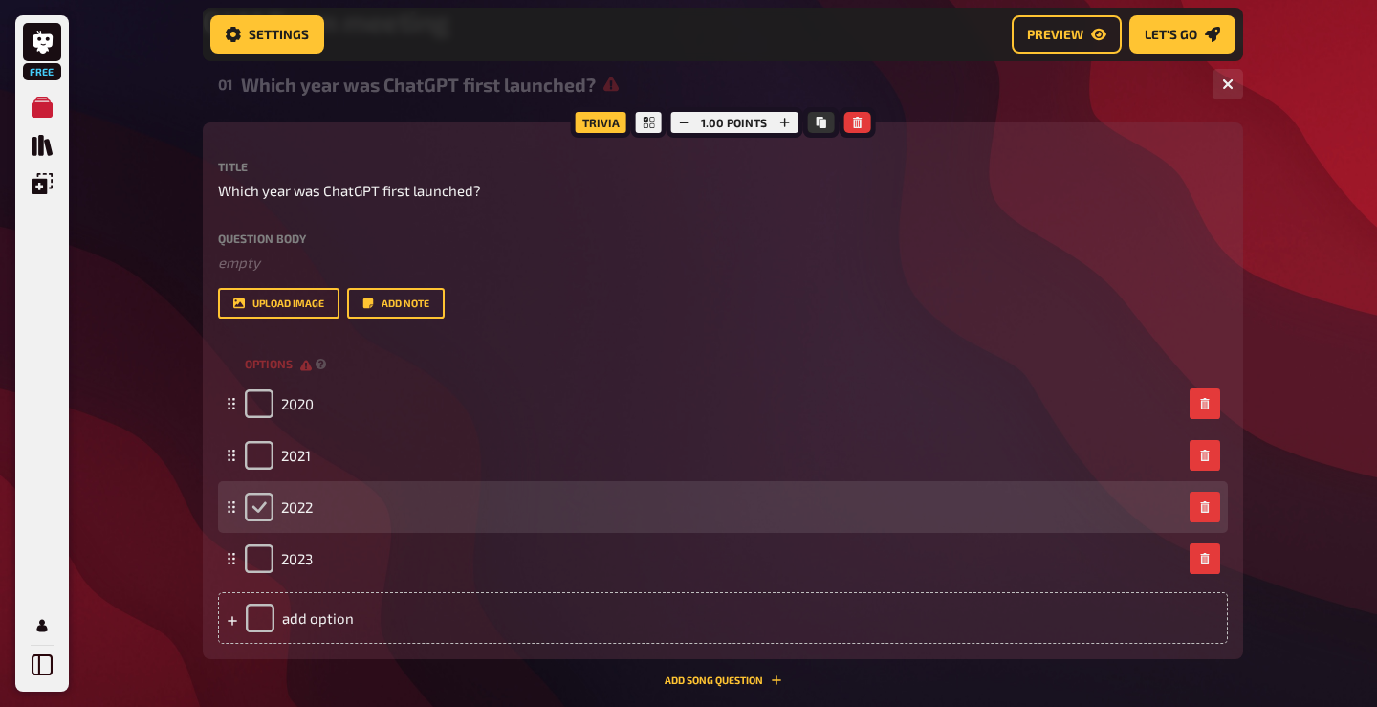
click at [262, 501] on input "checkbox" at bounding box center [259, 506] width 29 height 29
checkbox input "true"
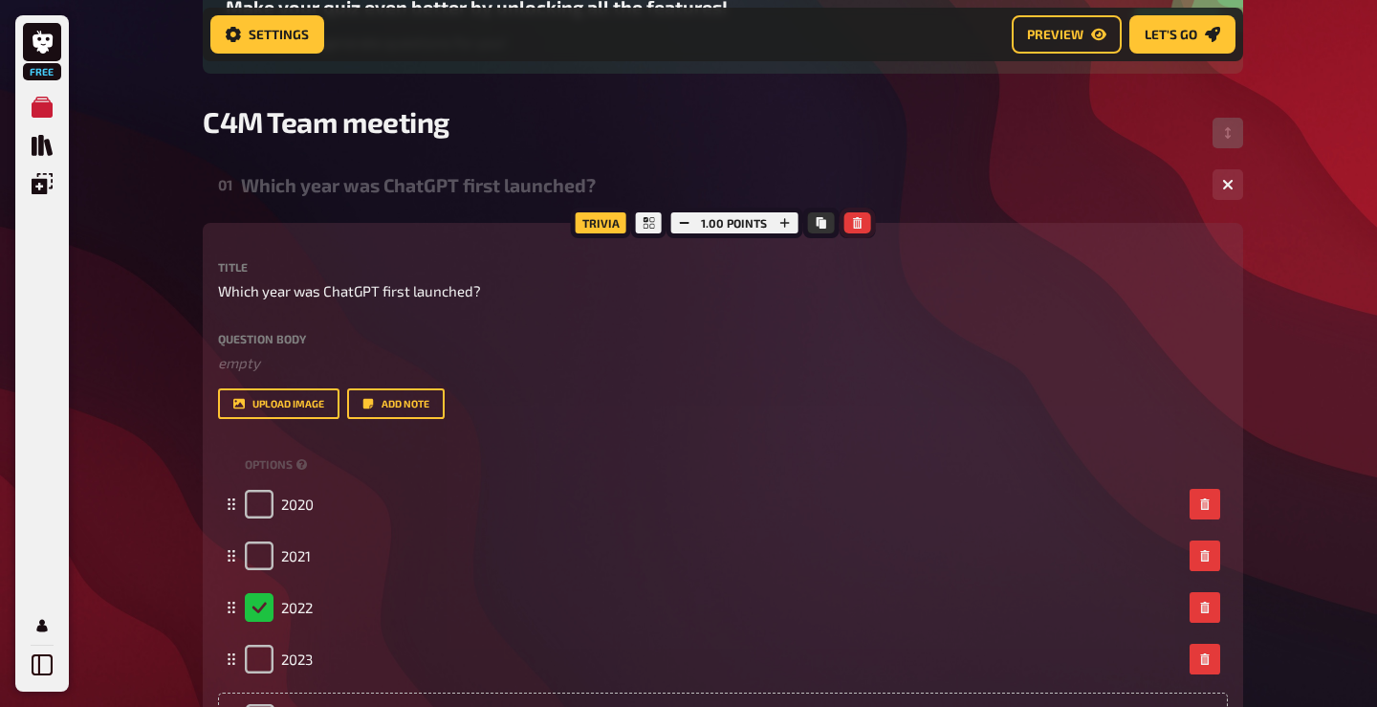
scroll to position [233, 0]
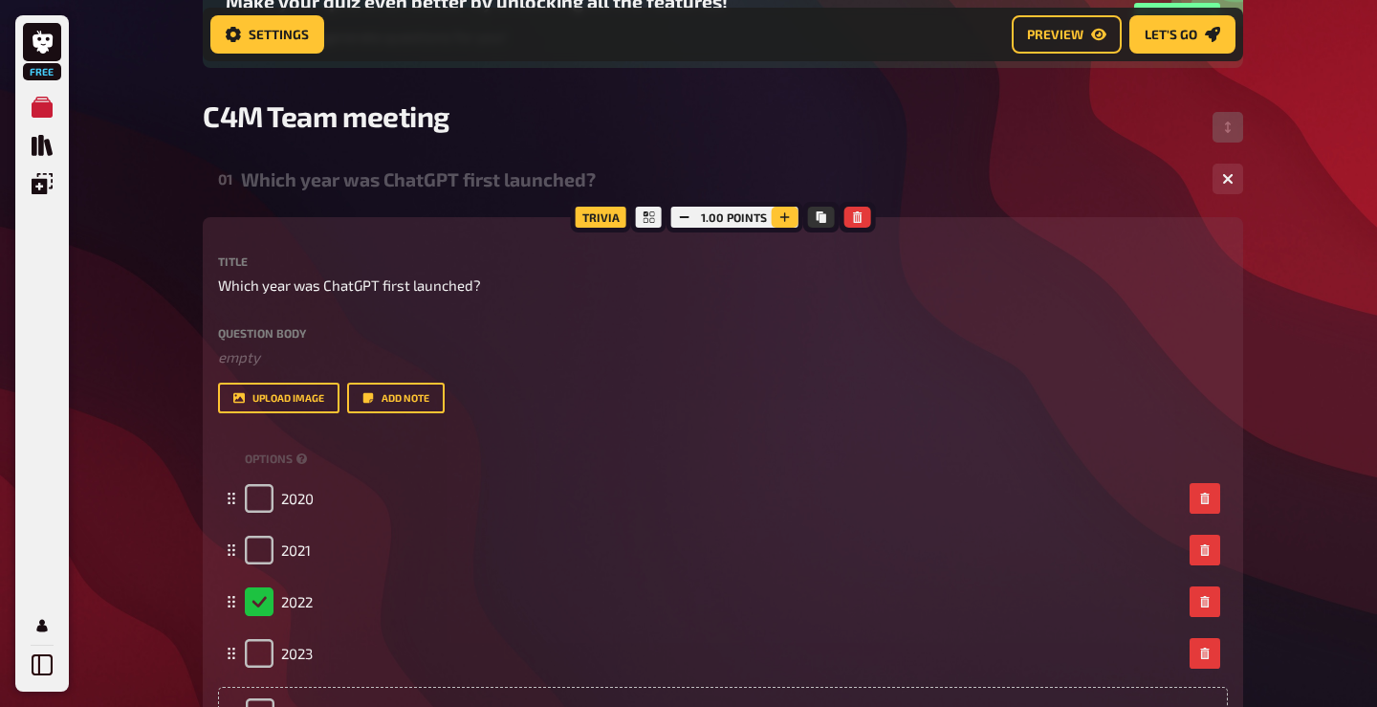
click at [791, 210] on button "button" at bounding box center [784, 217] width 27 height 21
click at [791, 210] on button "button" at bounding box center [785, 217] width 27 height 21
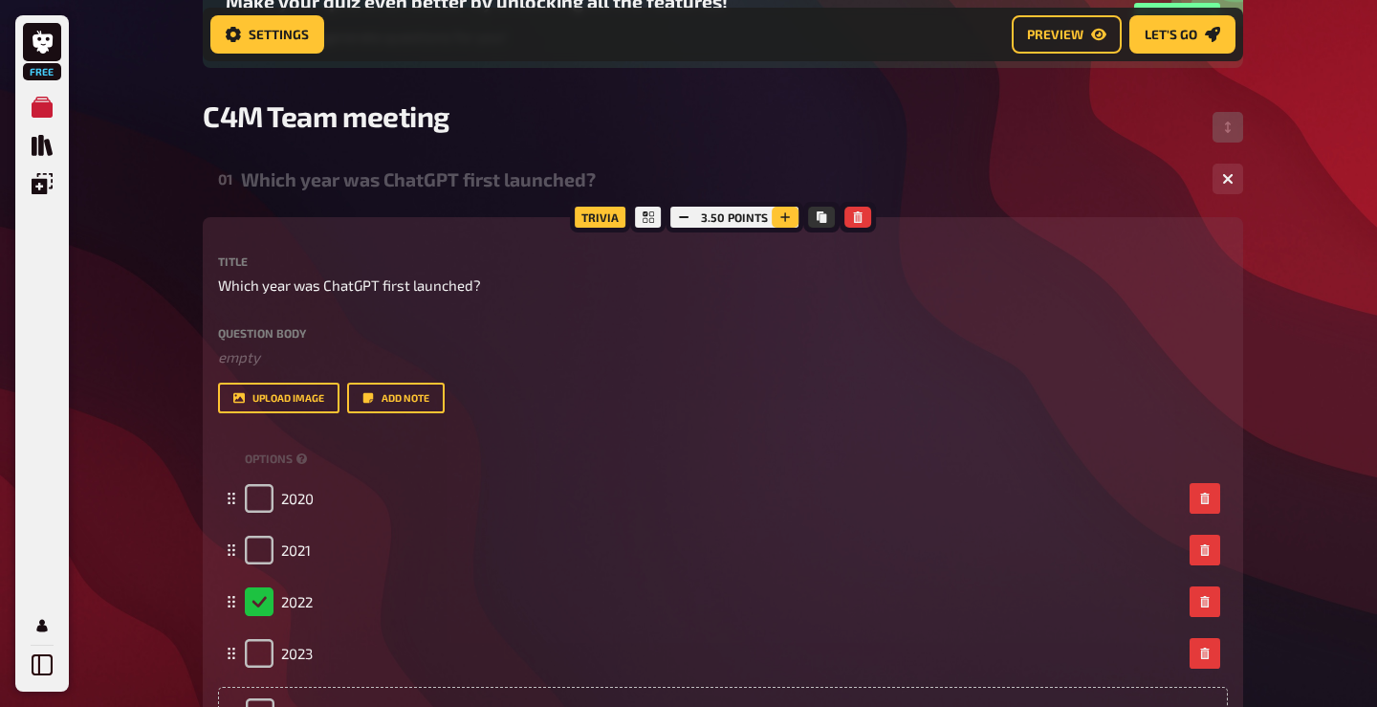
click at [791, 210] on button "button" at bounding box center [785, 217] width 27 height 21
click at [791, 210] on button "button" at bounding box center [786, 217] width 27 height 21
click at [791, 210] on button "button" at bounding box center [785, 217] width 27 height 21
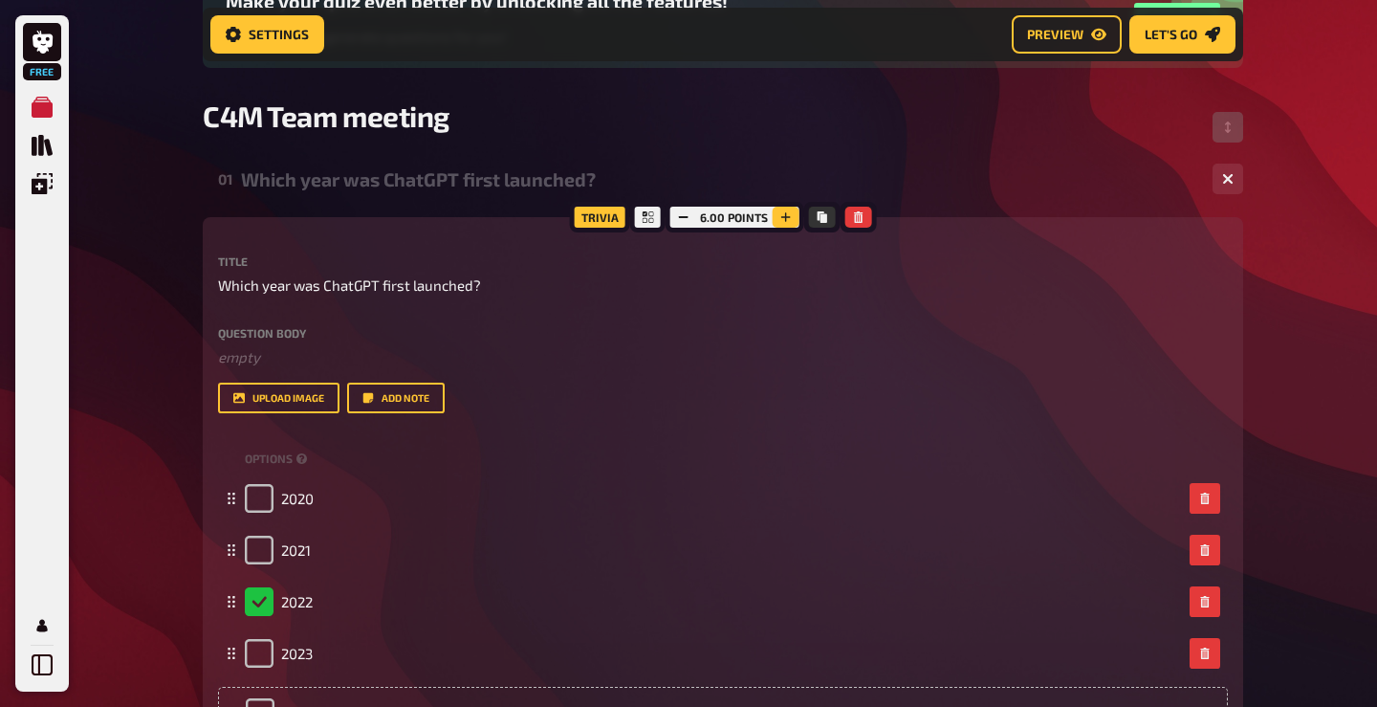
click at [791, 210] on button "button" at bounding box center [785, 217] width 27 height 21
click at [791, 210] on button "button" at bounding box center [784, 217] width 27 height 21
click at [791, 210] on button "button" at bounding box center [785, 217] width 27 height 21
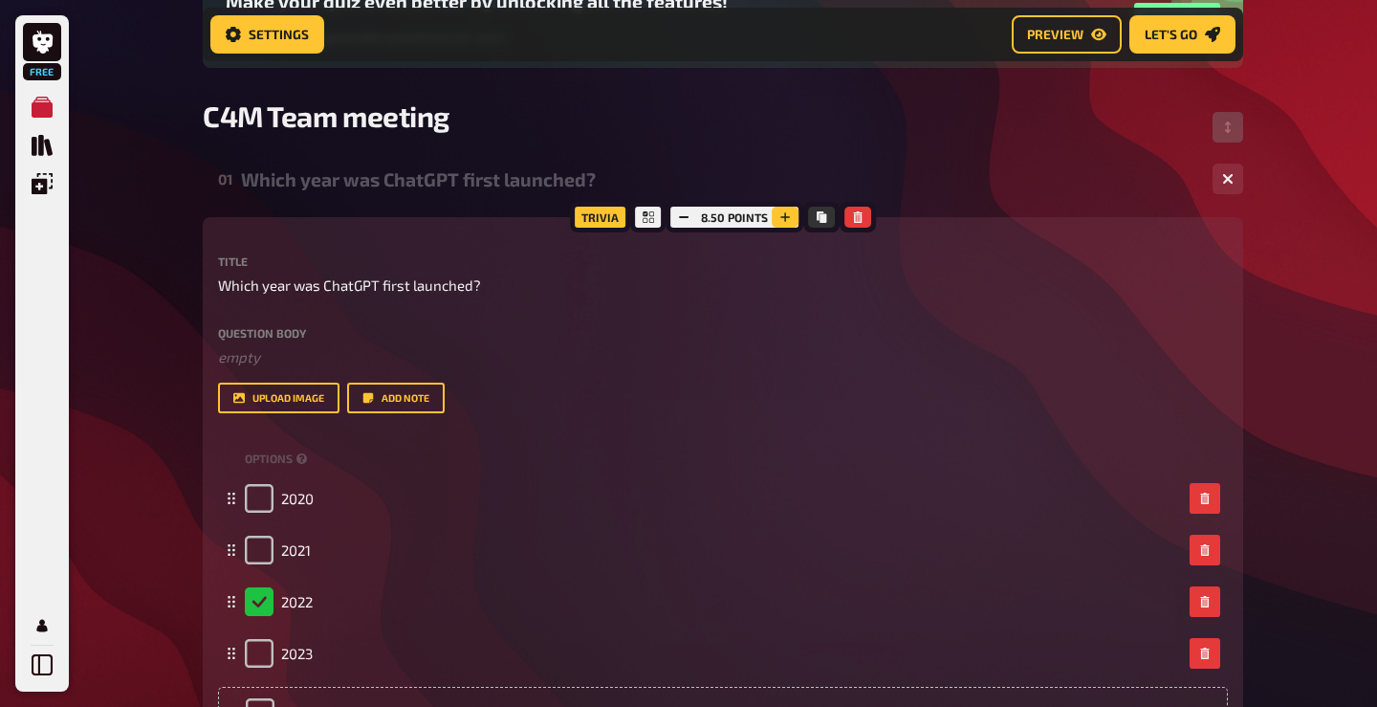
click at [791, 210] on button "button" at bounding box center [785, 217] width 27 height 21
click at [917, 152] on div "C4M Team meeting" at bounding box center [723, 126] width 1040 height 57
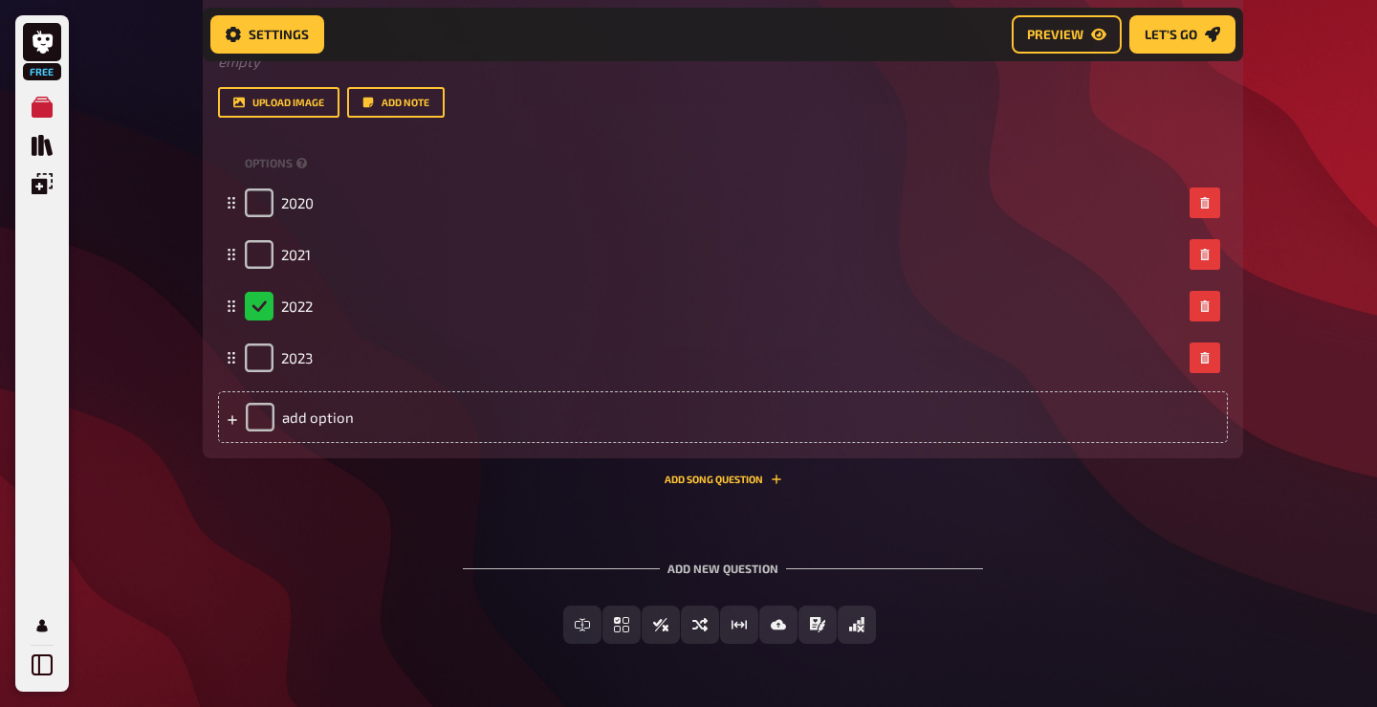
scroll to position [534, 0]
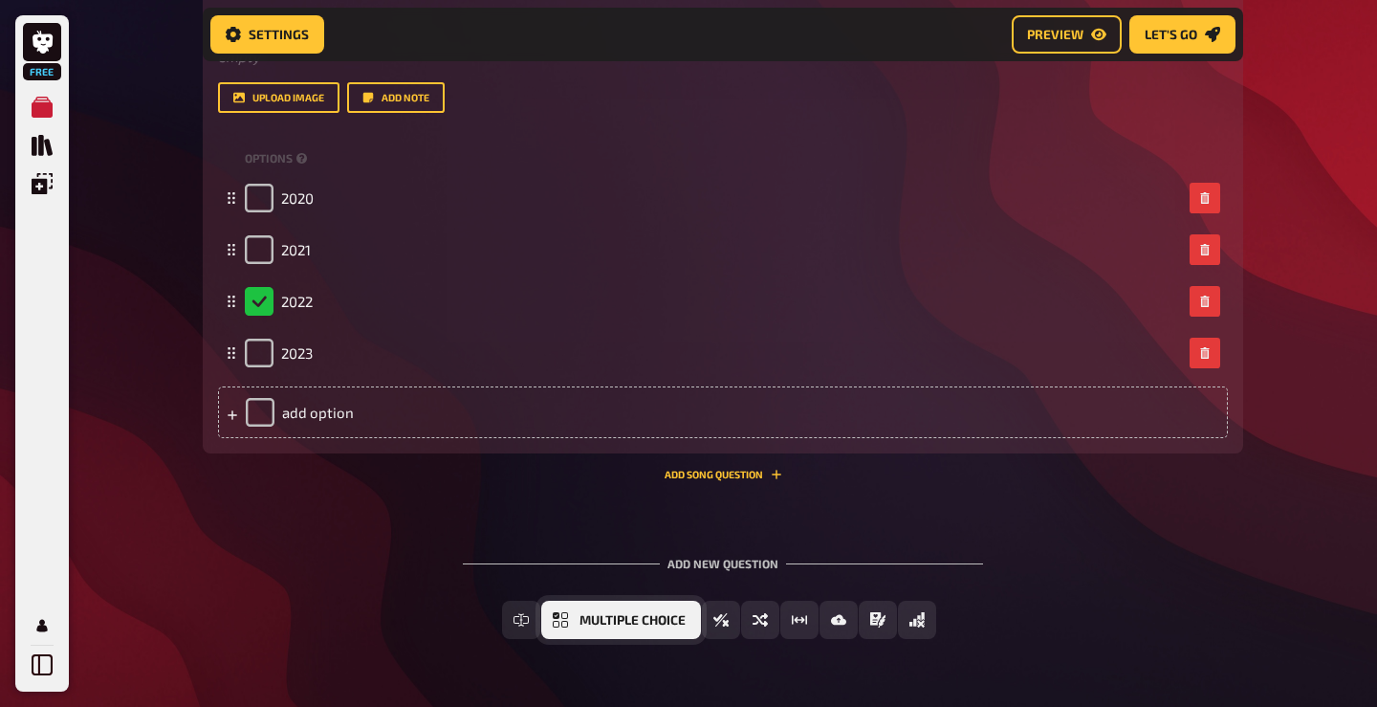
click at [590, 621] on span "Multiple Choice" at bounding box center [632, 620] width 106 height 13
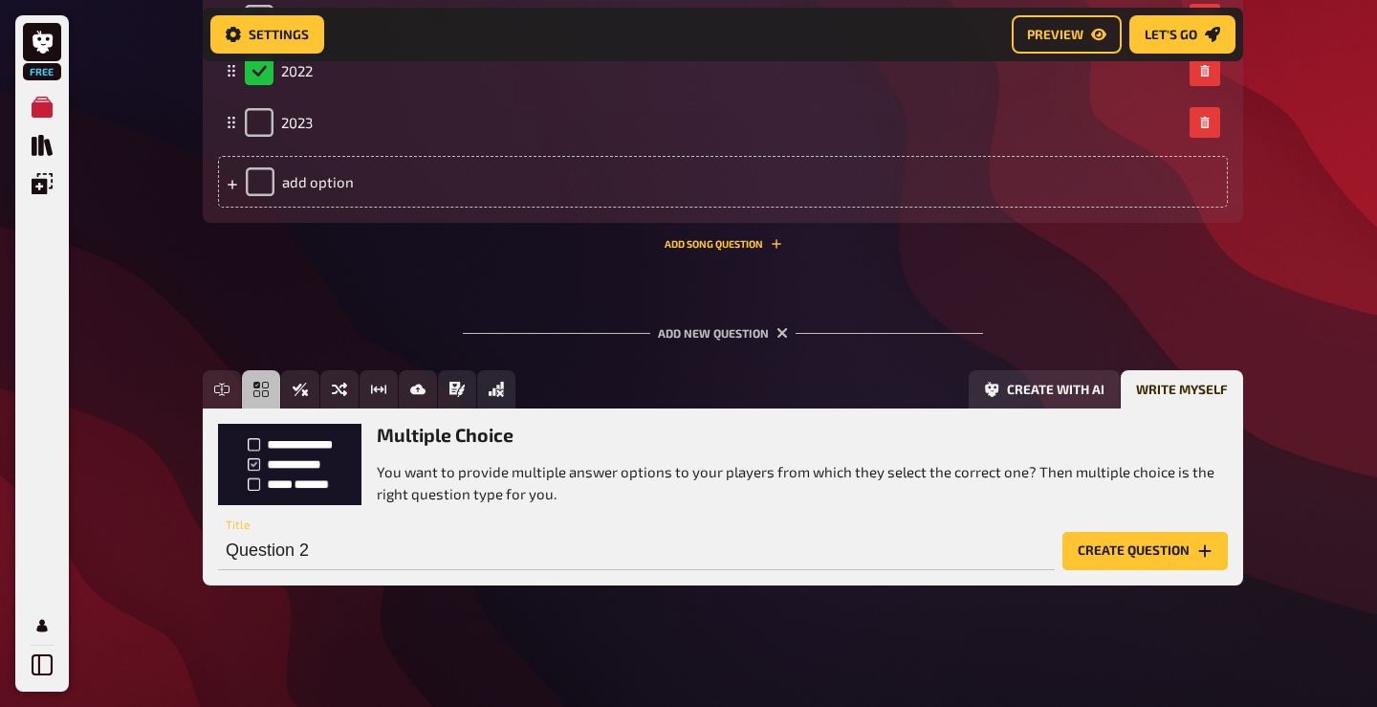
scroll to position [763, 0]
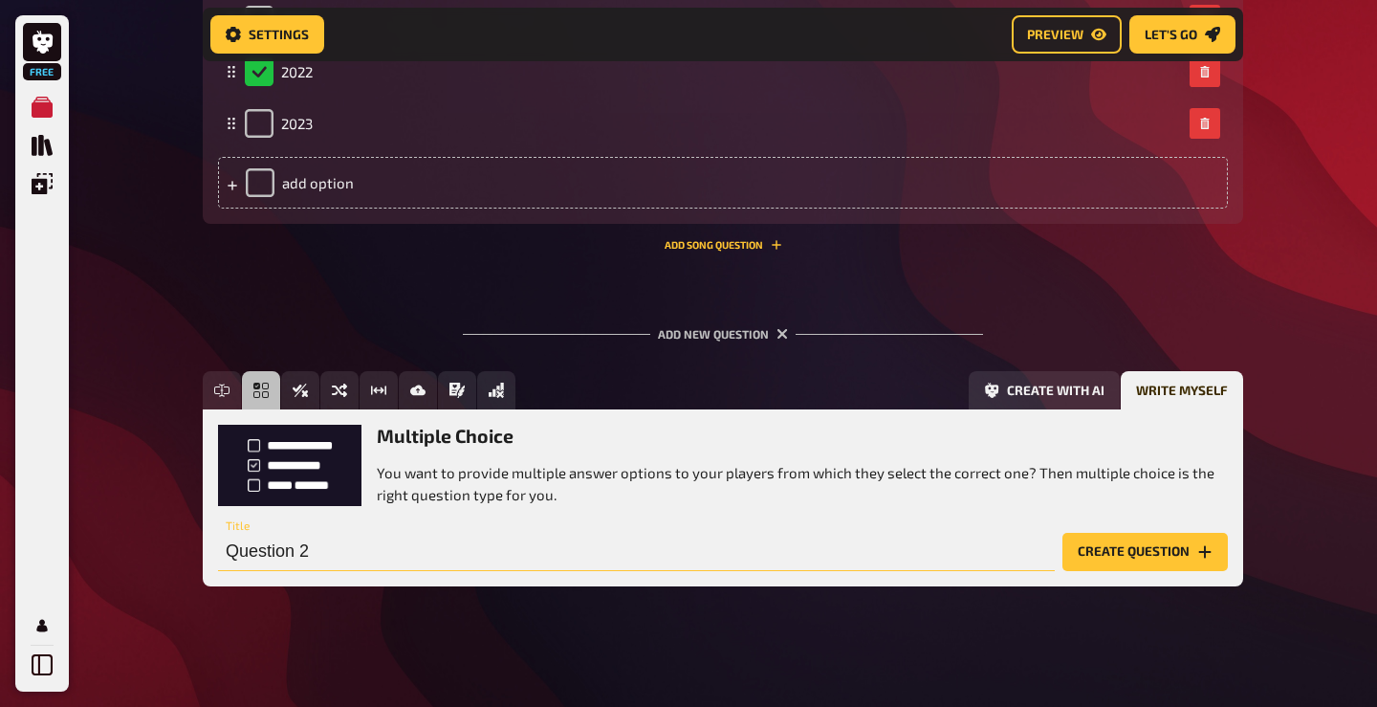
click at [301, 552] on input "Question 2" at bounding box center [636, 552] width 837 height 38
paste input "Which AI is famous in 2001: A Space Odyssey? Jarvis HAL 9000 ✅ Skynet Ultron"
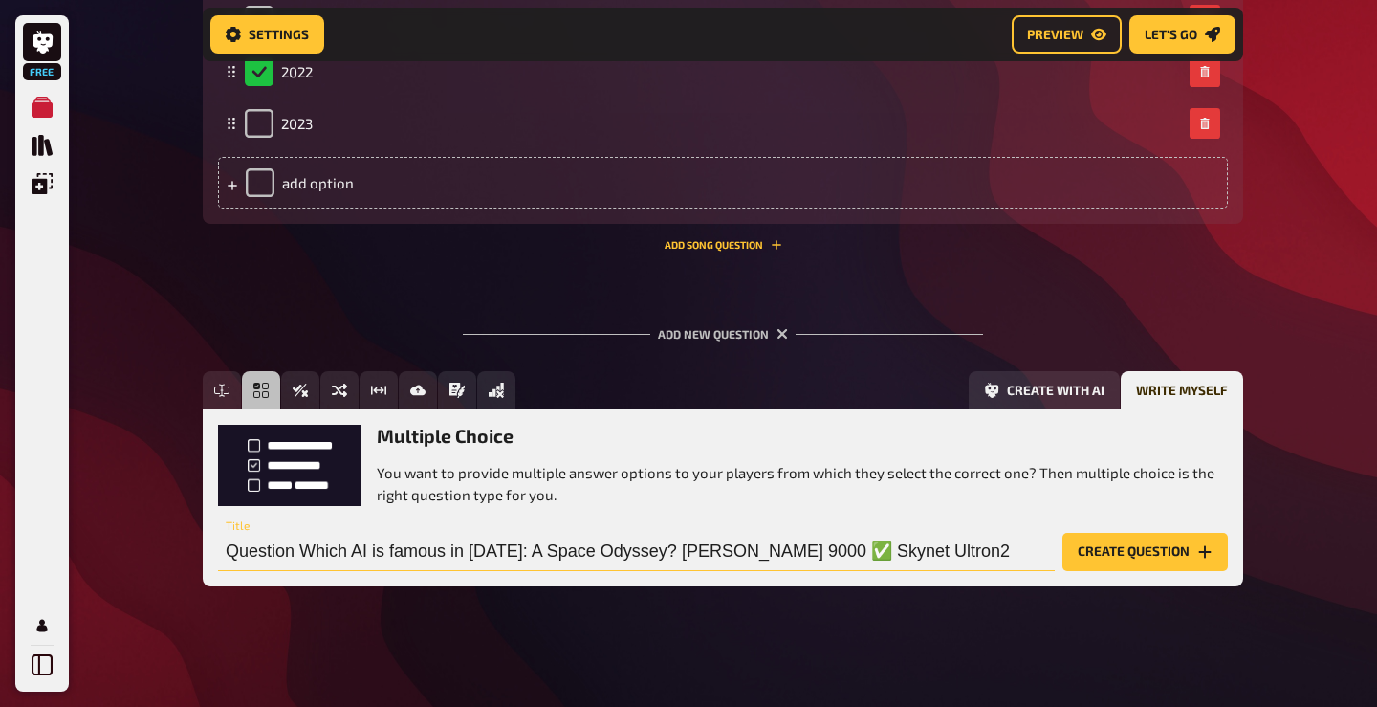
click at [301, 552] on input "Question Which AI is famous in 2001: A Space Odyssey? Jarvis HAL 9000 ✅ Skynet …" at bounding box center [636, 552] width 837 height 38
paste input "Which AI is famous in 2001: A Space Odyssey? Jarvis HAL 9000 ✅ Skynet Ultron"
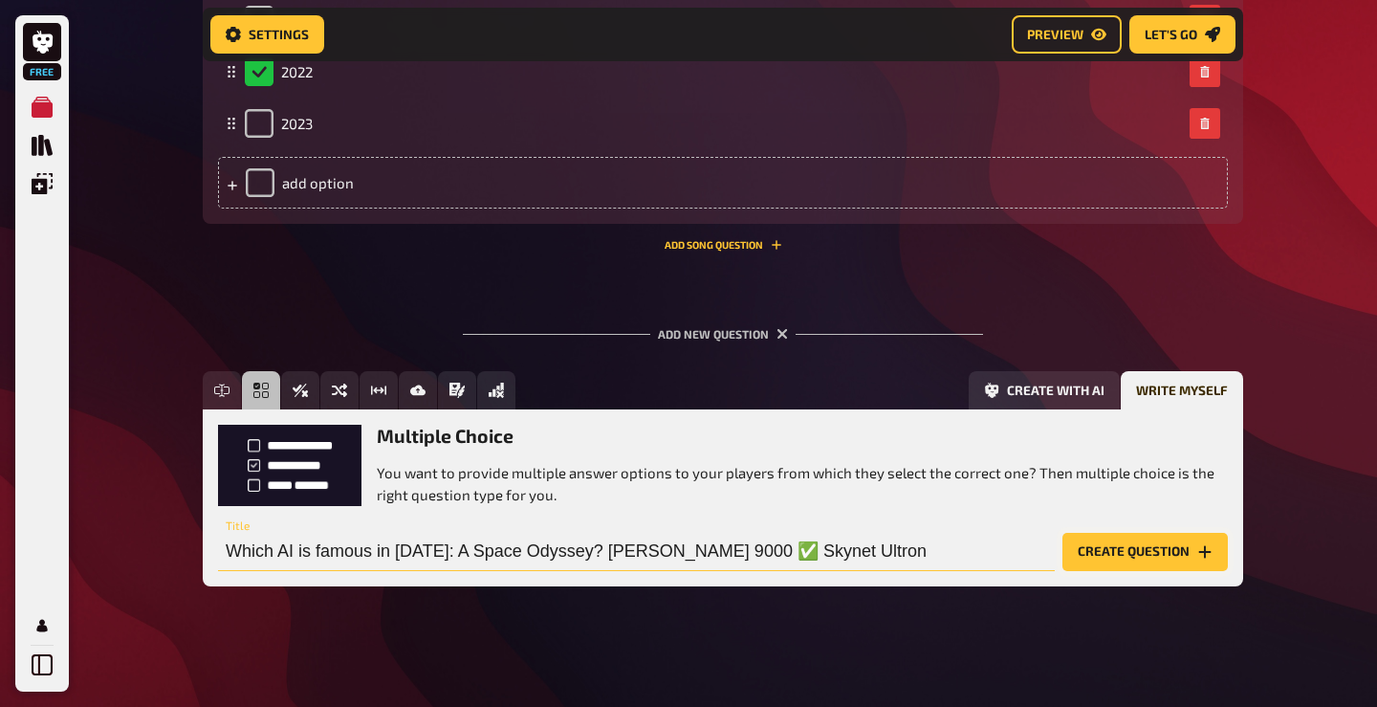
type input "Which AI is famous in 2001: A Space Odyssey? Jarvis HAL 9000 ✅ Skynet Ultron"
click at [1104, 546] on button "Create question" at bounding box center [1144, 552] width 165 height 38
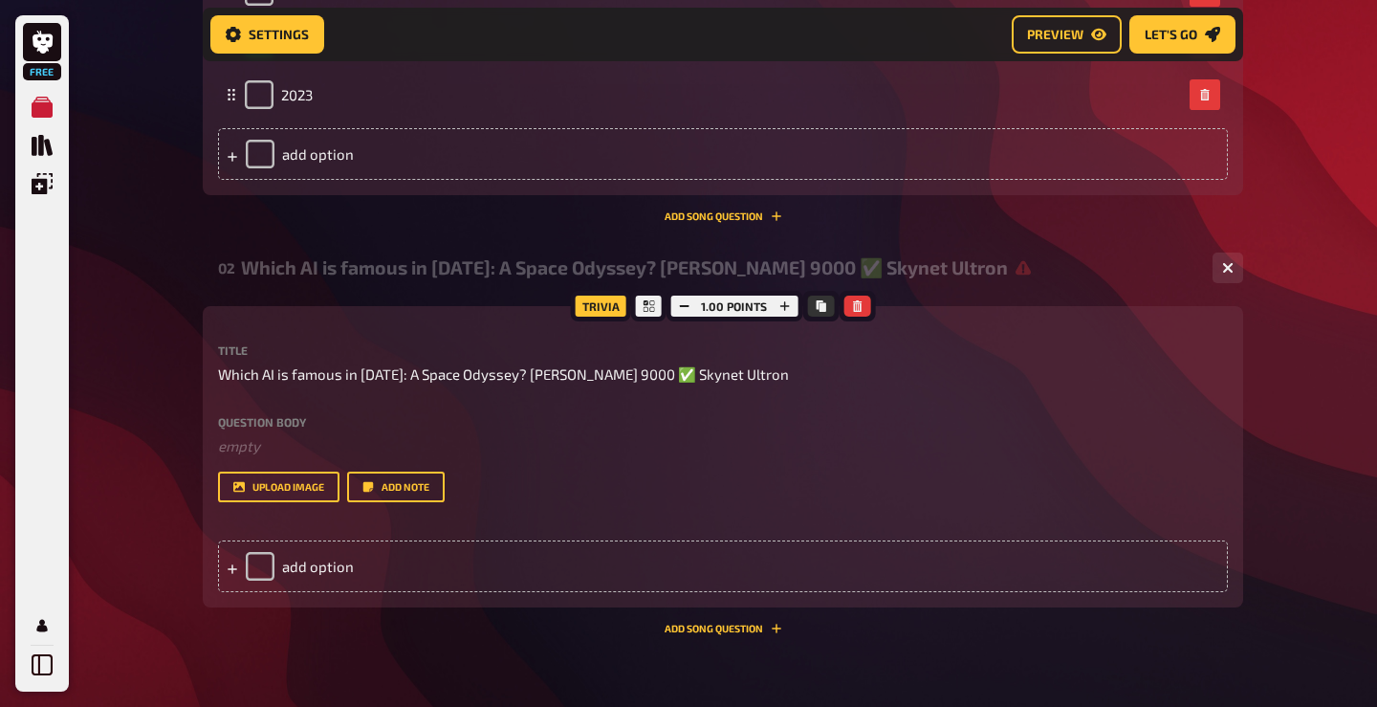
scroll to position [824, 0]
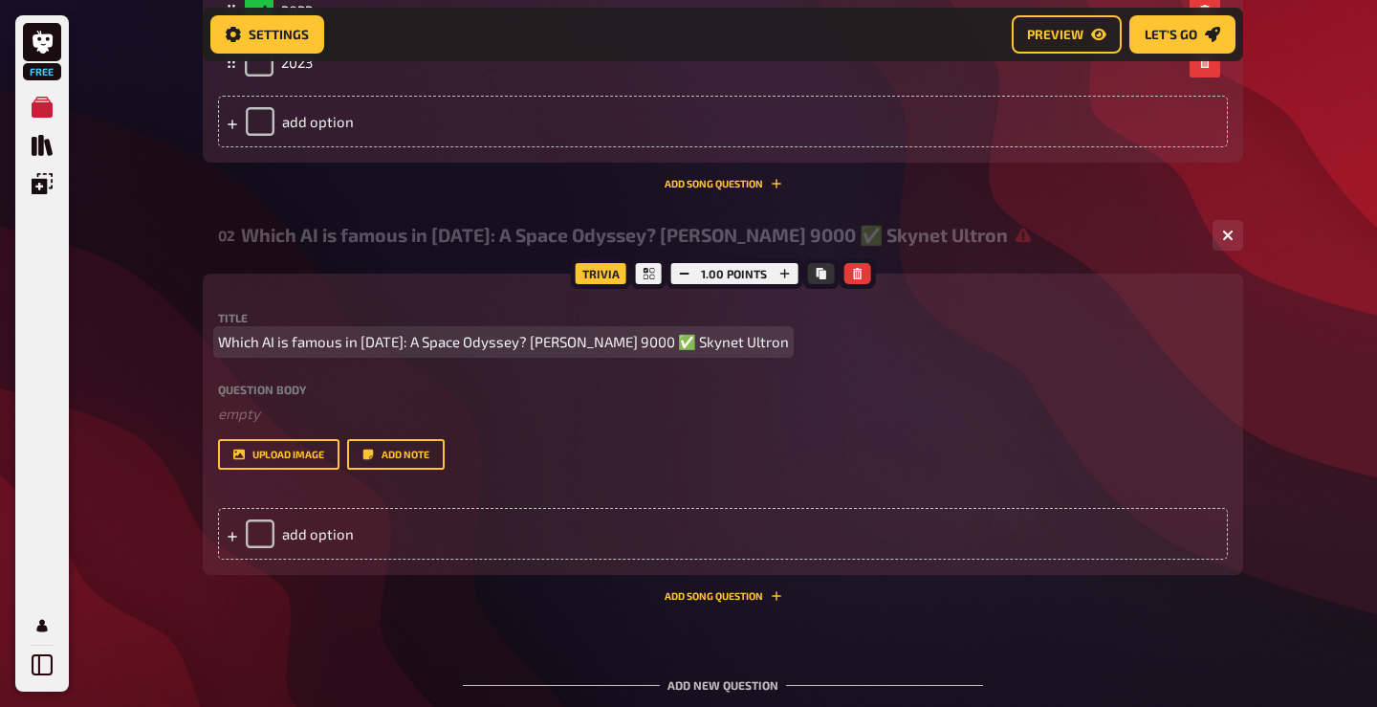
click at [655, 339] on span "Which AI is famous in 2001: A Space Odyssey? Jarvis HAL 9000 ✅ Skynet Ultron" at bounding box center [503, 342] width 571 height 22
drag, startPoint x: 517, startPoint y: 342, endPoint x: 750, endPoint y: 341, distance: 232.3
click at [750, 341] on p "Which AI is famous in 2001: A Space Odyssey? Jarvis HAL 9000 ✅ Skynet Ultron" at bounding box center [723, 342] width 1010 height 22
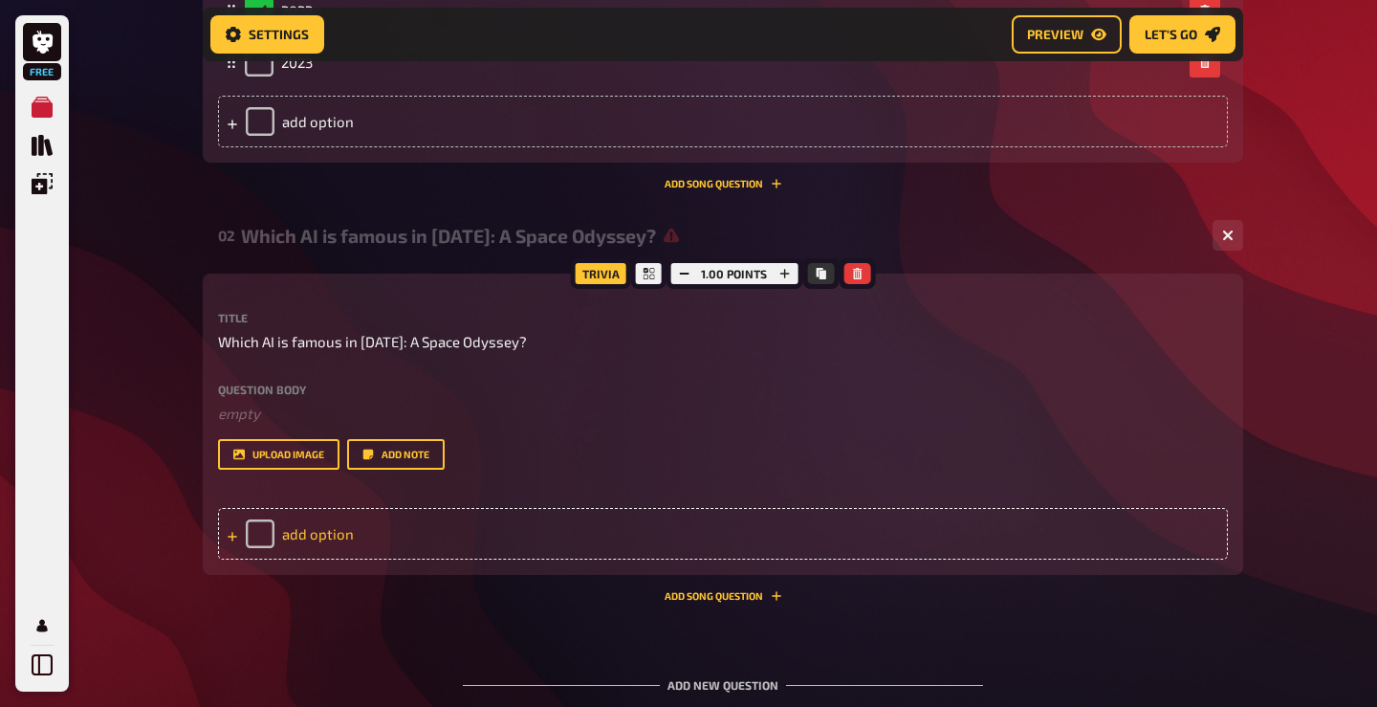
click at [300, 533] on div "add option" at bounding box center [723, 534] width 1010 height 52
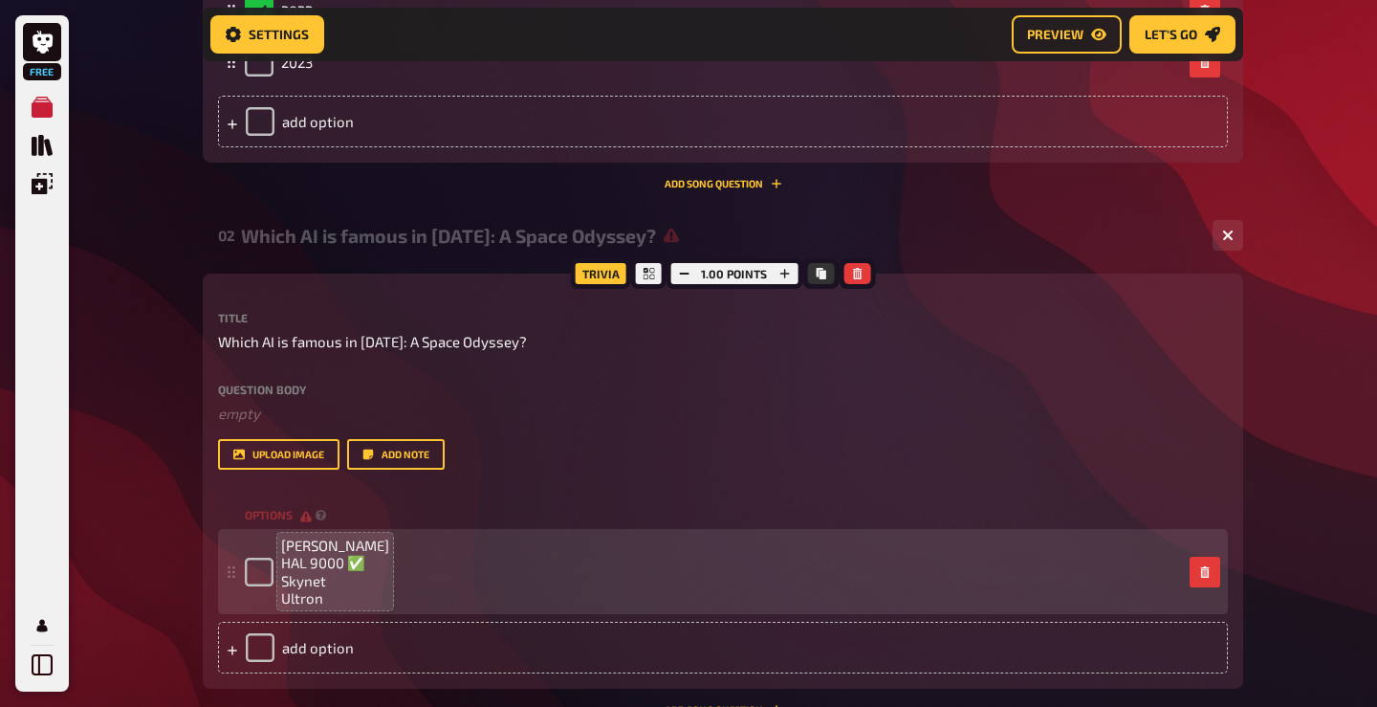
click at [364, 568] on span "Jarvis HAL 9000 ✅ Skynet Ultron" at bounding box center [335, 571] width 108 height 70
drag, startPoint x: 344, startPoint y: 563, endPoint x: 275, endPoint y: 560, distance: 68.9
click at [275, 560] on div "Jarvis HAL 9000 Skynet Ultron" at bounding box center [713, 570] width 937 height 69
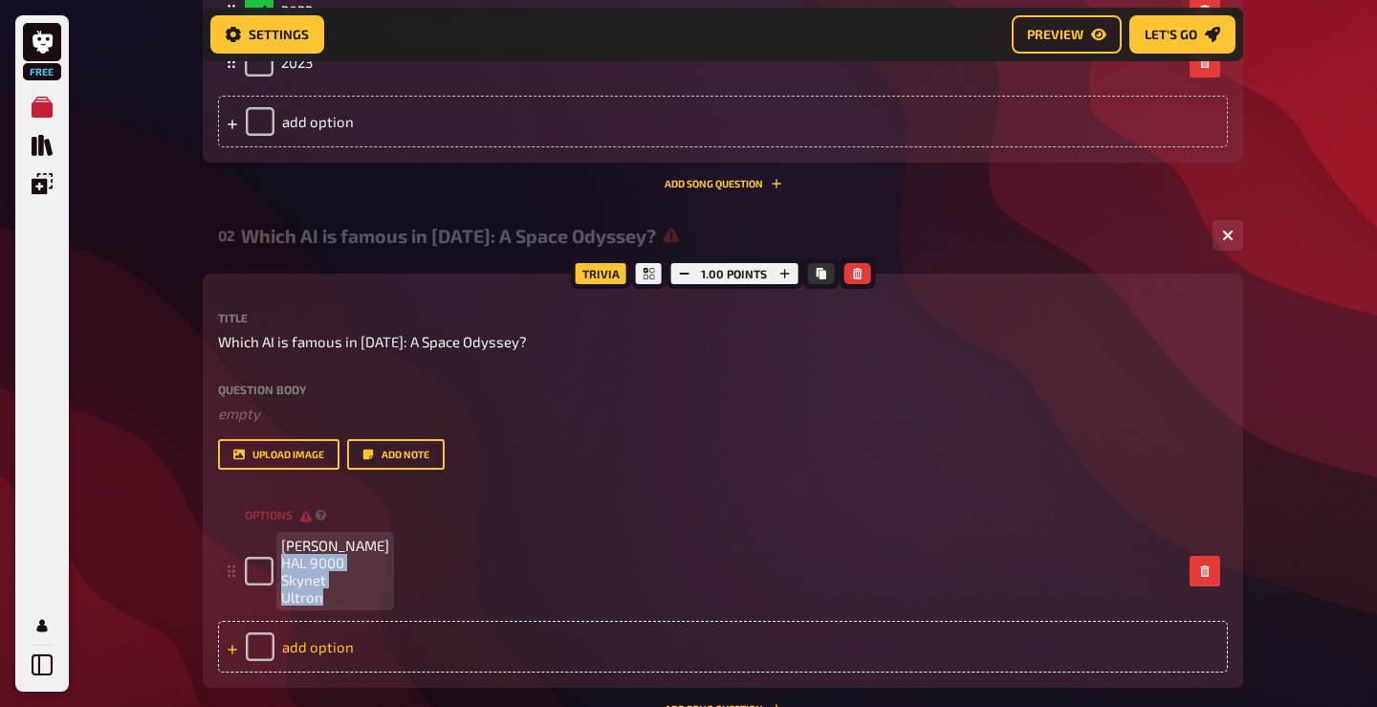
copy span "HAL 9000 Skynet Ultron"
click at [297, 644] on div "add option" at bounding box center [723, 647] width 1010 height 52
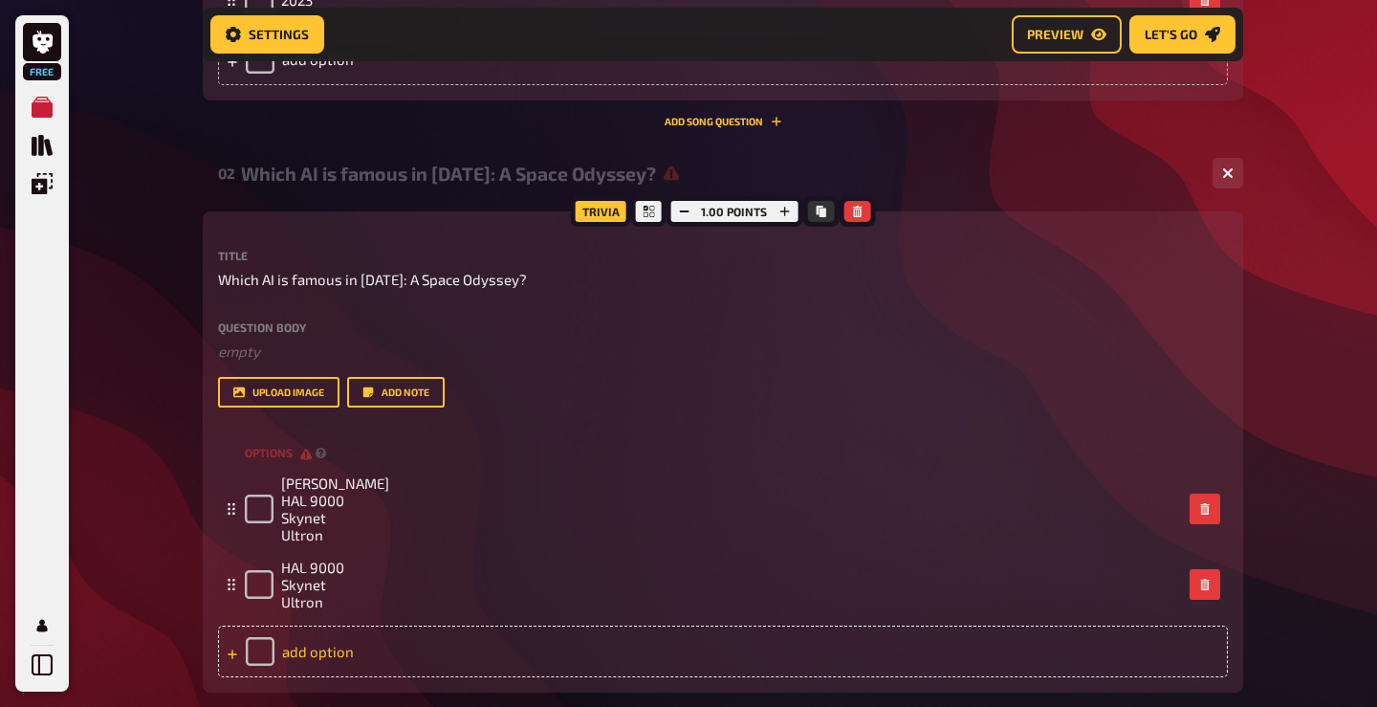
scroll to position [907, 0]
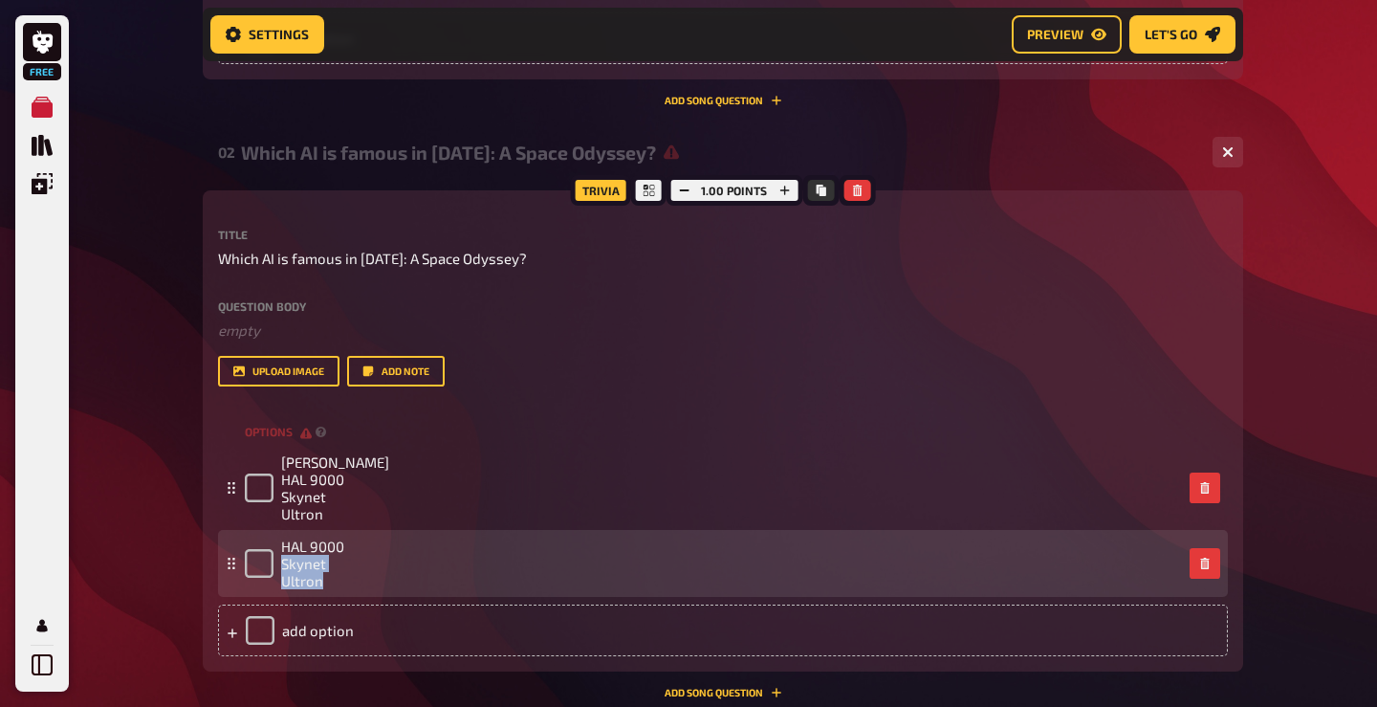
drag, startPoint x: 323, startPoint y: 582, endPoint x: 277, endPoint y: 568, distance: 48.1
click at [277, 568] on div "HAL 9000 Skynet Ultron" at bounding box center [294, 563] width 99 height 52
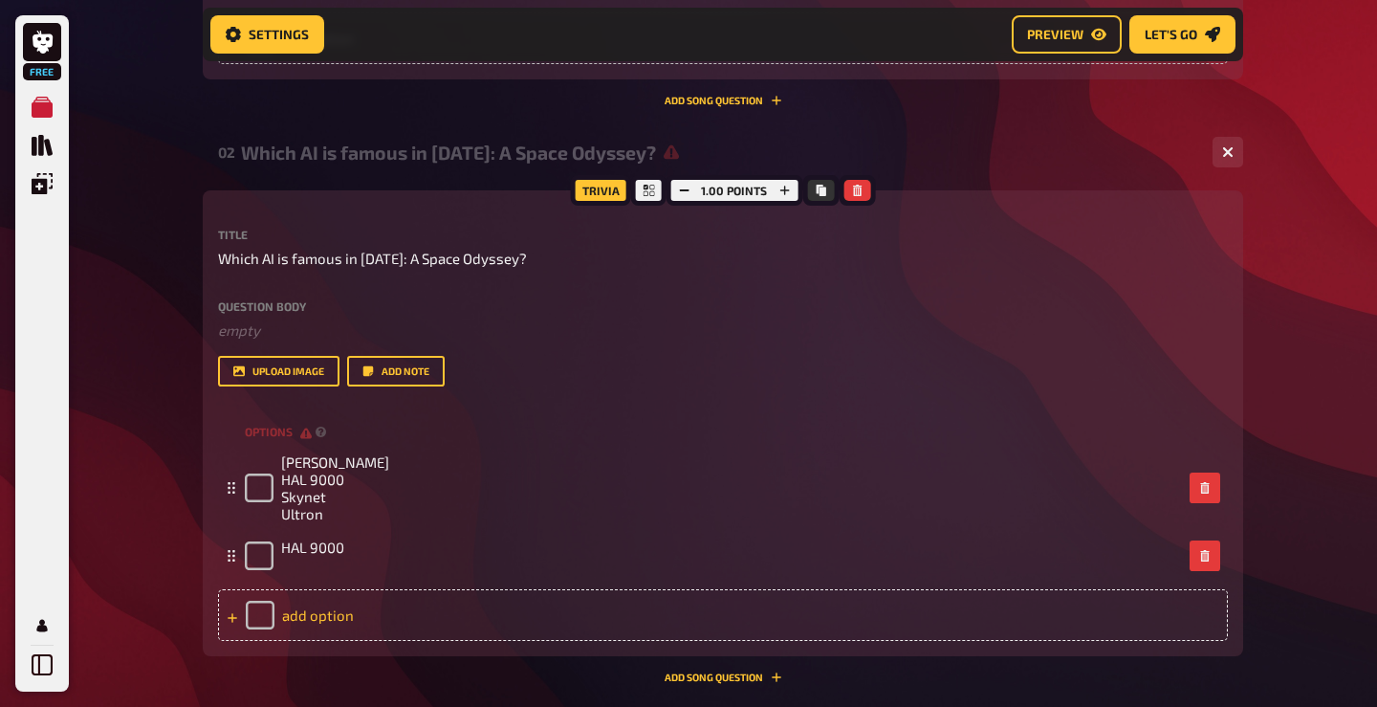
click at [310, 623] on div "add option" at bounding box center [723, 615] width 1010 height 52
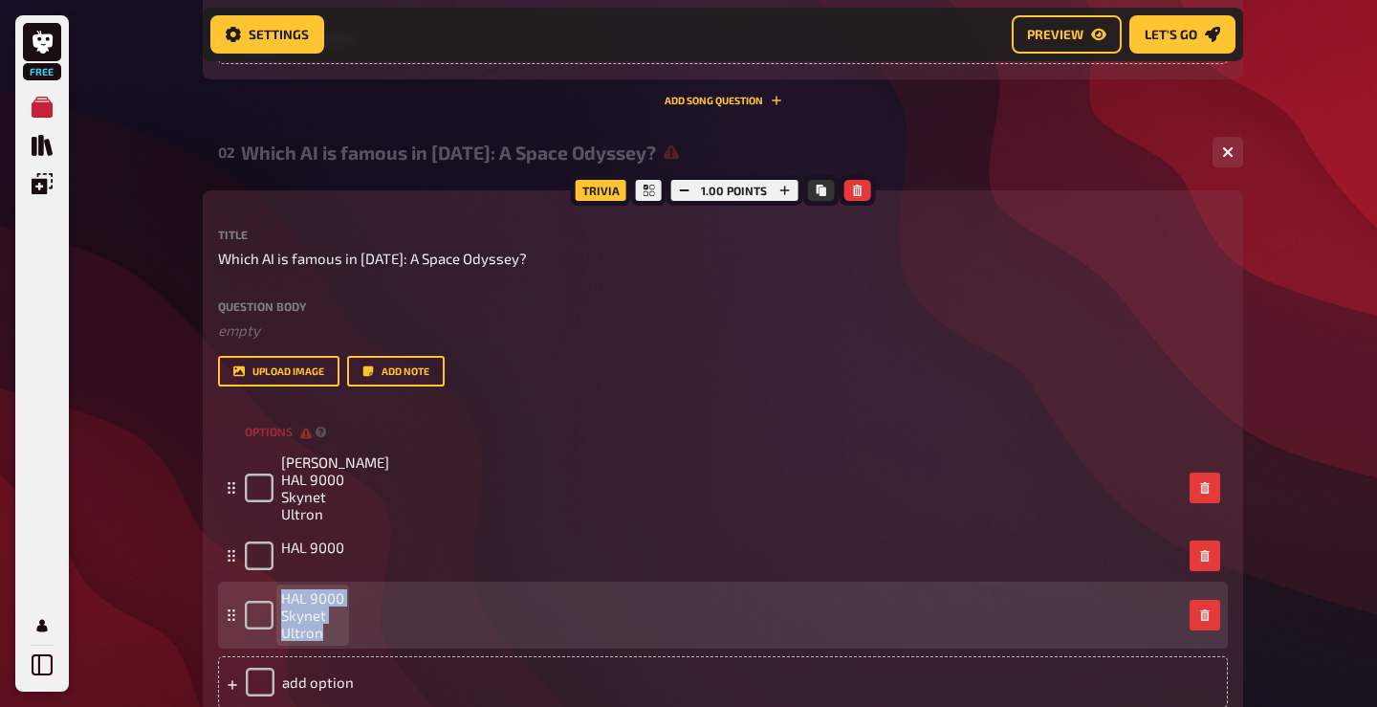
drag, startPoint x: 346, startPoint y: 596, endPoint x: 277, endPoint y: 593, distance: 68.9
click at [277, 593] on div "HAL 9000 Skynet Ultron" at bounding box center [713, 615] width 937 height 52
click at [325, 617] on span "HAL 9000 Skynet Ultron" at bounding box center [312, 615] width 63 height 52
click at [345, 599] on div "HAL 9000 Skynet Ultron" at bounding box center [713, 615] width 937 height 52
click at [338, 597] on span "HAL 9000 Skynet Ultron" at bounding box center [312, 615] width 63 height 52
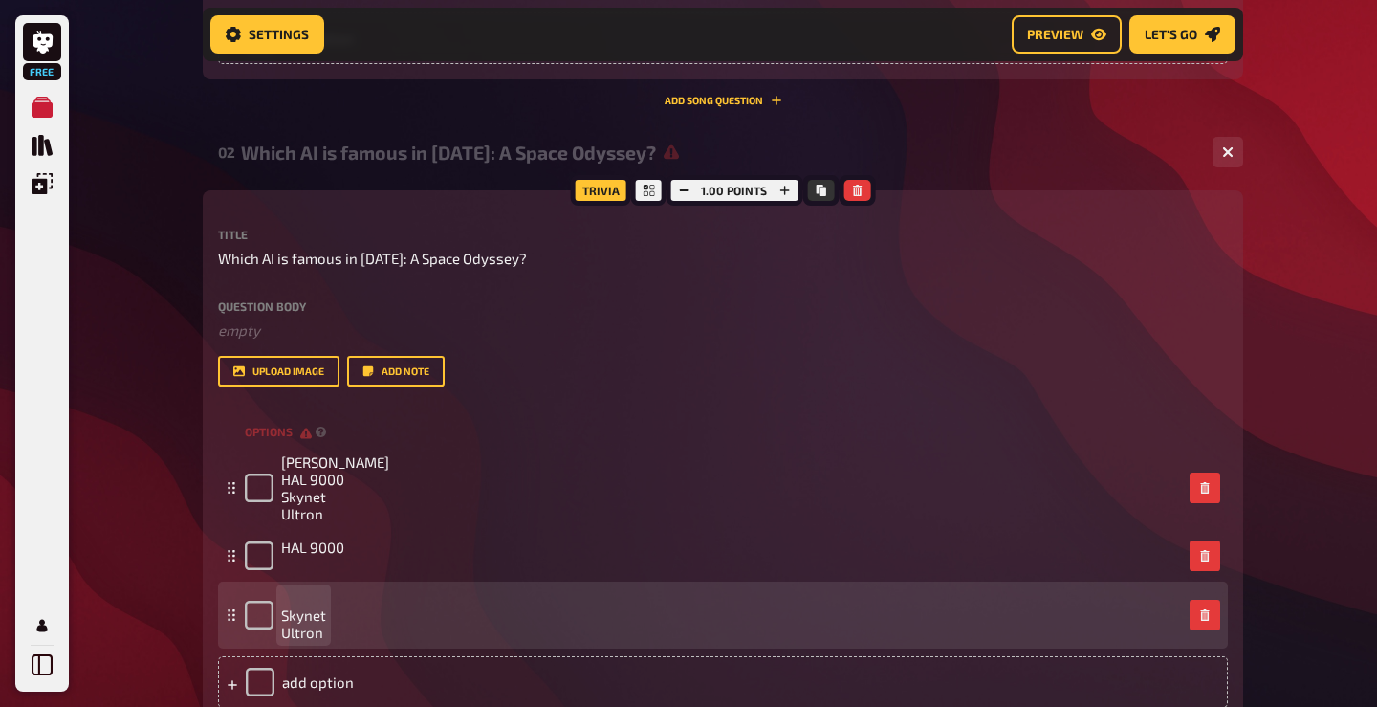
click at [284, 613] on span "Skynet Ultron" at bounding box center [303, 615] width 45 height 52
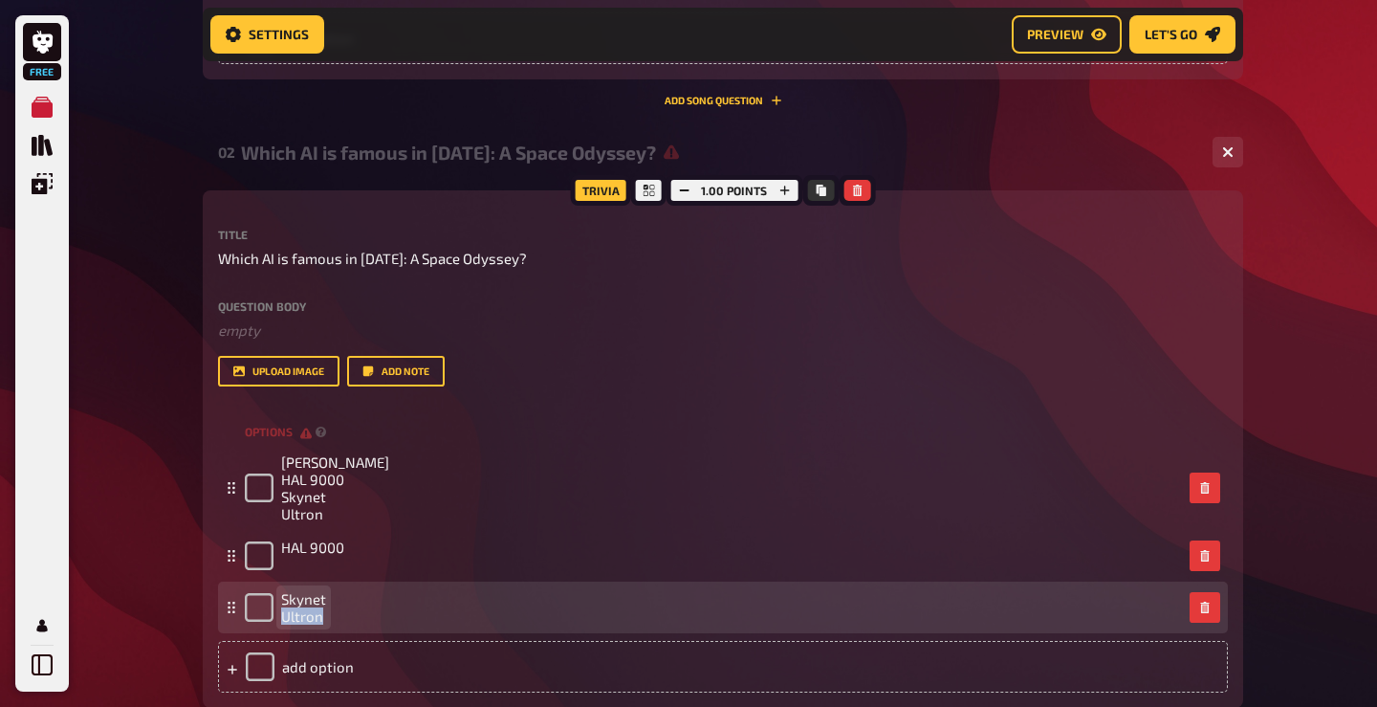
drag, startPoint x: 324, startPoint y: 621, endPoint x: 278, endPoint y: 621, distance: 45.9
click at [278, 621] on div "Skynet Ultron" at bounding box center [285, 607] width 81 height 34
copy span "Ultron"
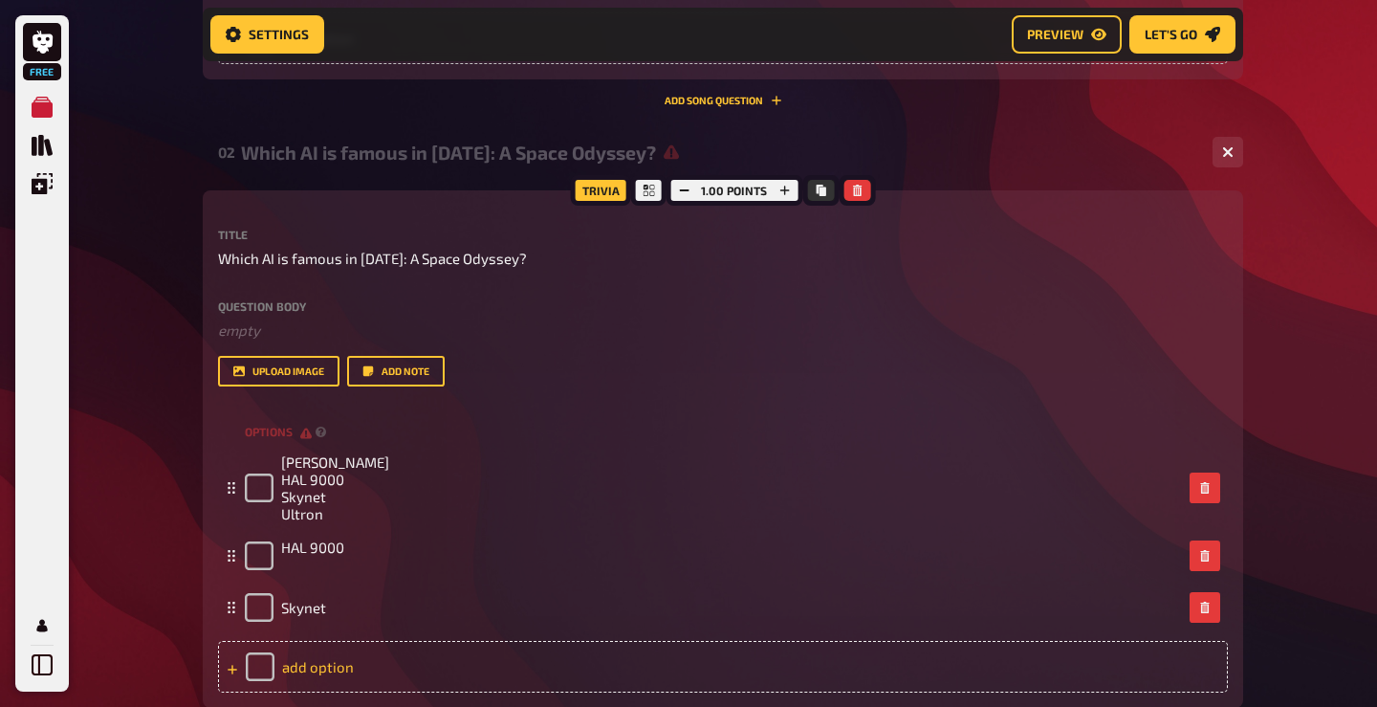
click at [316, 667] on div "add option" at bounding box center [723, 667] width 1010 height 52
paste span
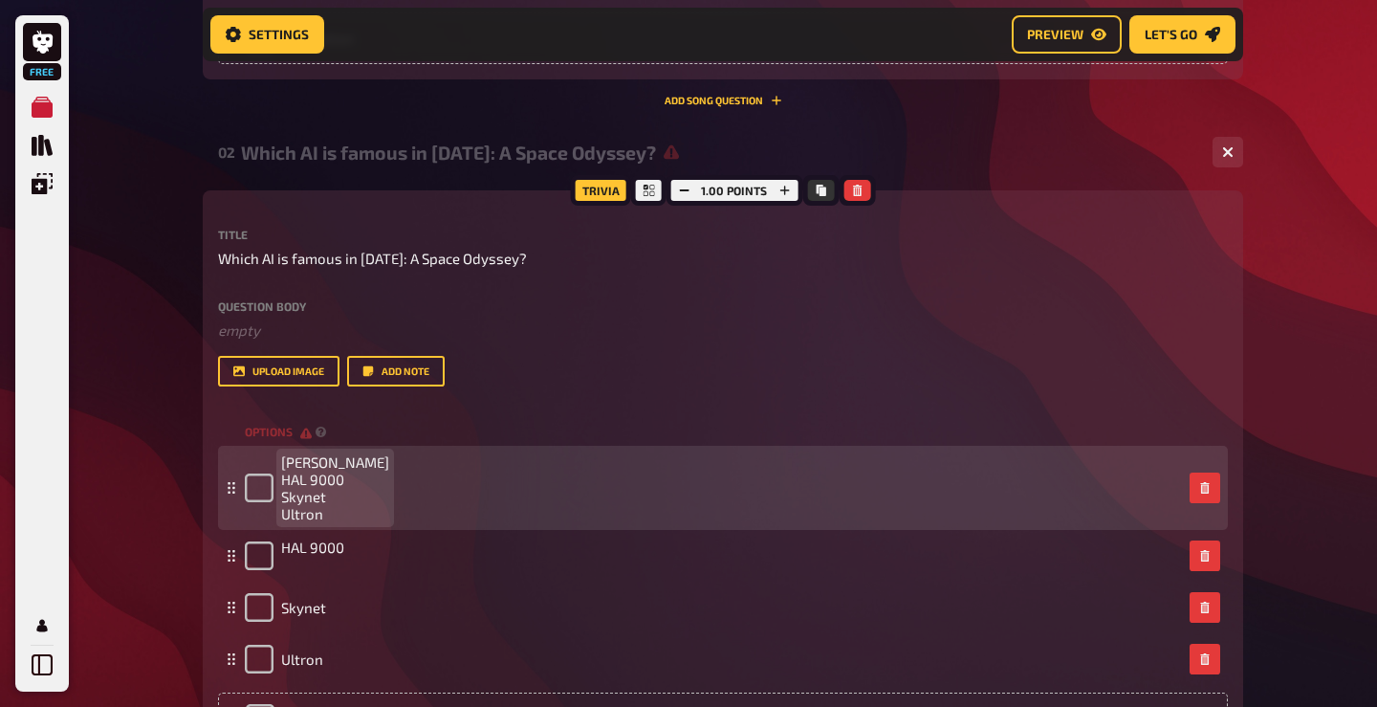
click at [313, 513] on span "Jarvis HAL 9000 Skynet Ultron" at bounding box center [335, 487] width 108 height 69
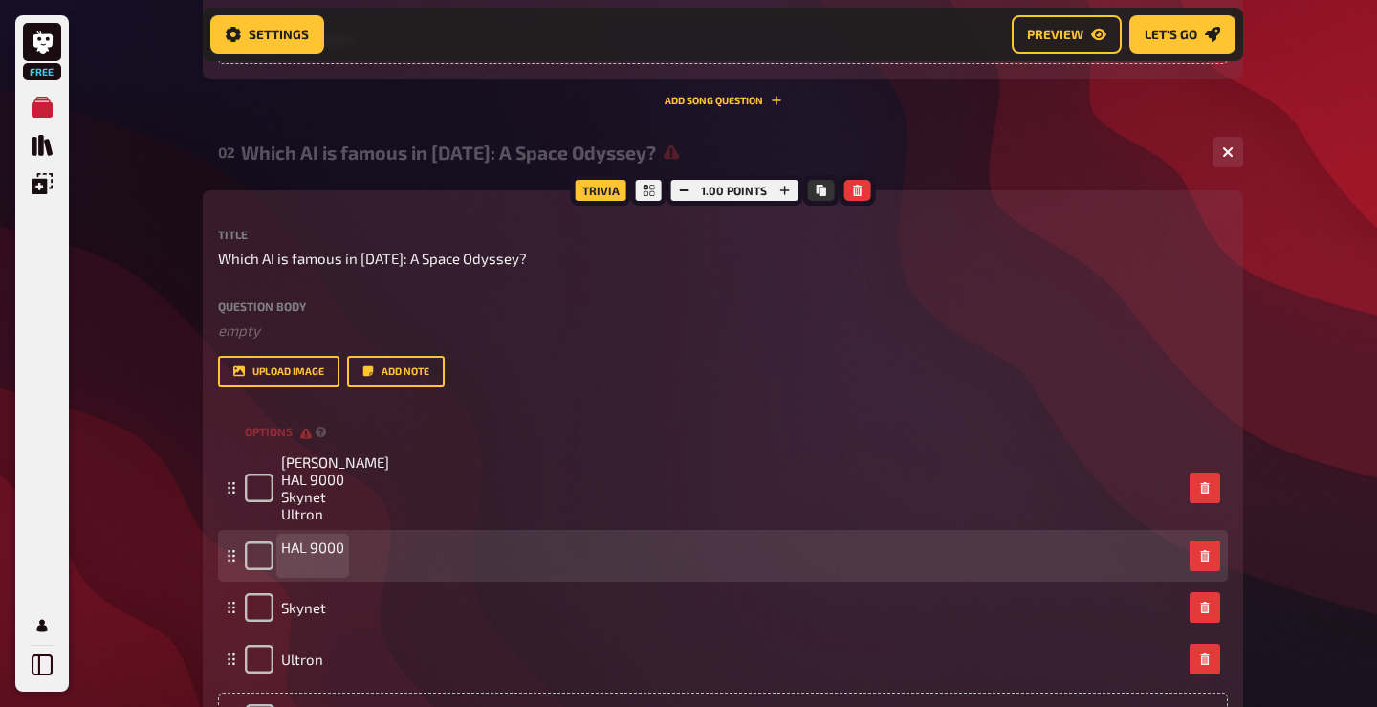
click at [325, 543] on span "HAL 9000" at bounding box center [312, 555] width 63 height 34
click at [306, 564] on span "HAL 9000" at bounding box center [312, 555] width 63 height 34
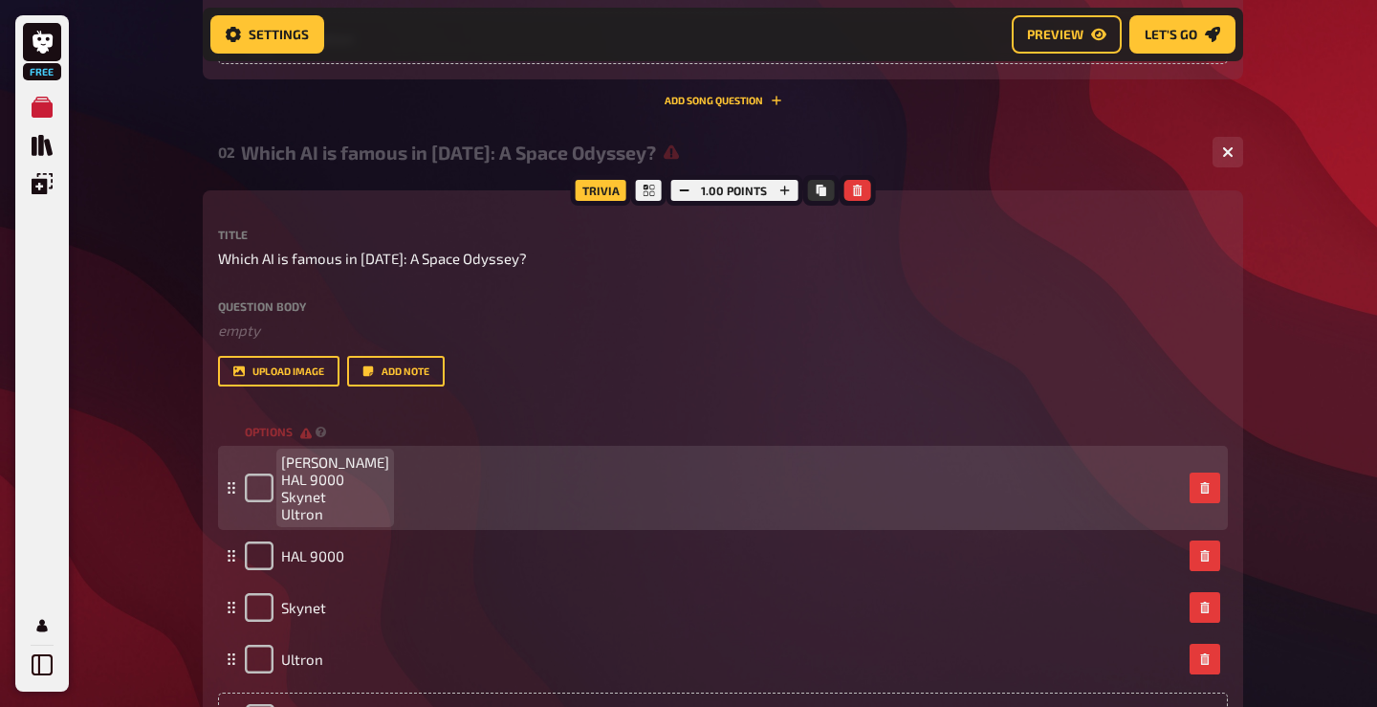
click at [328, 511] on span "Jarvis HAL 9000 Skynet Ultron" at bounding box center [335, 487] width 108 height 69
drag, startPoint x: 328, startPoint y: 511, endPoint x: 277, endPoint y: 482, distance: 58.2
click at [277, 482] on div "Jarvis HAL 9000 Skynet Ultron" at bounding box center [317, 487] width 144 height 69
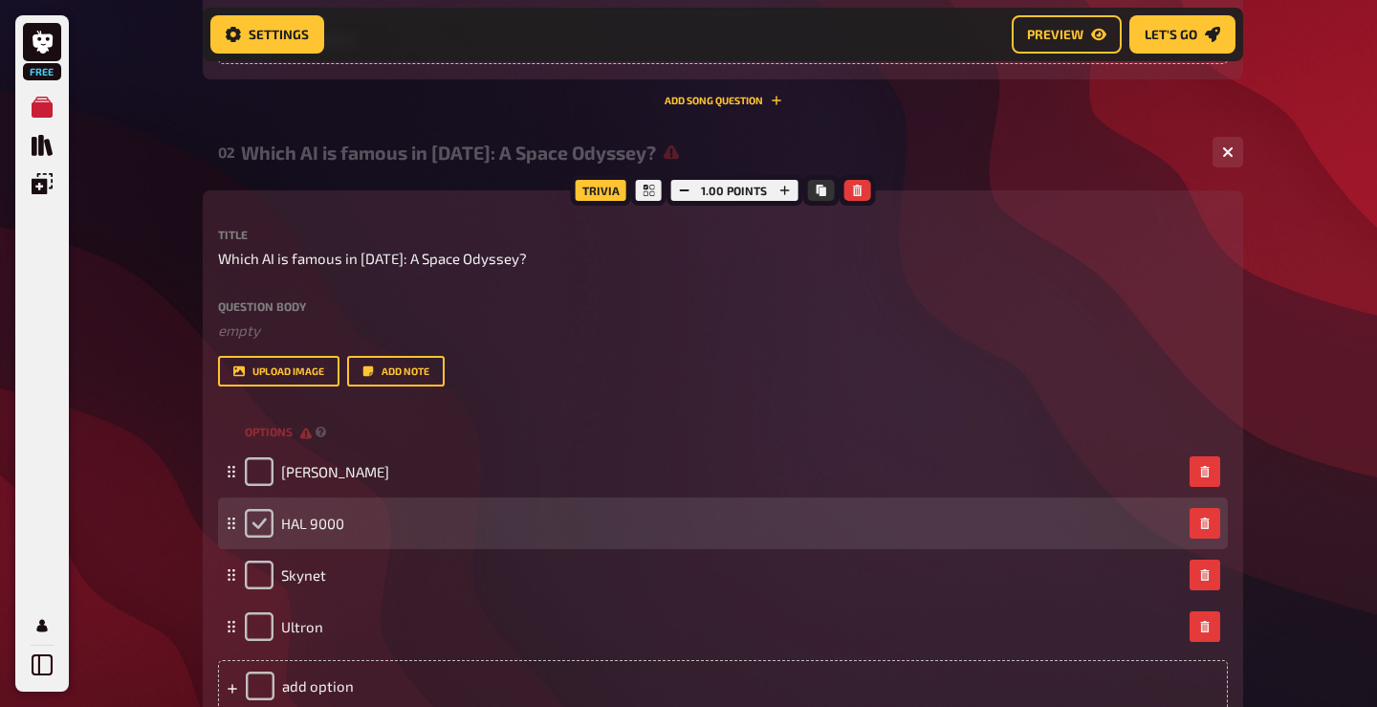
click at [266, 521] on input "checkbox" at bounding box center [259, 523] width 29 height 29
checkbox input "true"
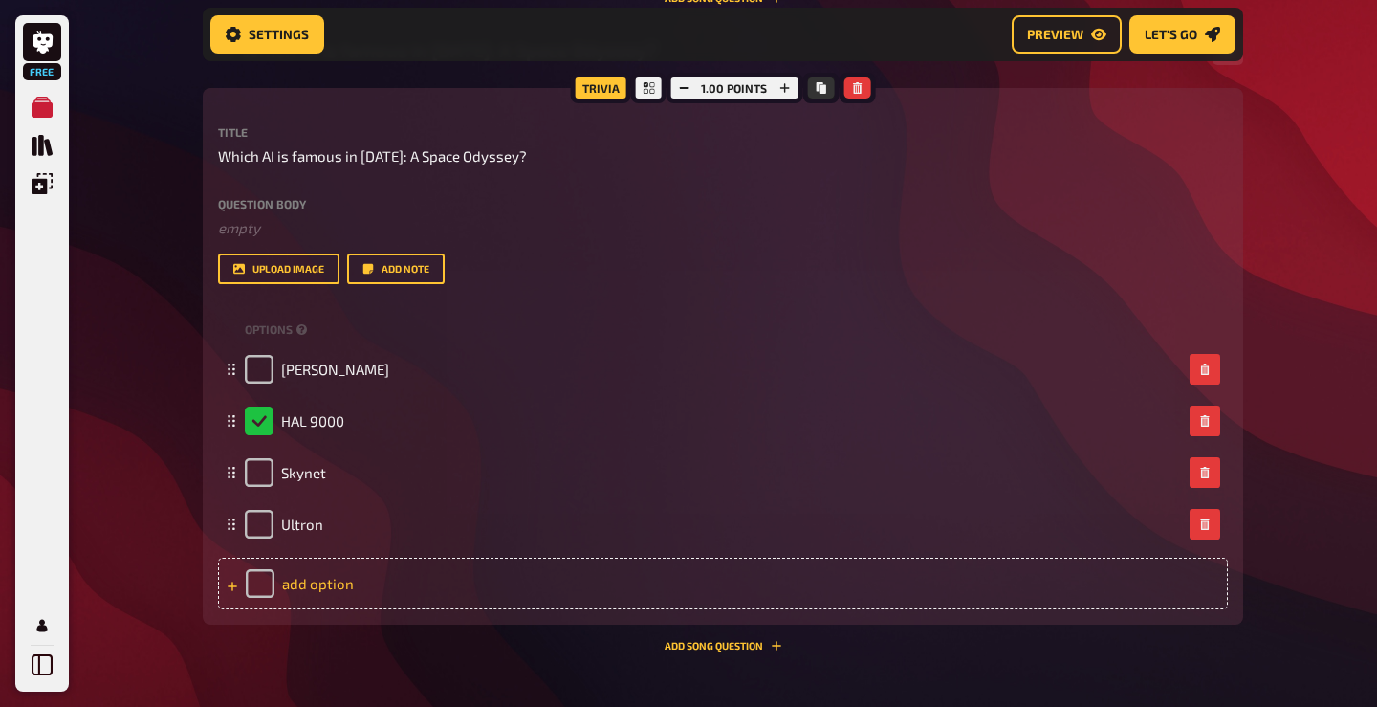
scroll to position [1010, 0]
click at [716, 643] on button "Add Song question" at bounding box center [724, 645] width 118 height 11
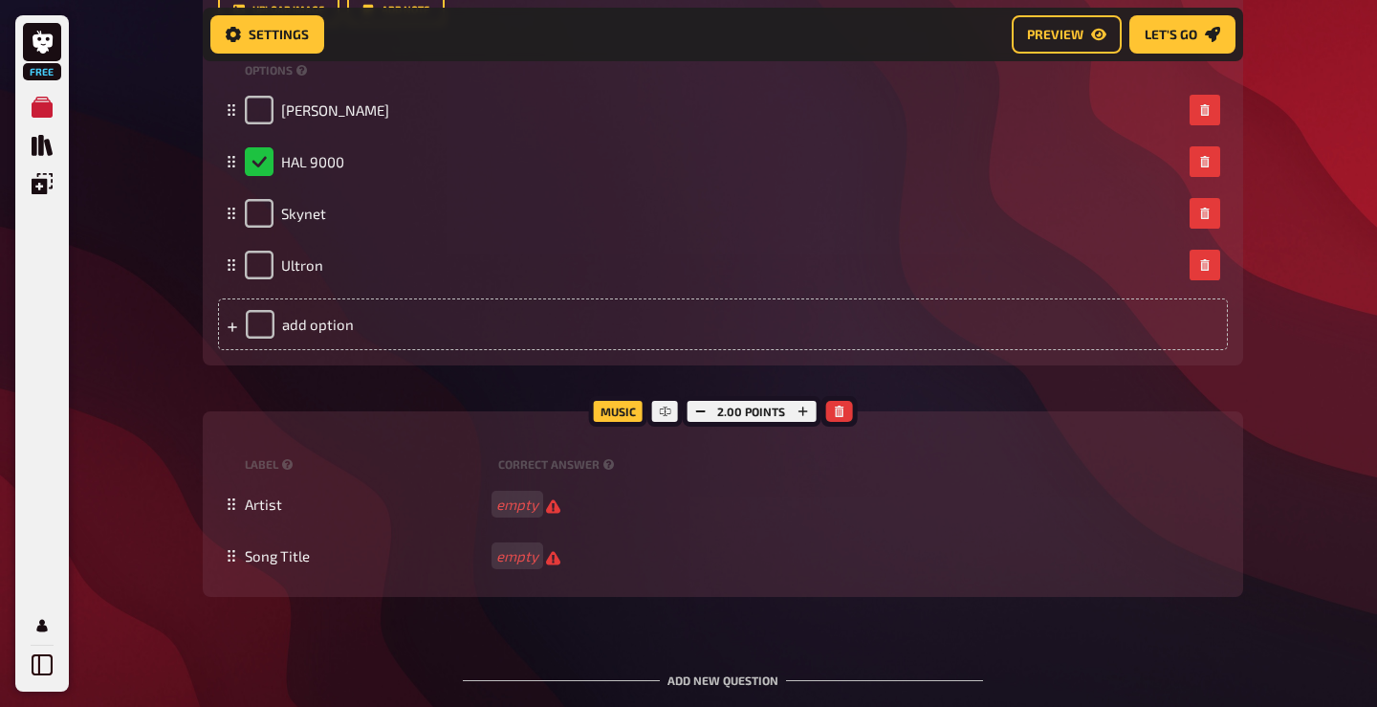
scroll to position [1283, 0]
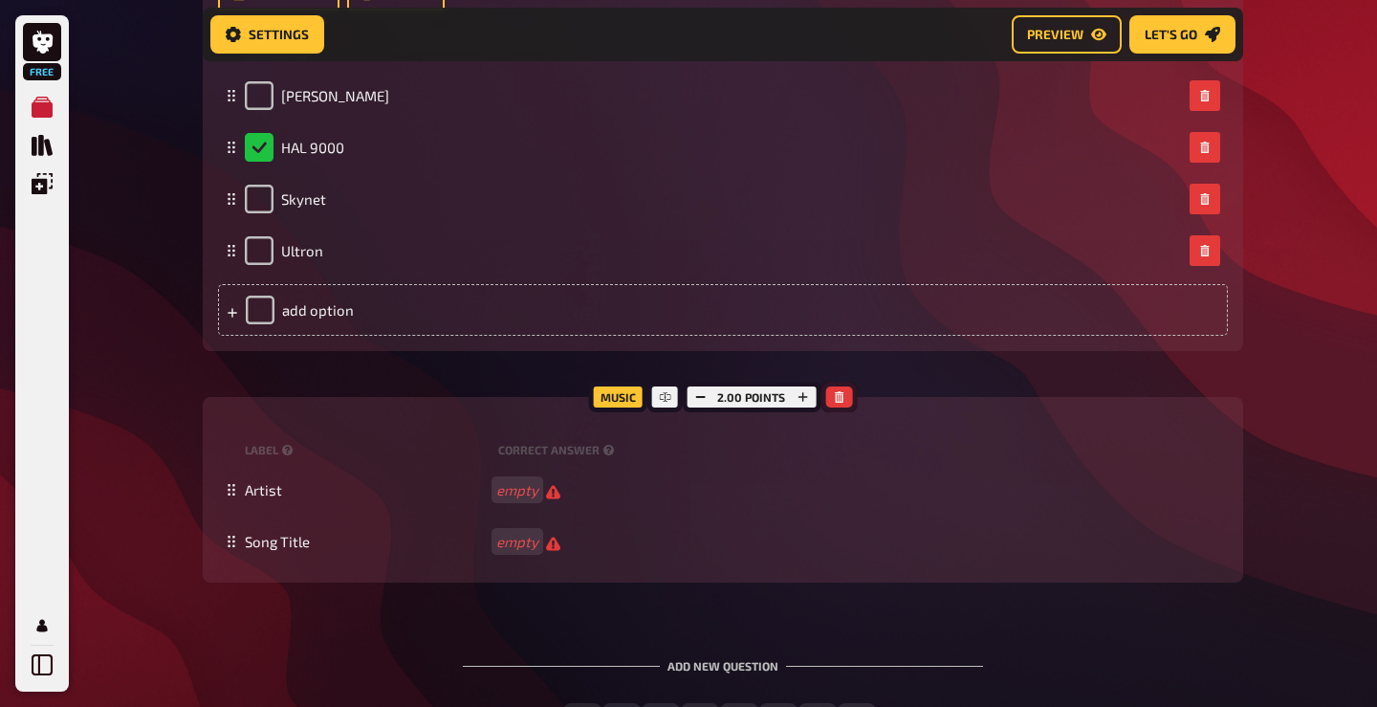
click at [835, 398] on icon "button" at bounding box center [839, 396] width 9 height 11
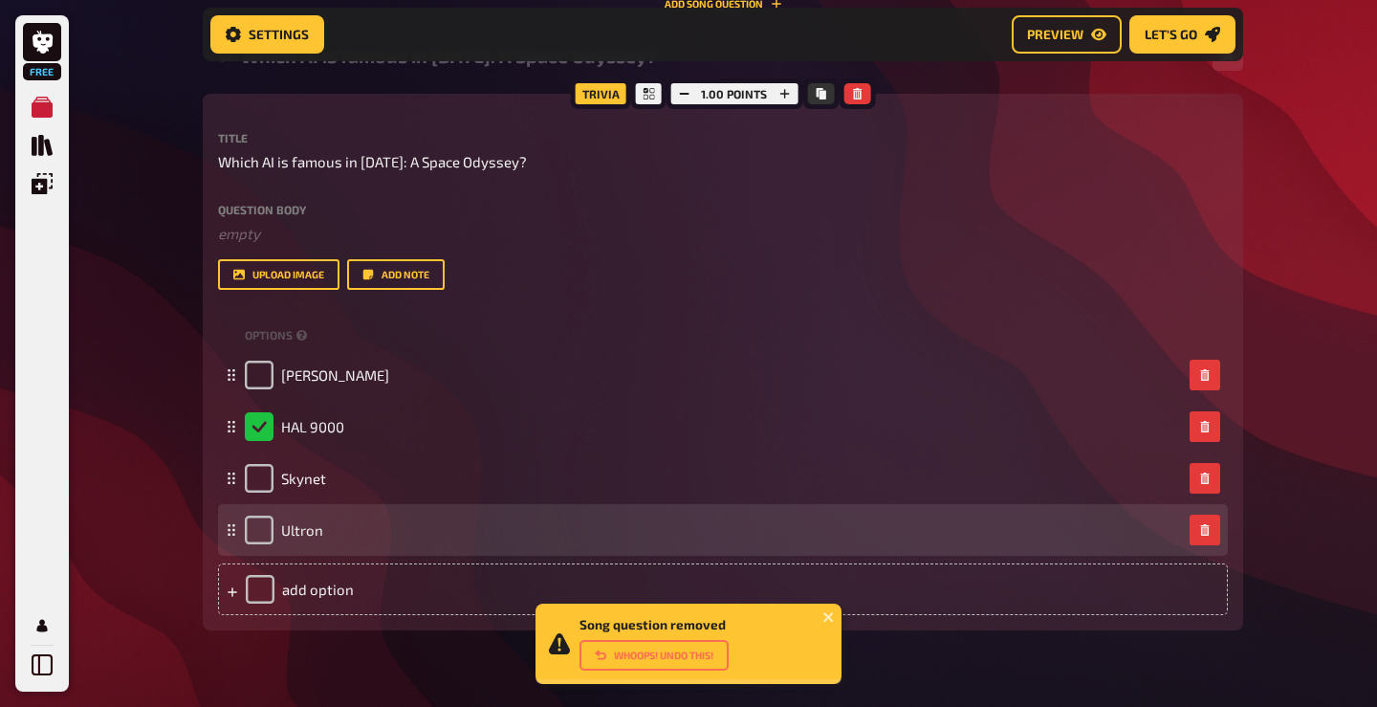
scroll to position [1004, 0]
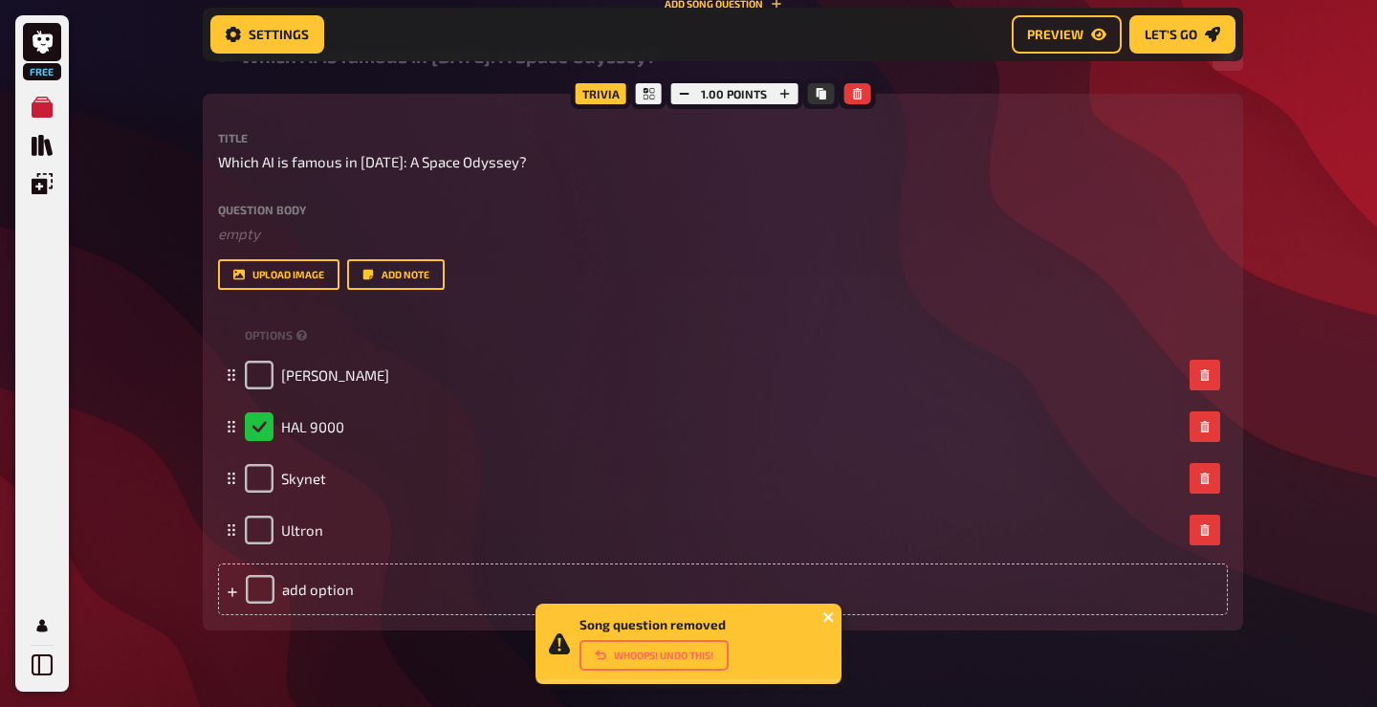
click at [825, 616] on icon "close" at bounding box center [828, 616] width 13 height 15
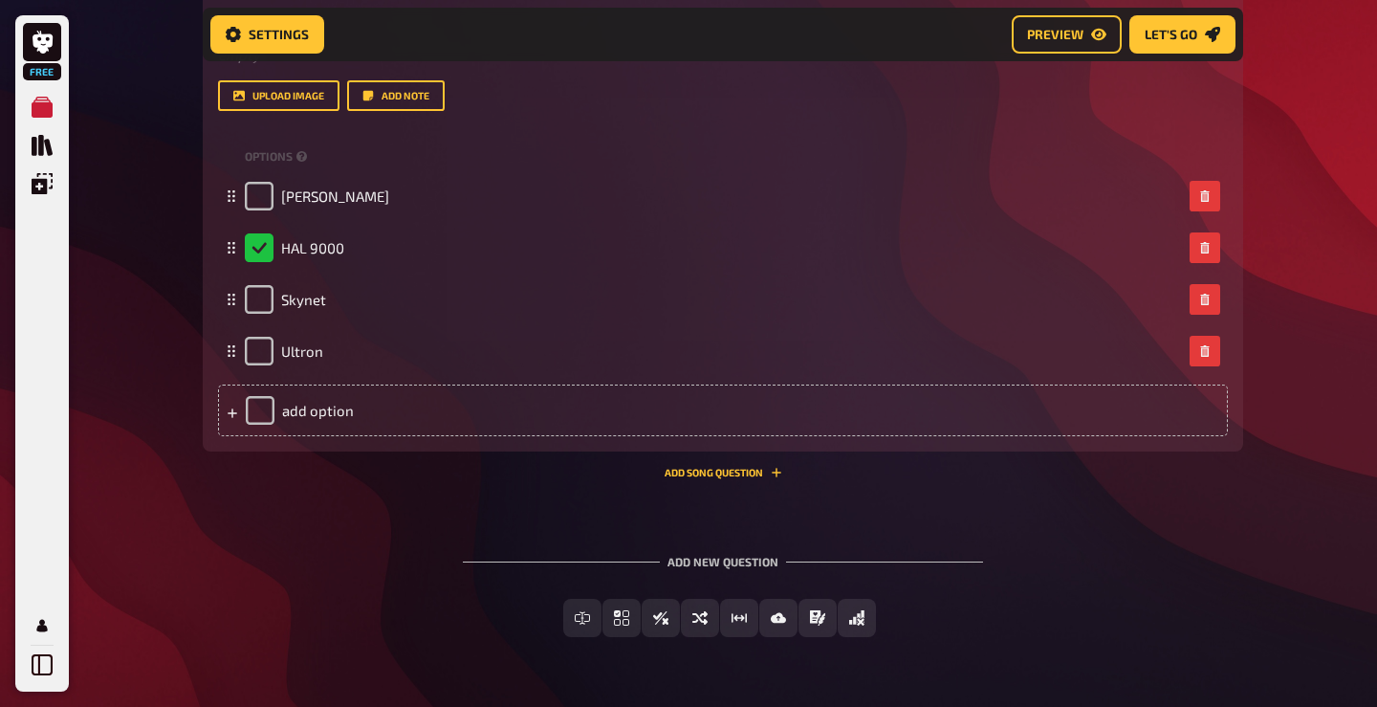
scroll to position [1190, 0]
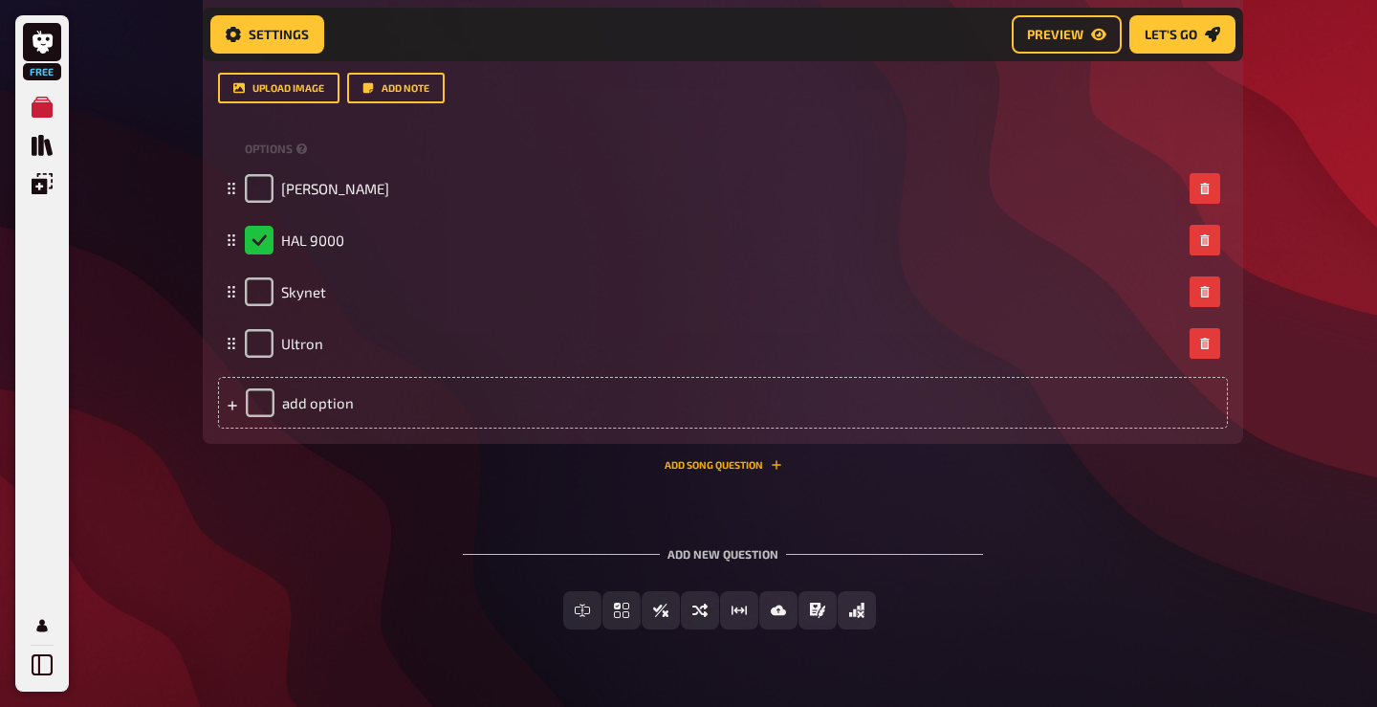
click at [715, 462] on button "Add Song question" at bounding box center [724, 464] width 118 height 11
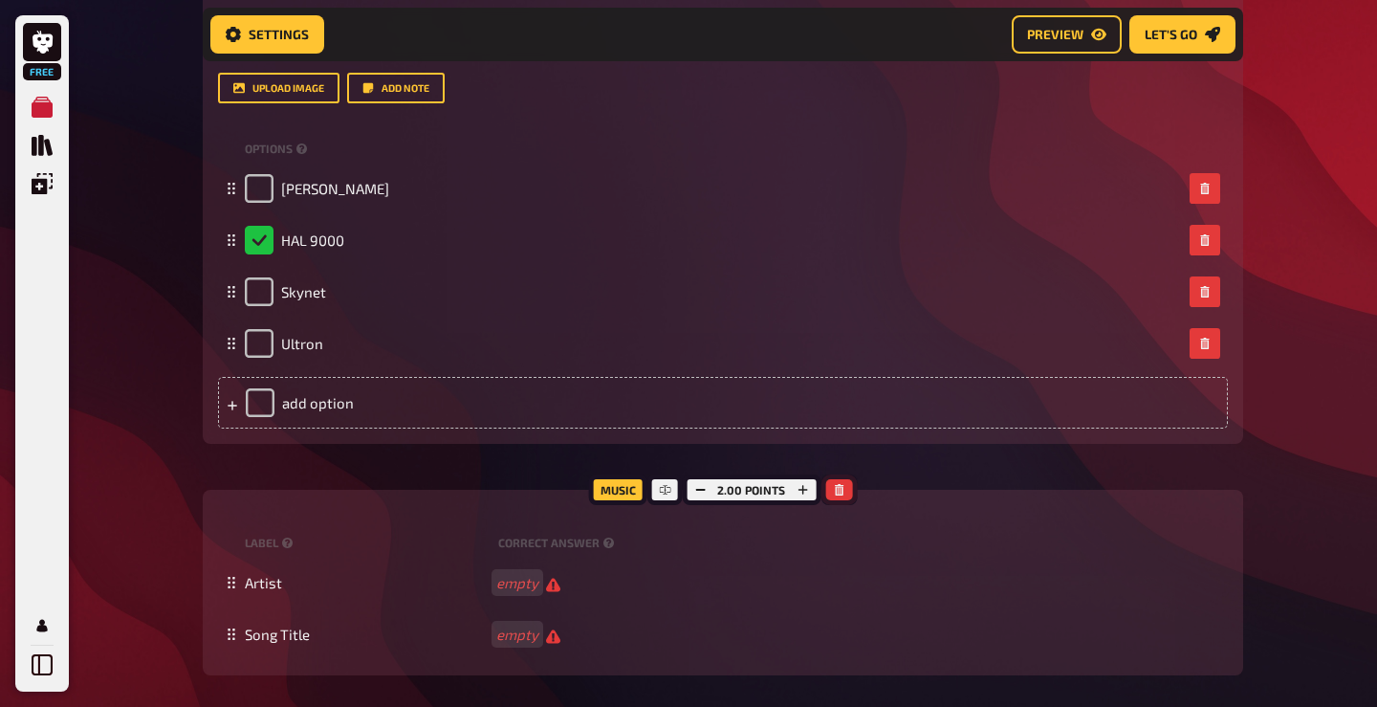
click at [841, 489] on icon "button" at bounding box center [839, 489] width 9 height 11
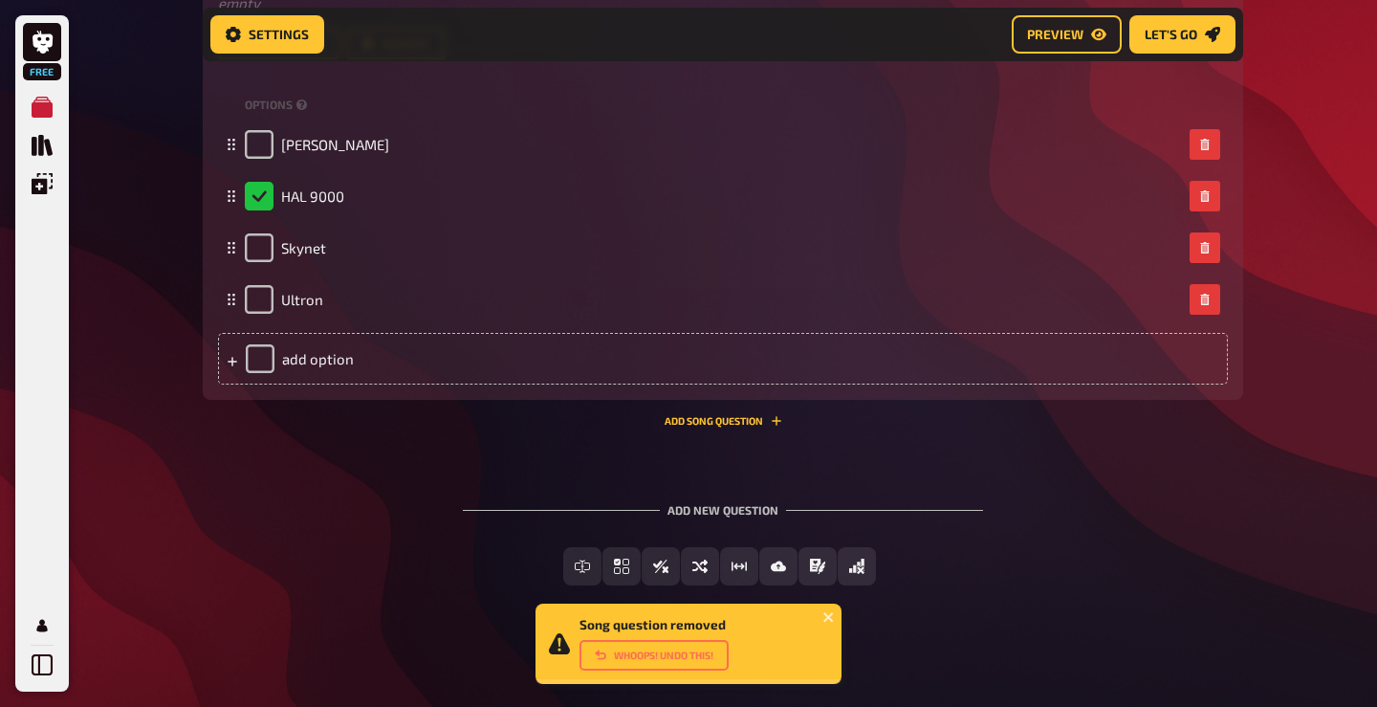
scroll to position [1233, 0]
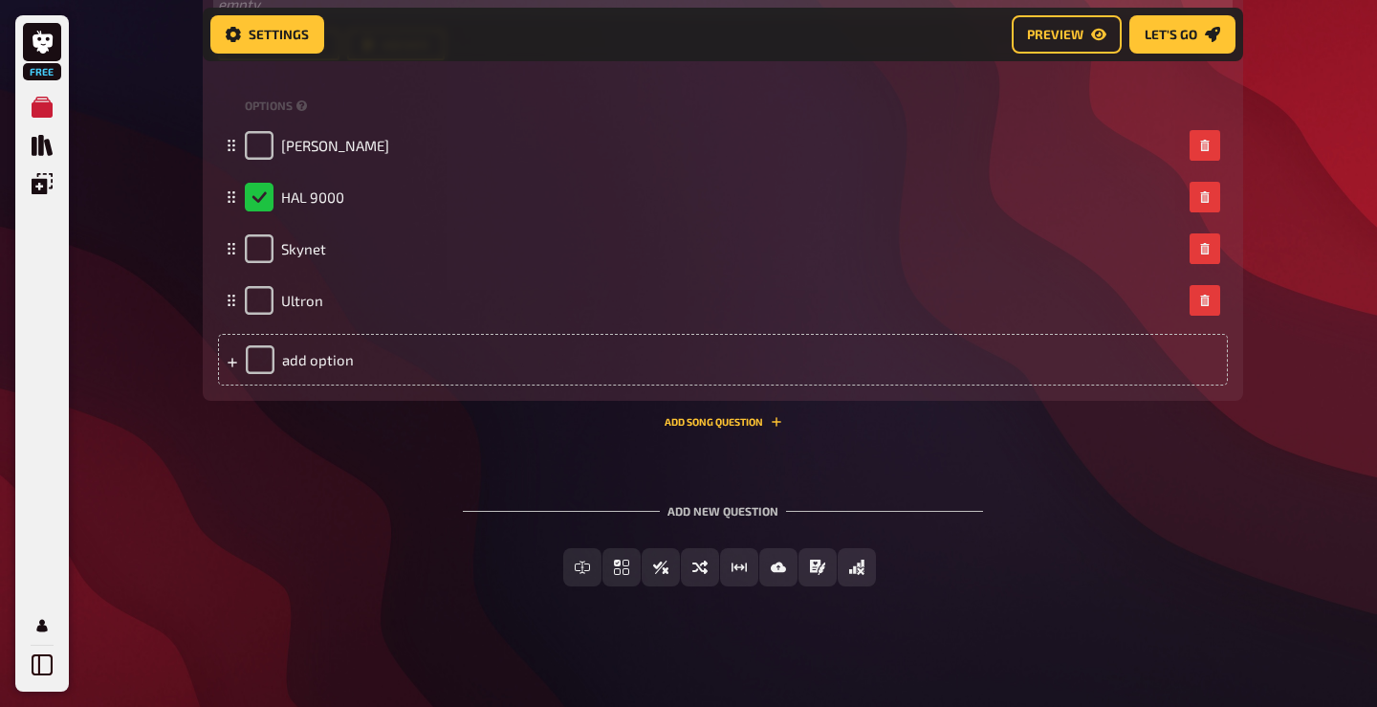
click at [527, 3] on p "﻿ empty" at bounding box center [723, 4] width 1010 height 22
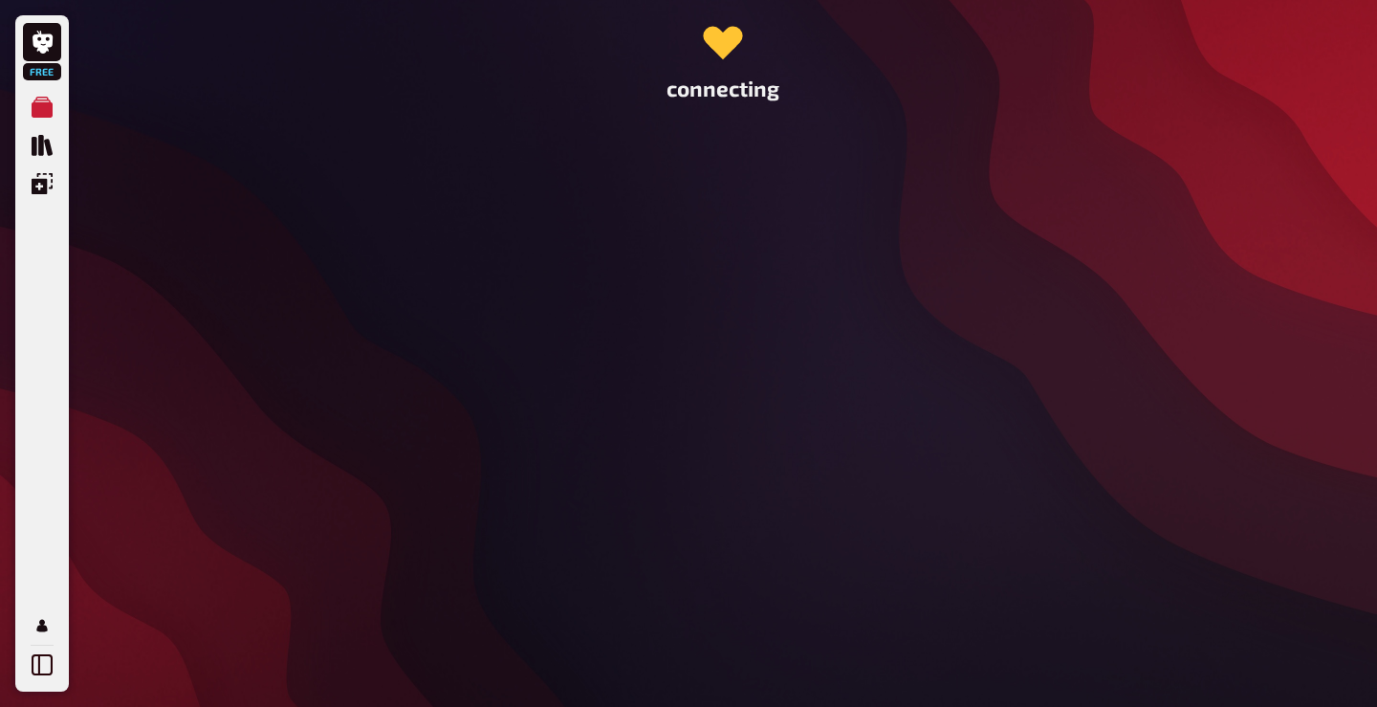
scroll to position [0, 0]
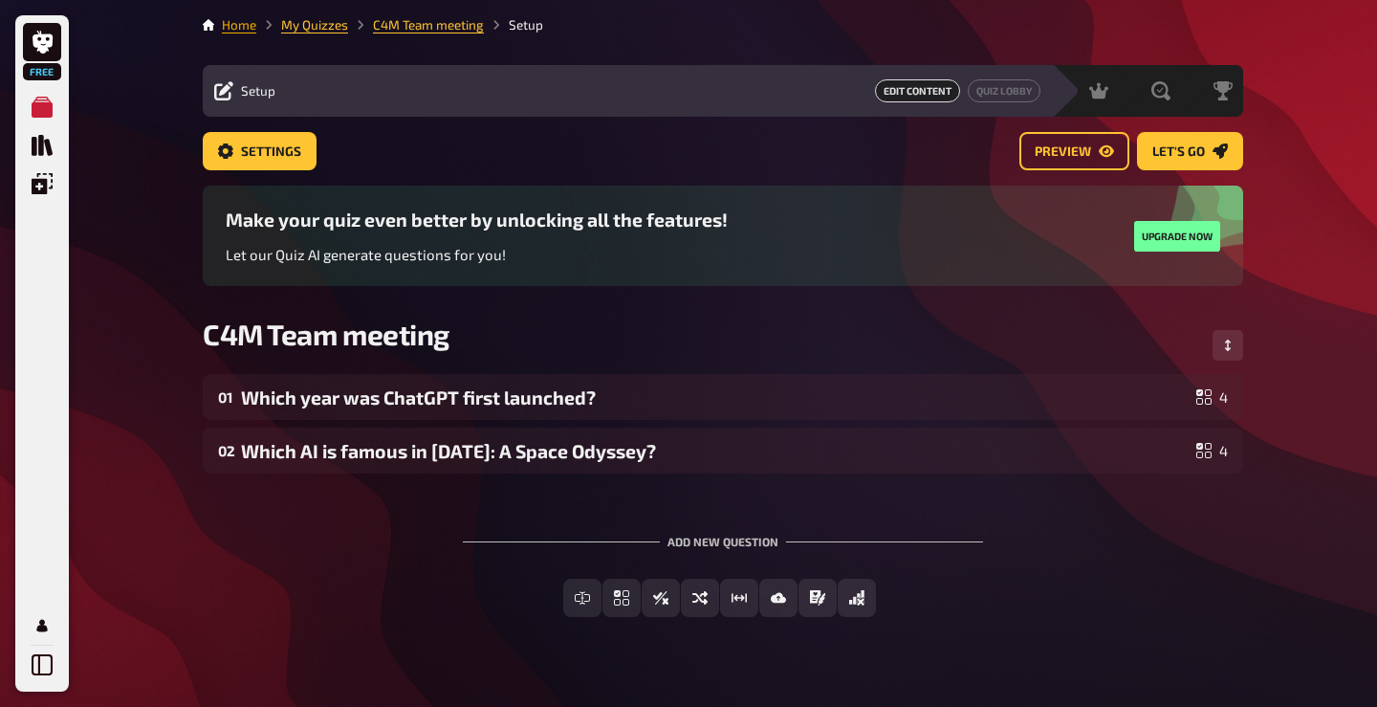
click at [248, 27] on link "Home" at bounding box center [239, 24] width 34 height 15
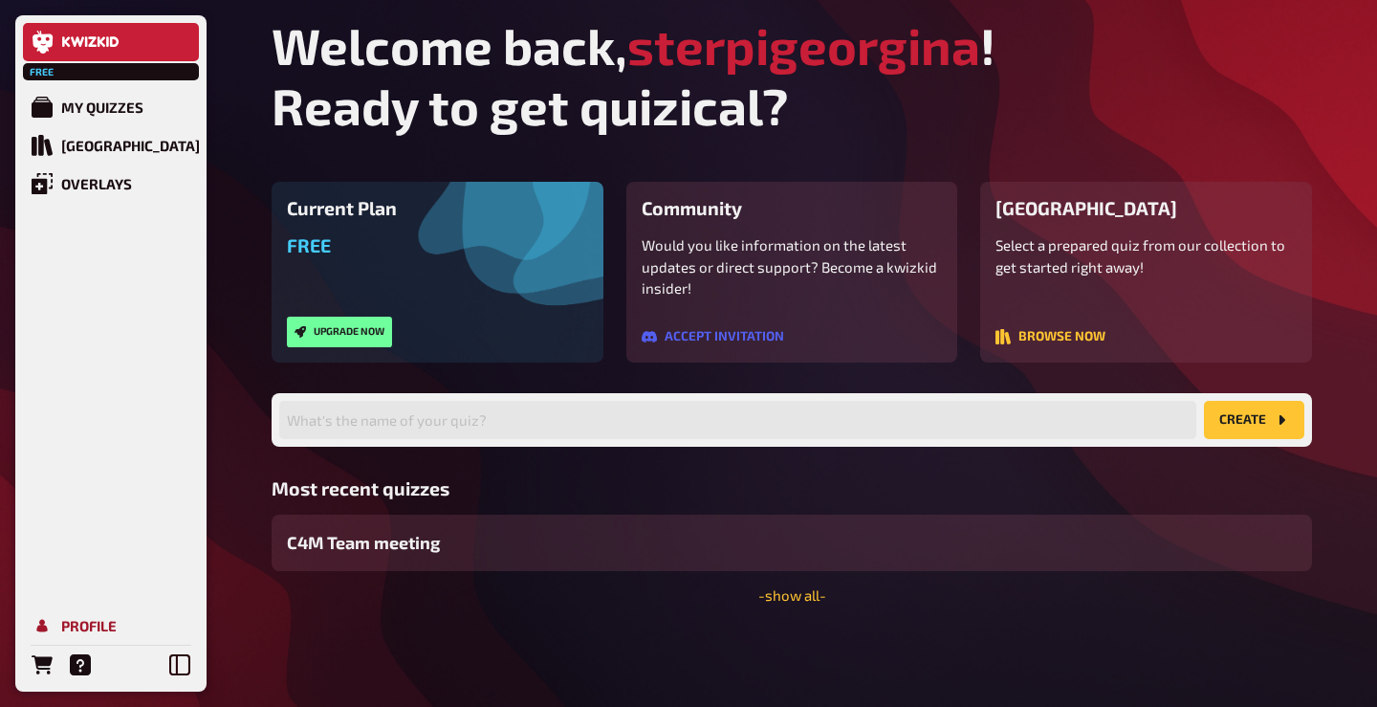
click at [86, 626] on div "Profile" at bounding box center [88, 625] width 55 height 17
